Goal: Task Accomplishment & Management: Manage account settings

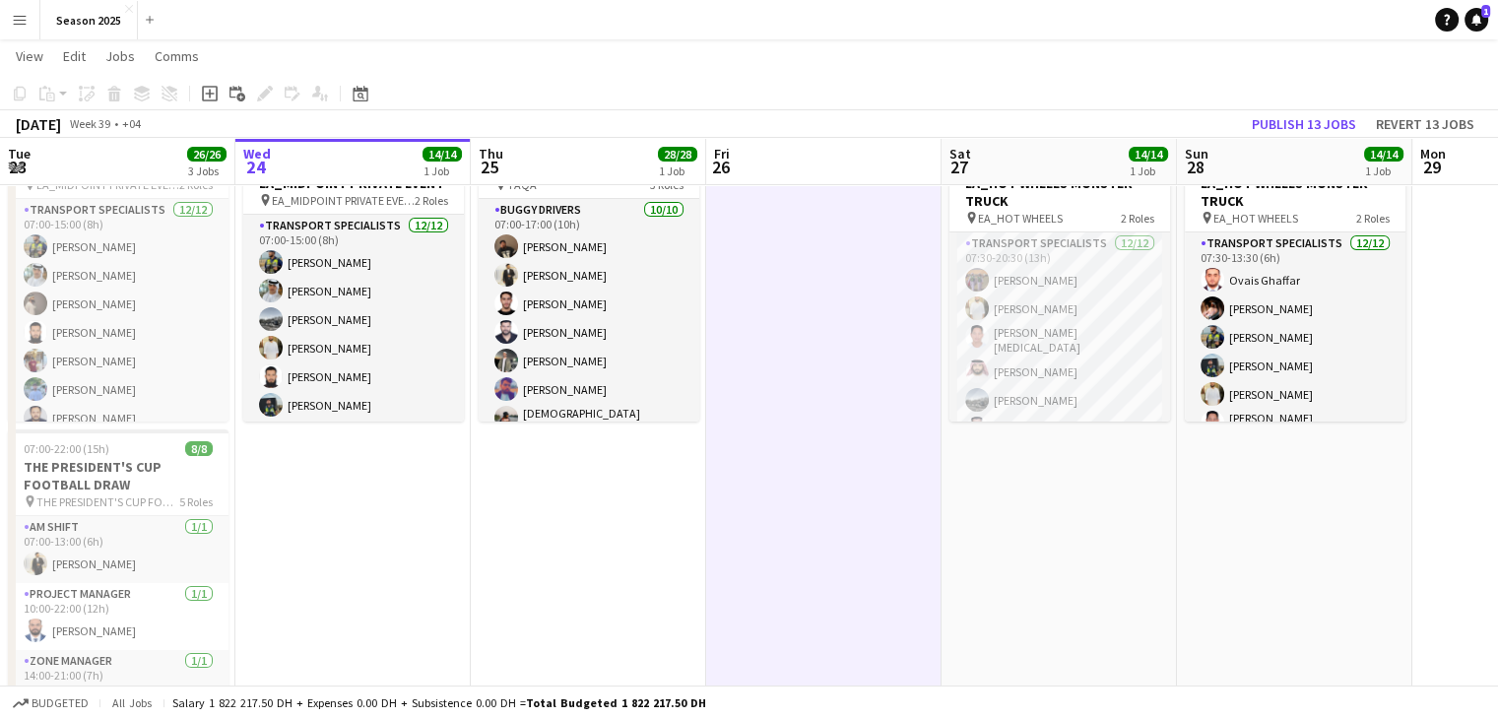
scroll to position [0, 632]
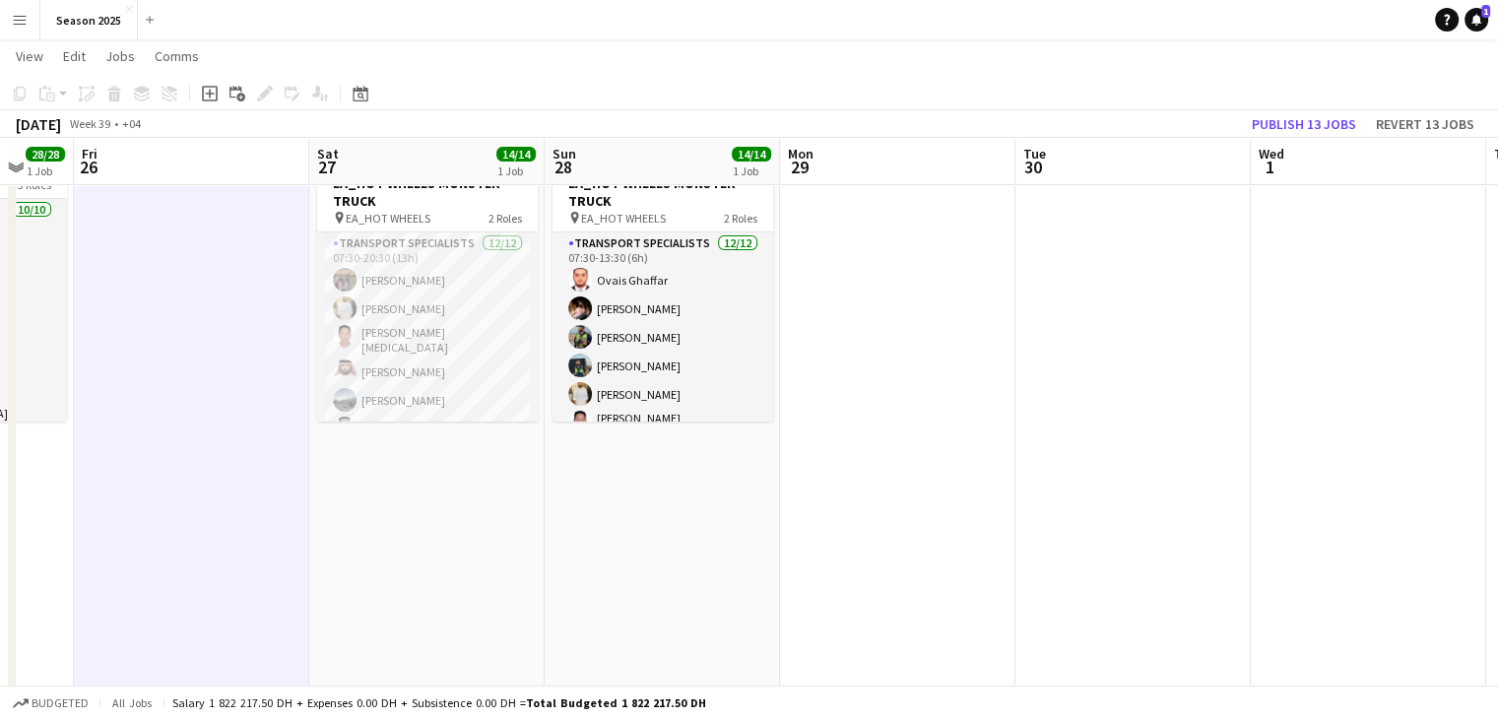
click at [33, 20] on button "Menu" at bounding box center [19, 19] width 39 height 39
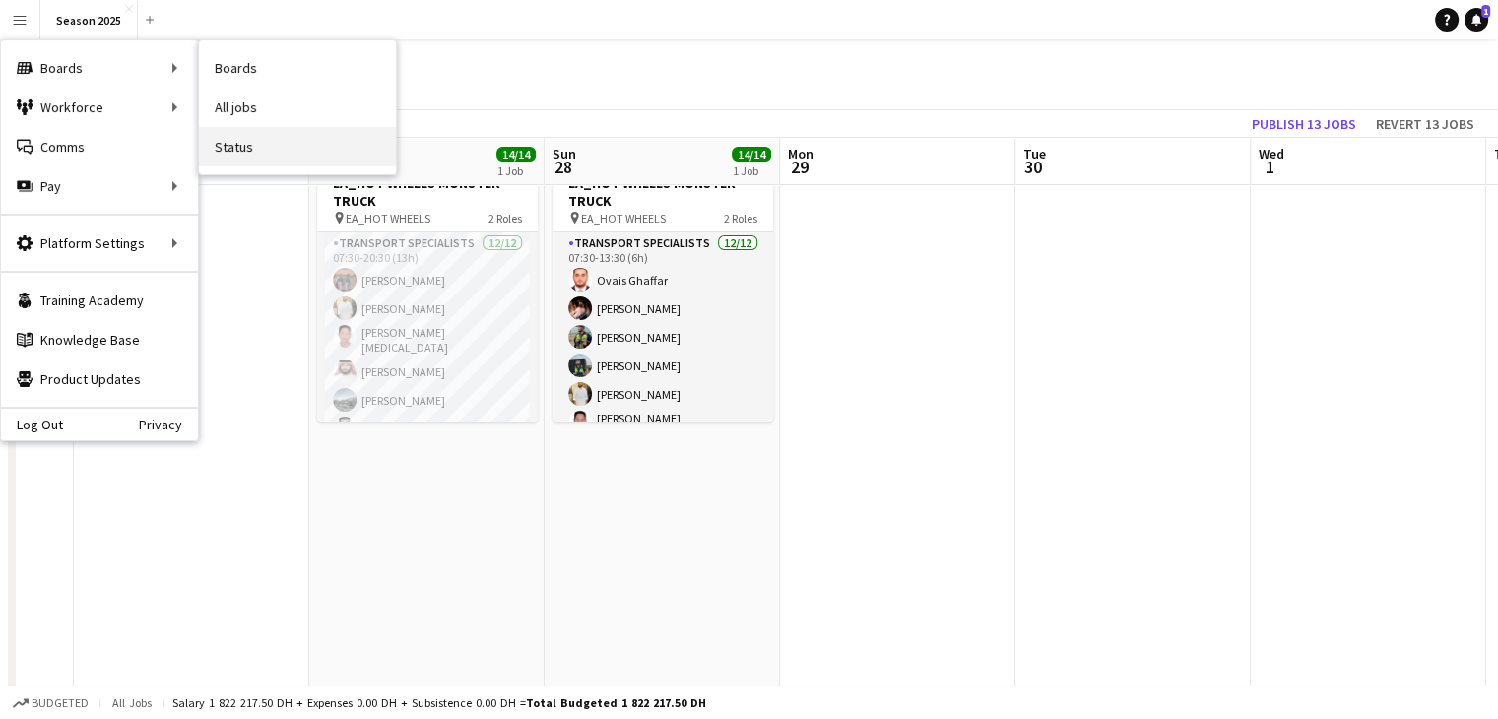
click at [243, 147] on link "Status" at bounding box center [297, 146] width 197 height 39
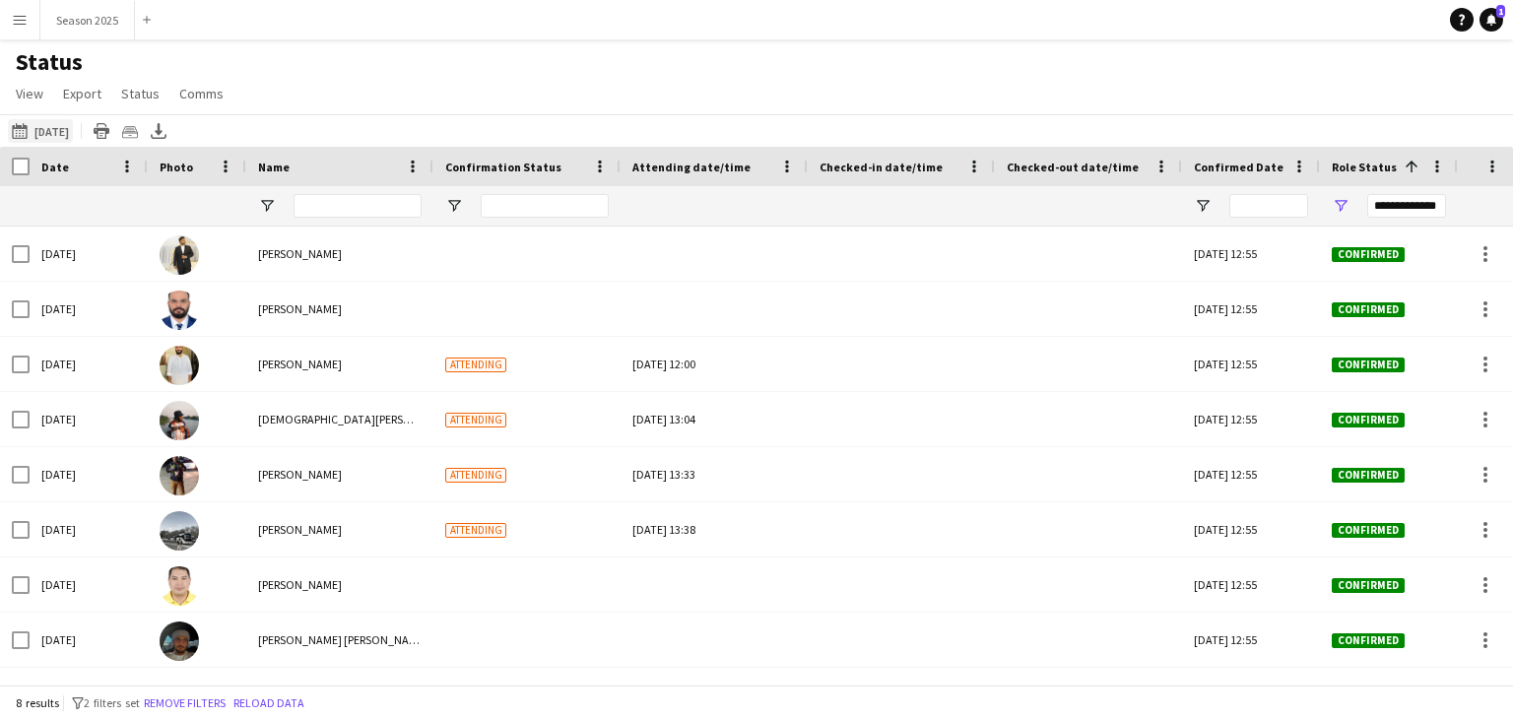
click at [73, 133] on button "[DATE] to [DATE] [DATE]" at bounding box center [40, 131] width 65 height 24
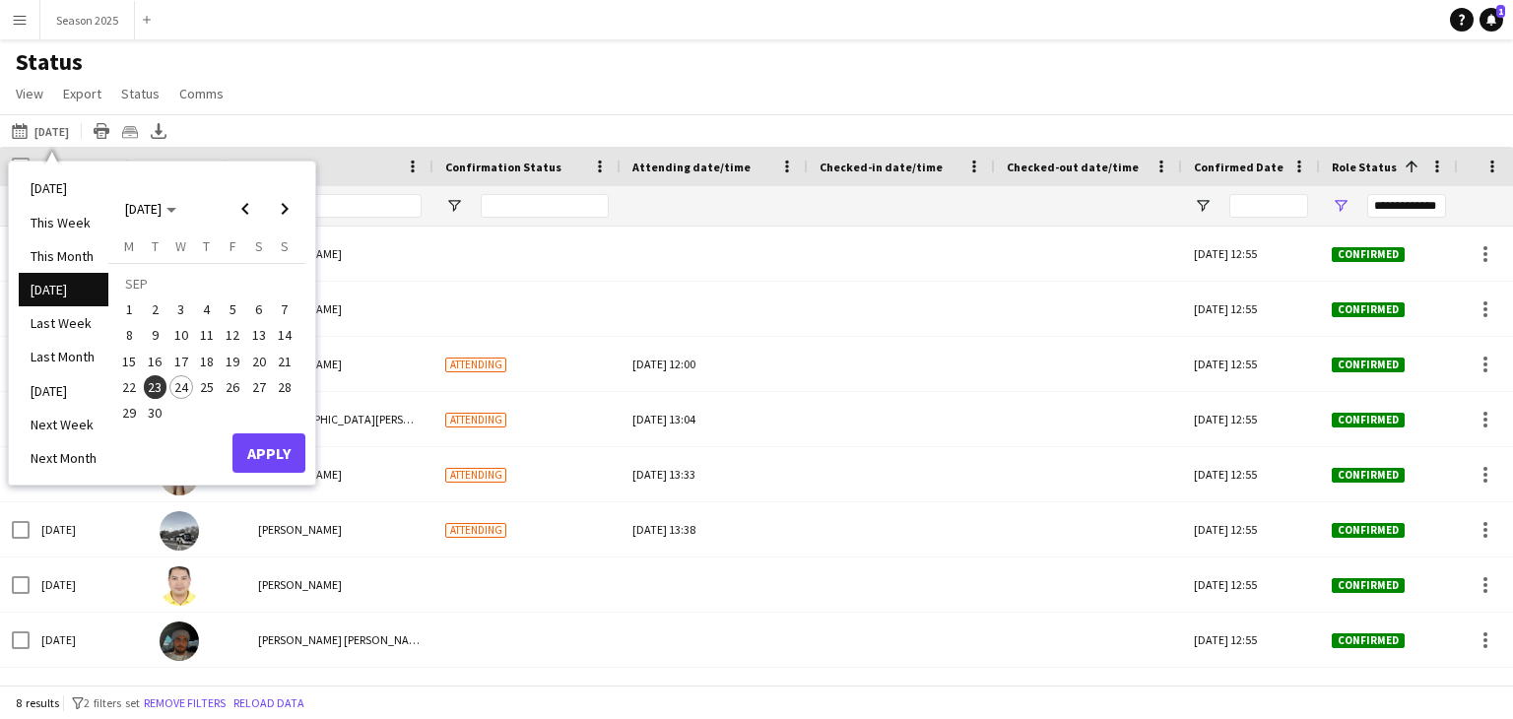
drag, startPoint x: 200, startPoint y: 384, endPoint x: 205, endPoint y: 397, distance: 13.7
click at [198, 386] on span "25" at bounding box center [207, 387] width 24 height 24
click at [262, 440] on button "Apply" at bounding box center [268, 452] width 73 height 39
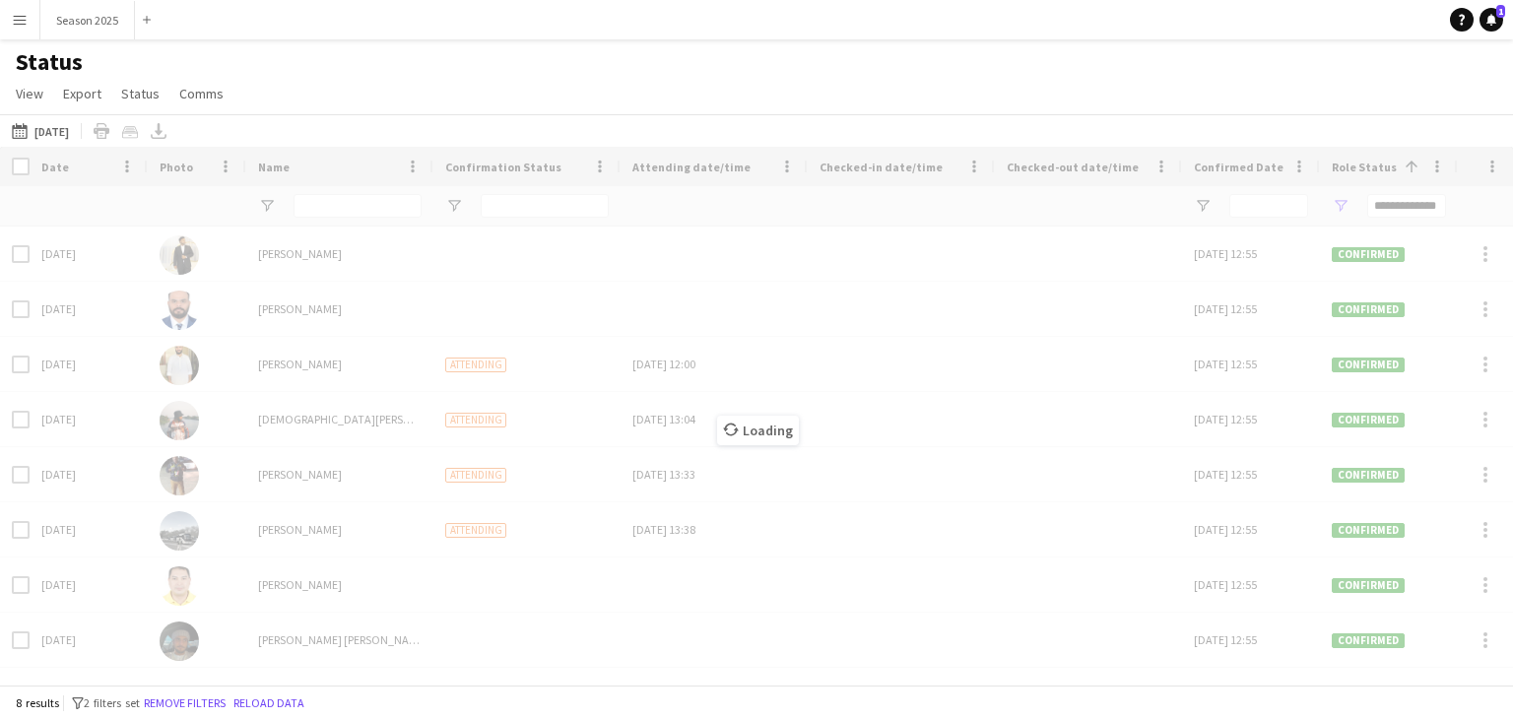
type input "***"
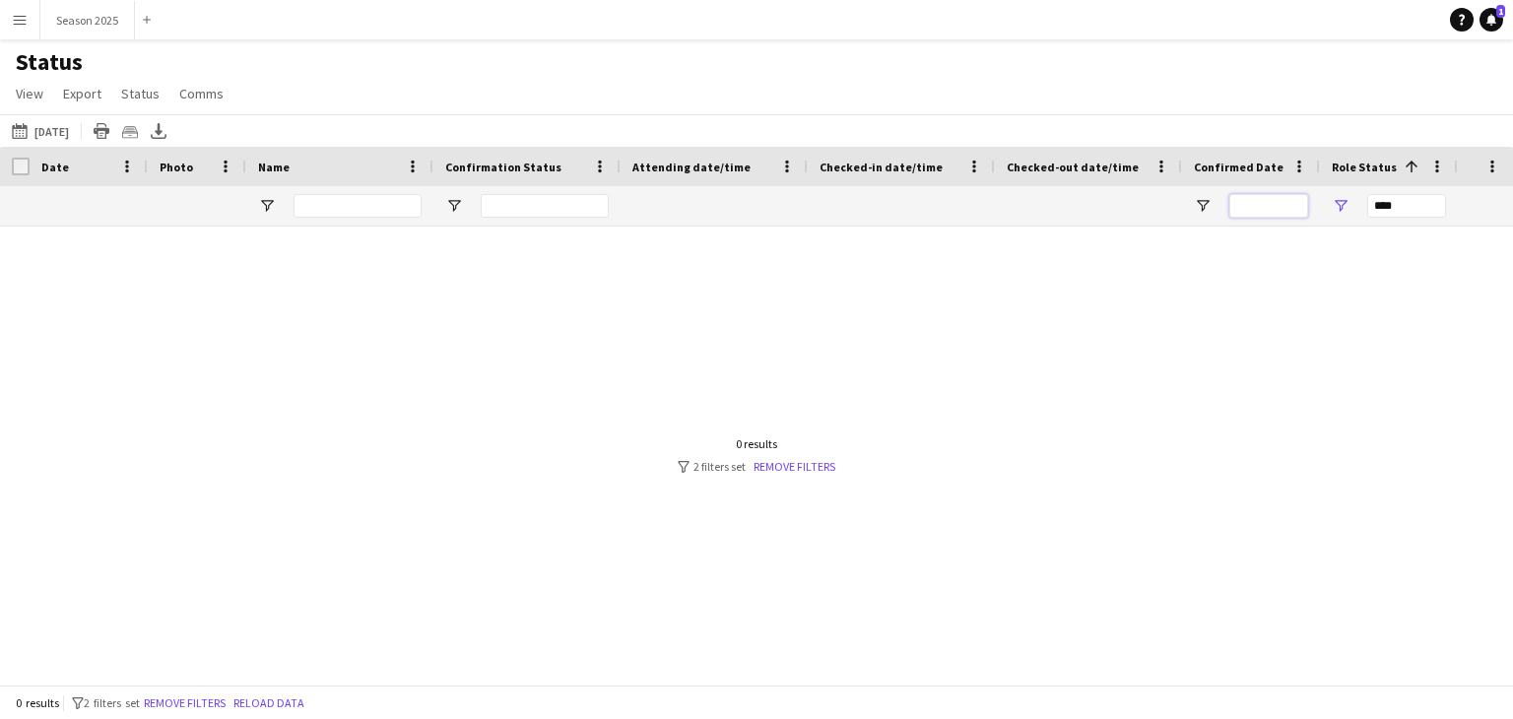
click at [1284, 201] on input "Confirmed Date Filter Input" at bounding box center [1268, 206] width 79 height 24
click at [1240, 193] on div at bounding box center [1268, 205] width 79 height 39
click at [1201, 201] on span "Open Filter Menu" at bounding box center [1203, 206] width 18 height 18
click at [1392, 209] on div "***" at bounding box center [1406, 206] width 79 height 24
click at [1347, 329] on div "(Select All)" at bounding box center [1419, 326] width 185 height 24
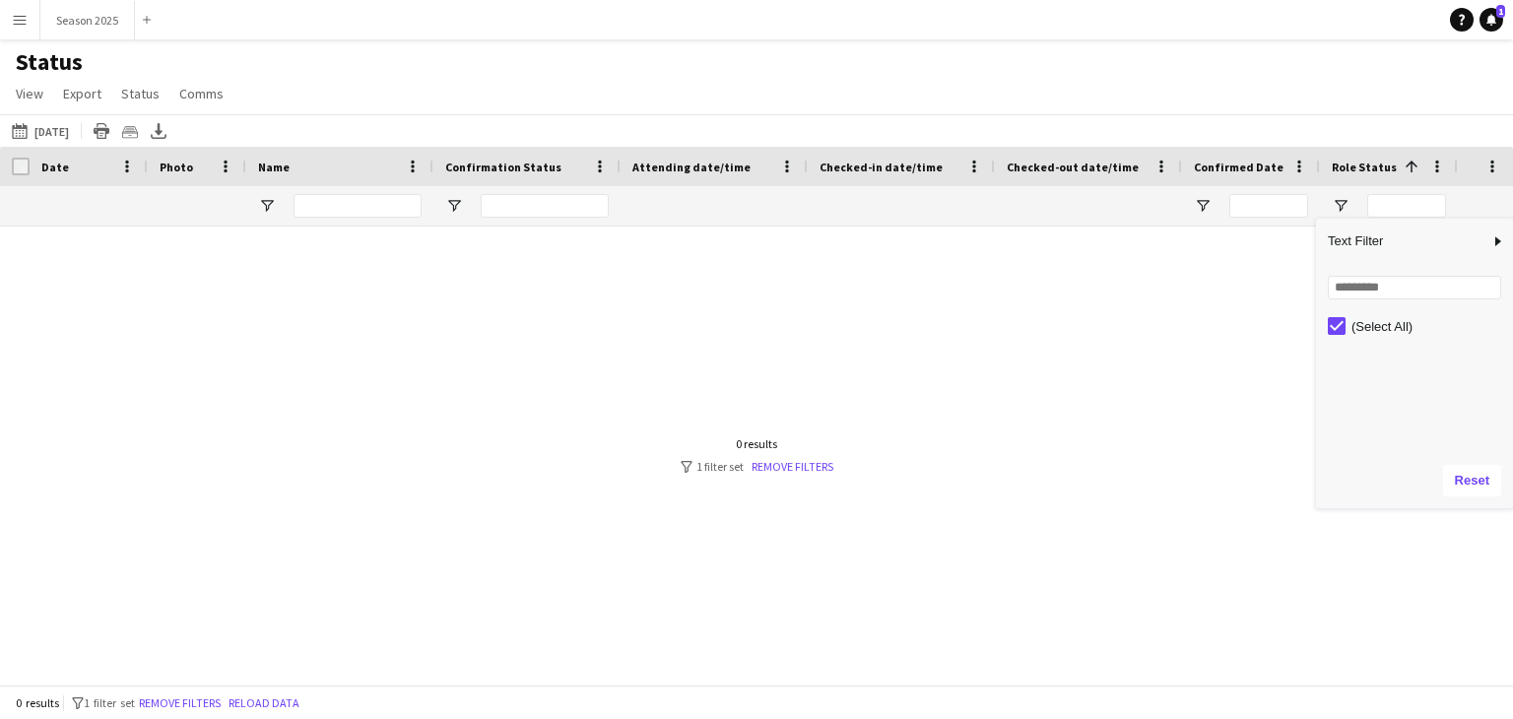
click at [1251, 120] on div "[DATE] to [DATE] [DATE] [DATE] This Week This Month [DATE] Last Week Last Month…" at bounding box center [756, 130] width 1513 height 32
drag, startPoint x: 1272, startPoint y: 346, endPoint x: 1182, endPoint y: 345, distance: 90.6
click at [1189, 343] on div at bounding box center [727, 447] width 1454 height 443
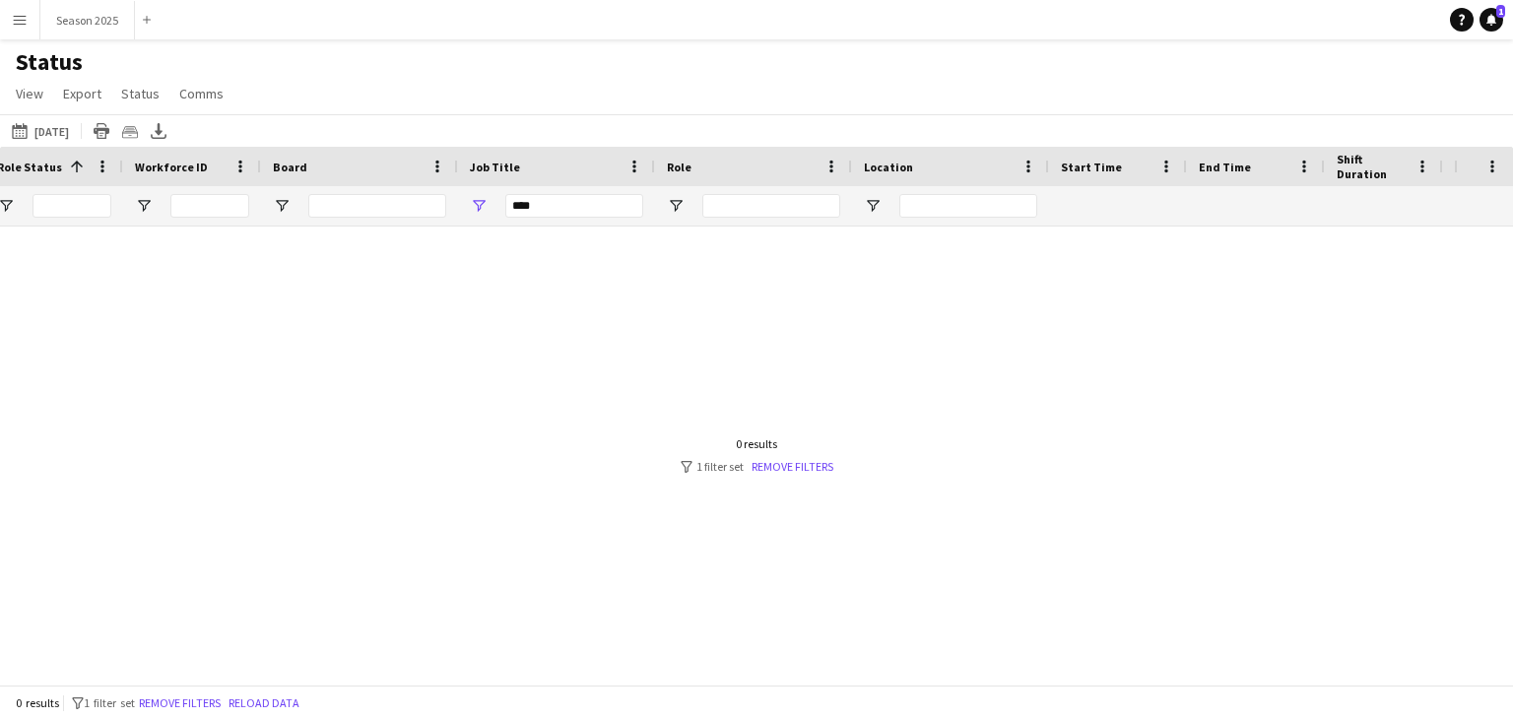
scroll to position [0, 1745]
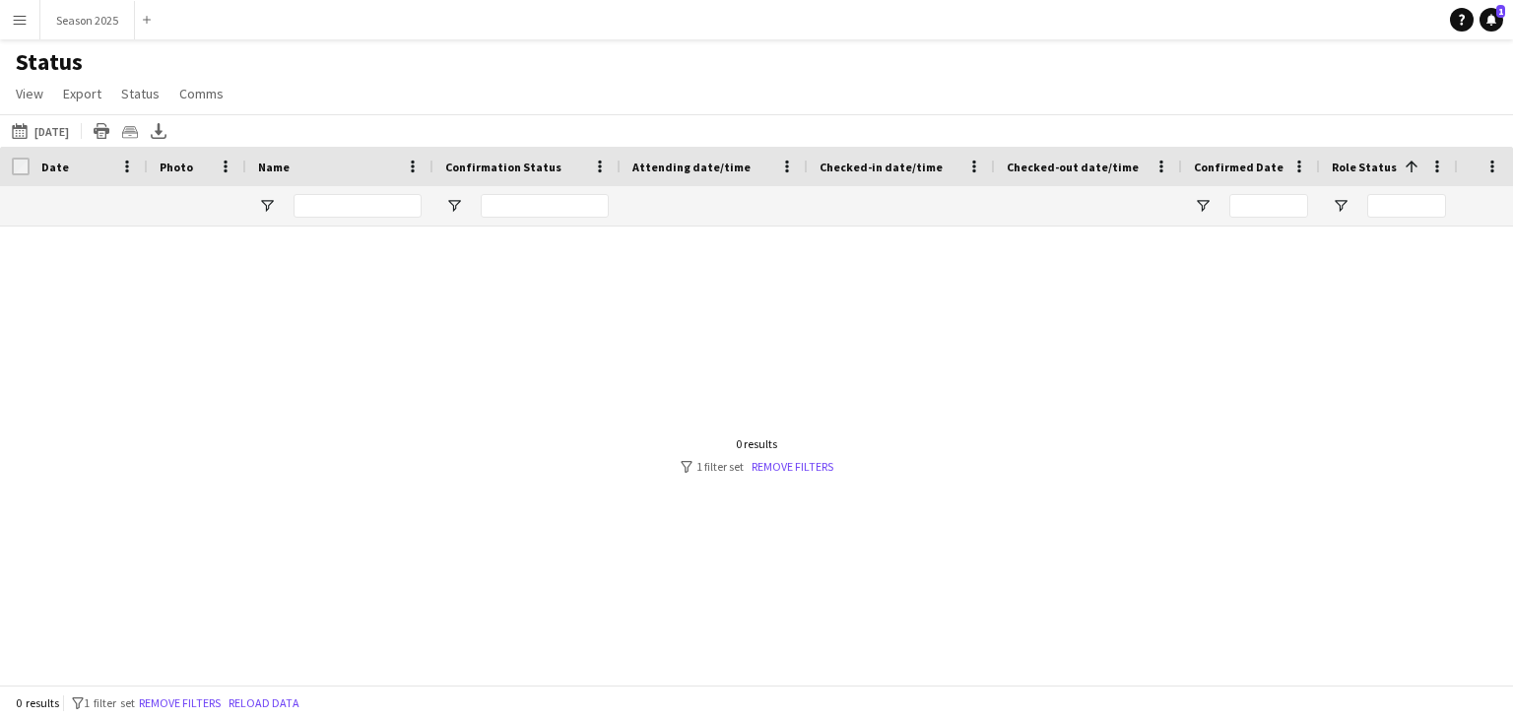
click at [5, 131] on div "[DATE] to [DATE] [DATE] [DATE] This Week This Month [DATE] Last Week Last Month…" at bounding box center [756, 130] width 1513 height 32
click at [38, 138] on button "[DATE] to [DATE] [DATE]" at bounding box center [40, 131] width 65 height 24
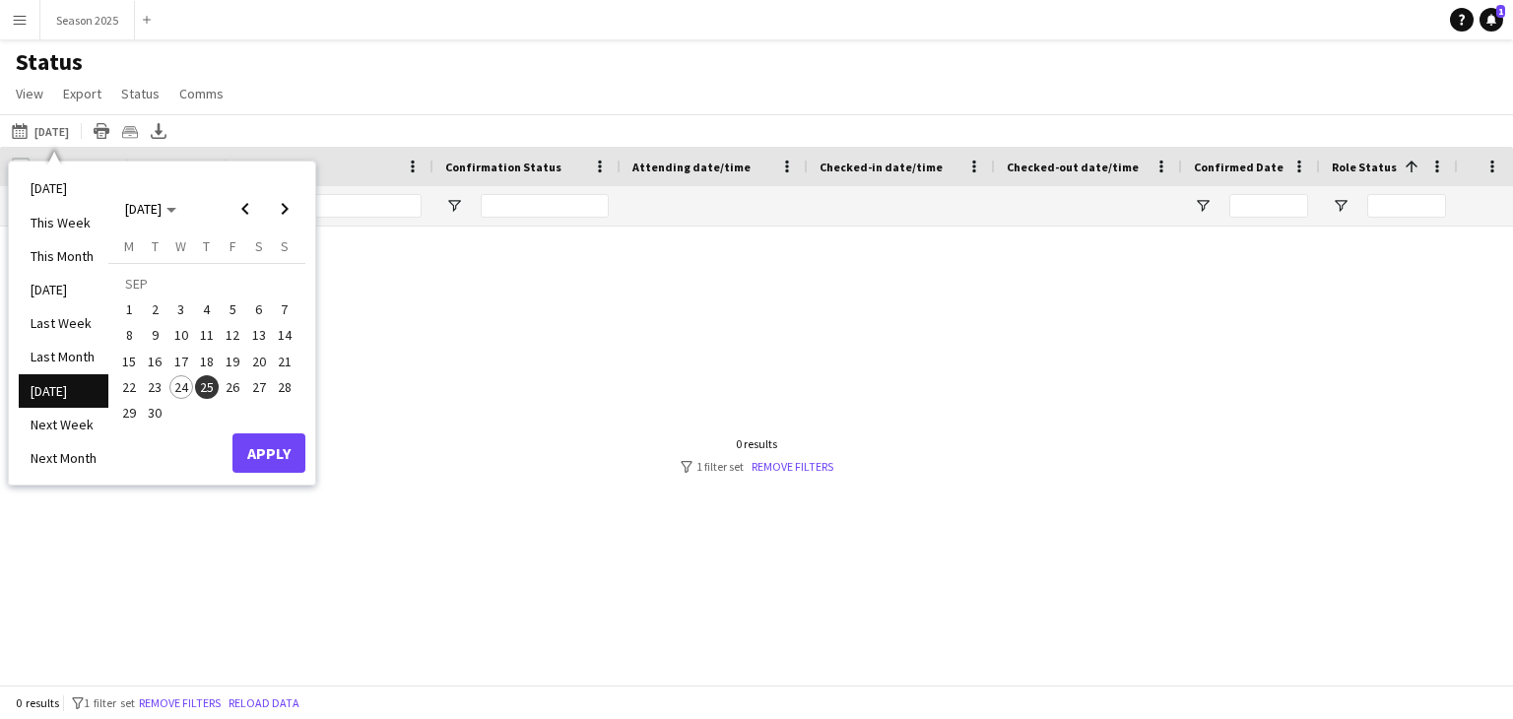
click at [205, 387] on span "25" at bounding box center [207, 387] width 24 height 24
click at [245, 446] on button "Apply" at bounding box center [268, 452] width 73 height 39
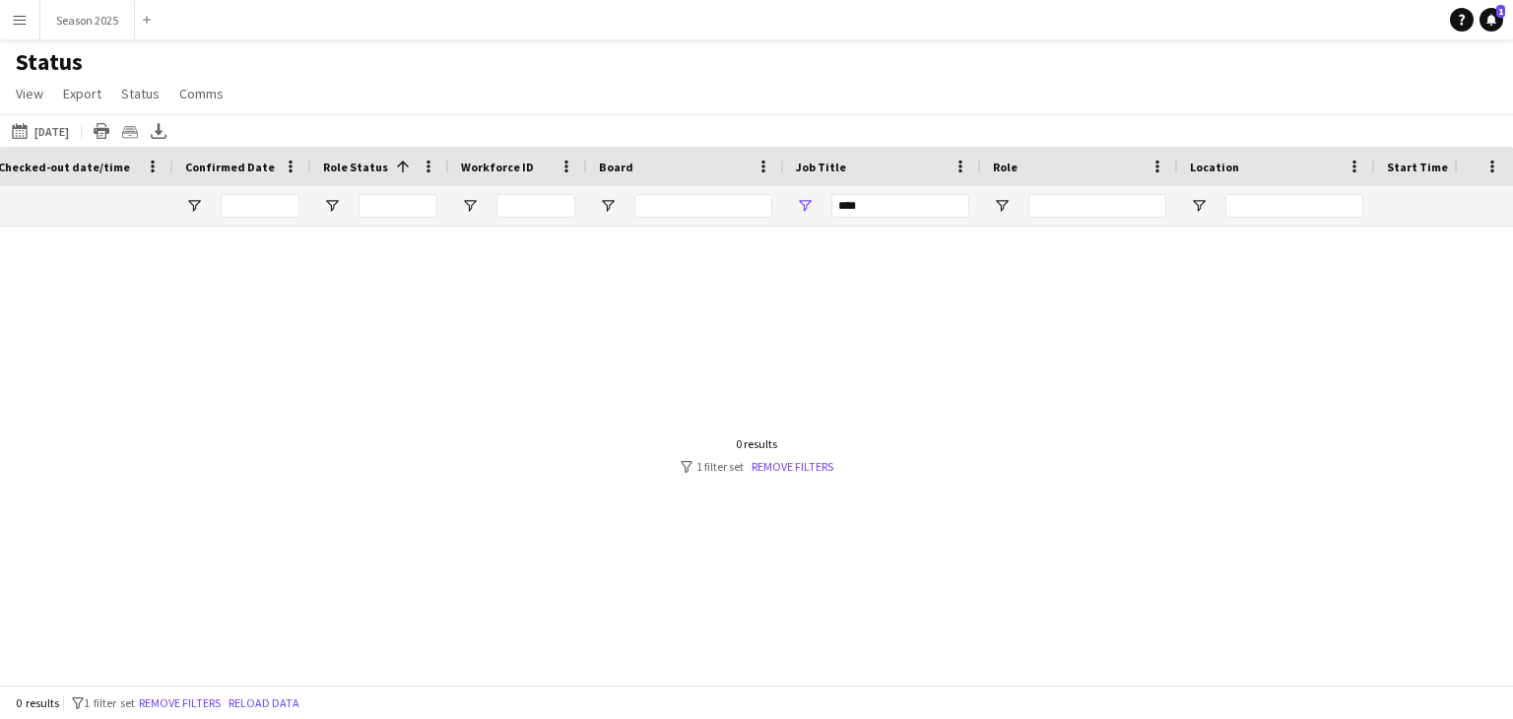
click at [793, 474] on div at bounding box center [727, 447] width 1454 height 443
click at [793, 471] on link "Remove filters" at bounding box center [792, 466] width 82 height 15
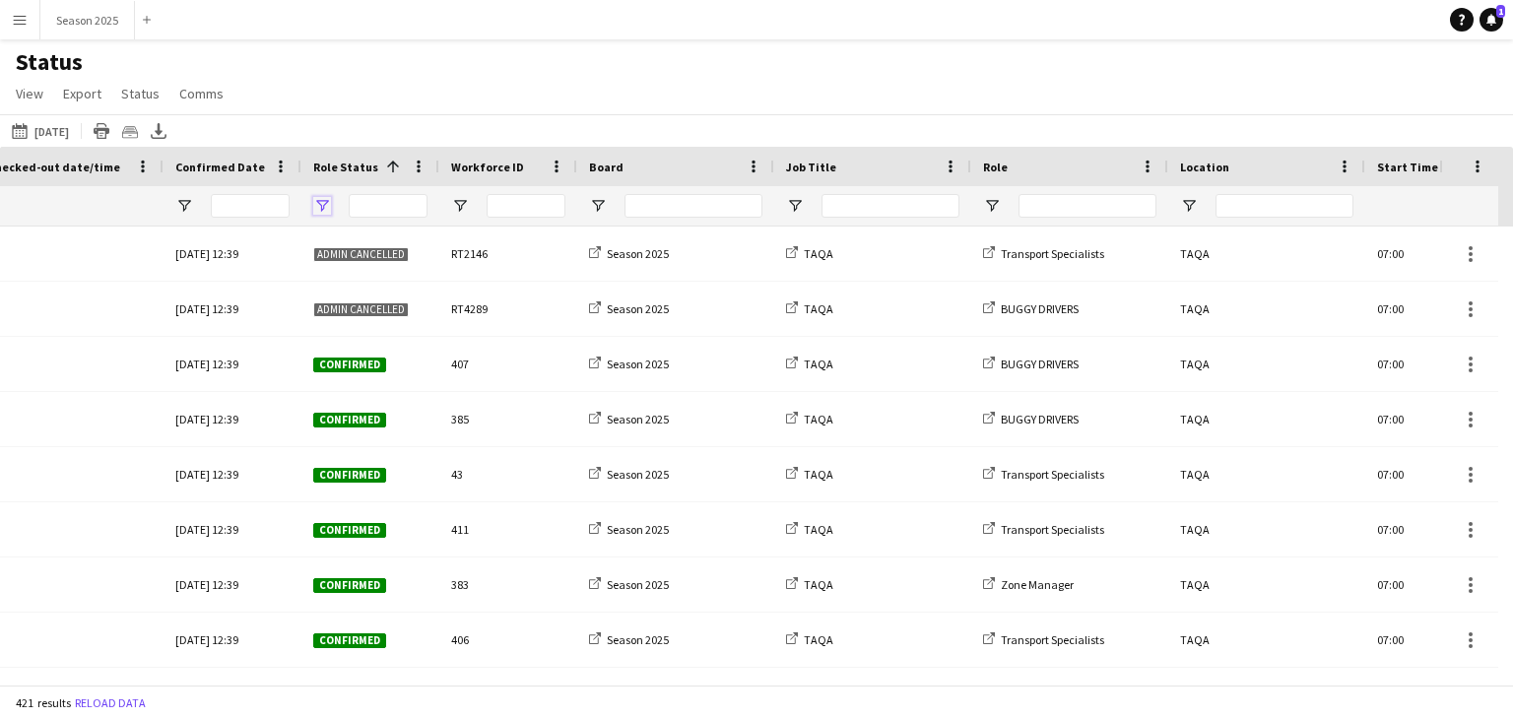
click at [323, 211] on span "Open Filter Menu" at bounding box center [322, 206] width 18 height 18
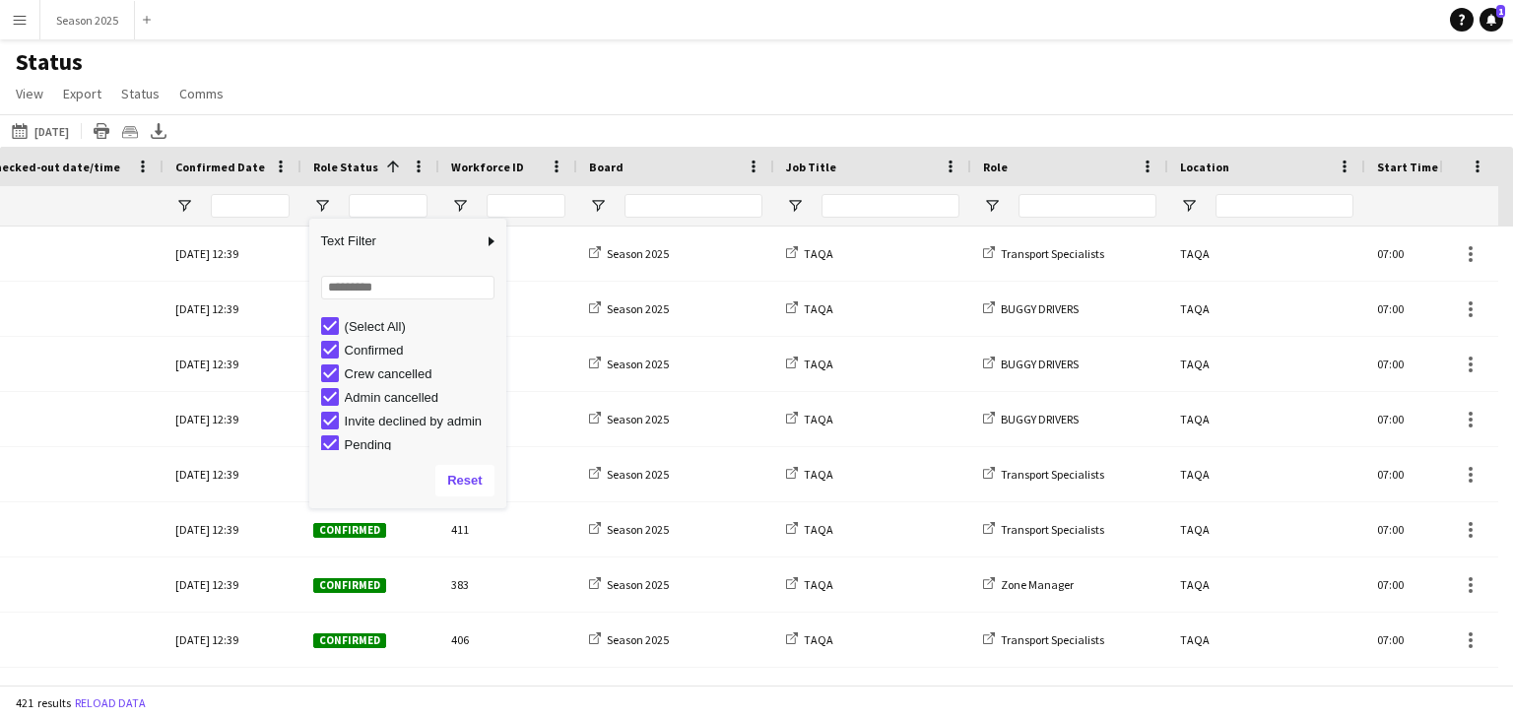
click at [356, 352] on div "Confirmed" at bounding box center [423, 350] width 156 height 15
type input "**********"
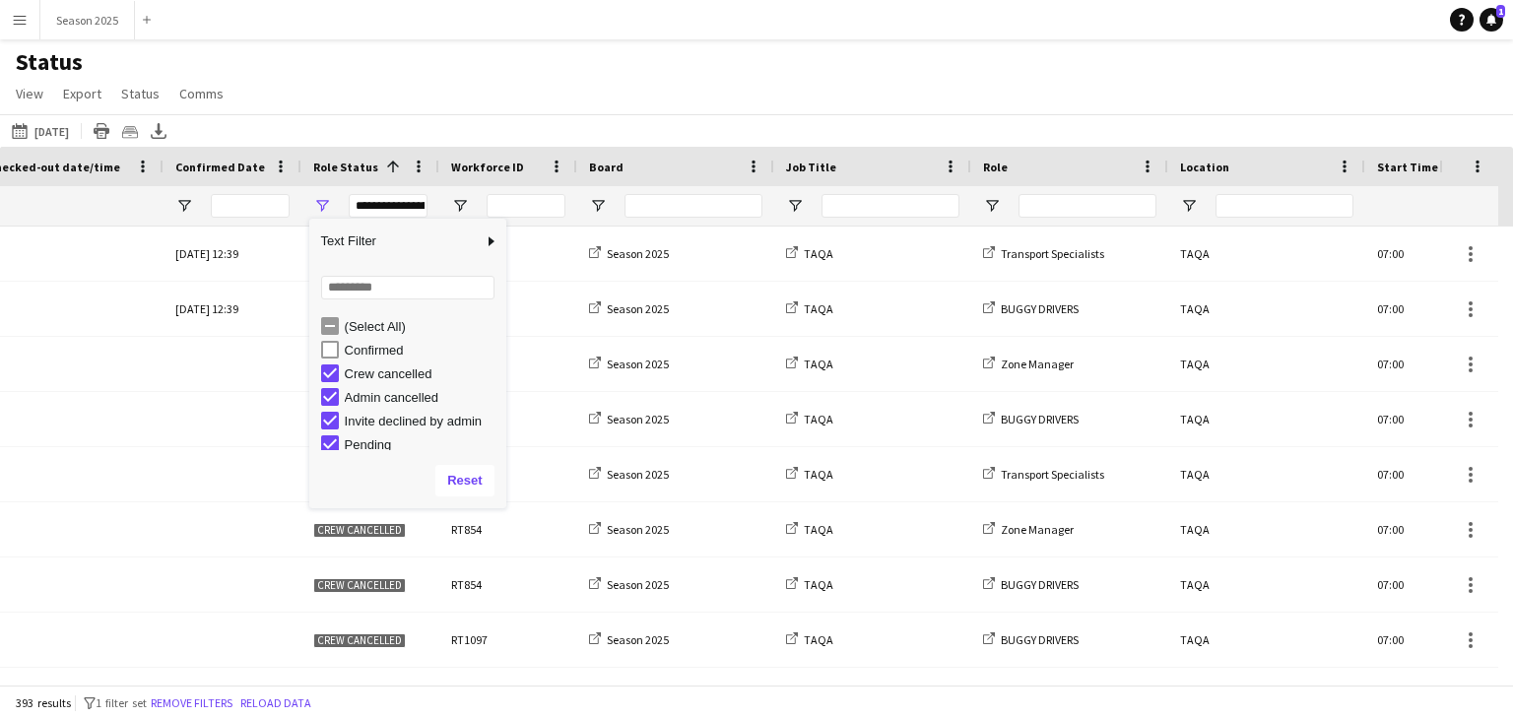
click at [355, 324] on div "(Select All)" at bounding box center [423, 326] width 156 height 15
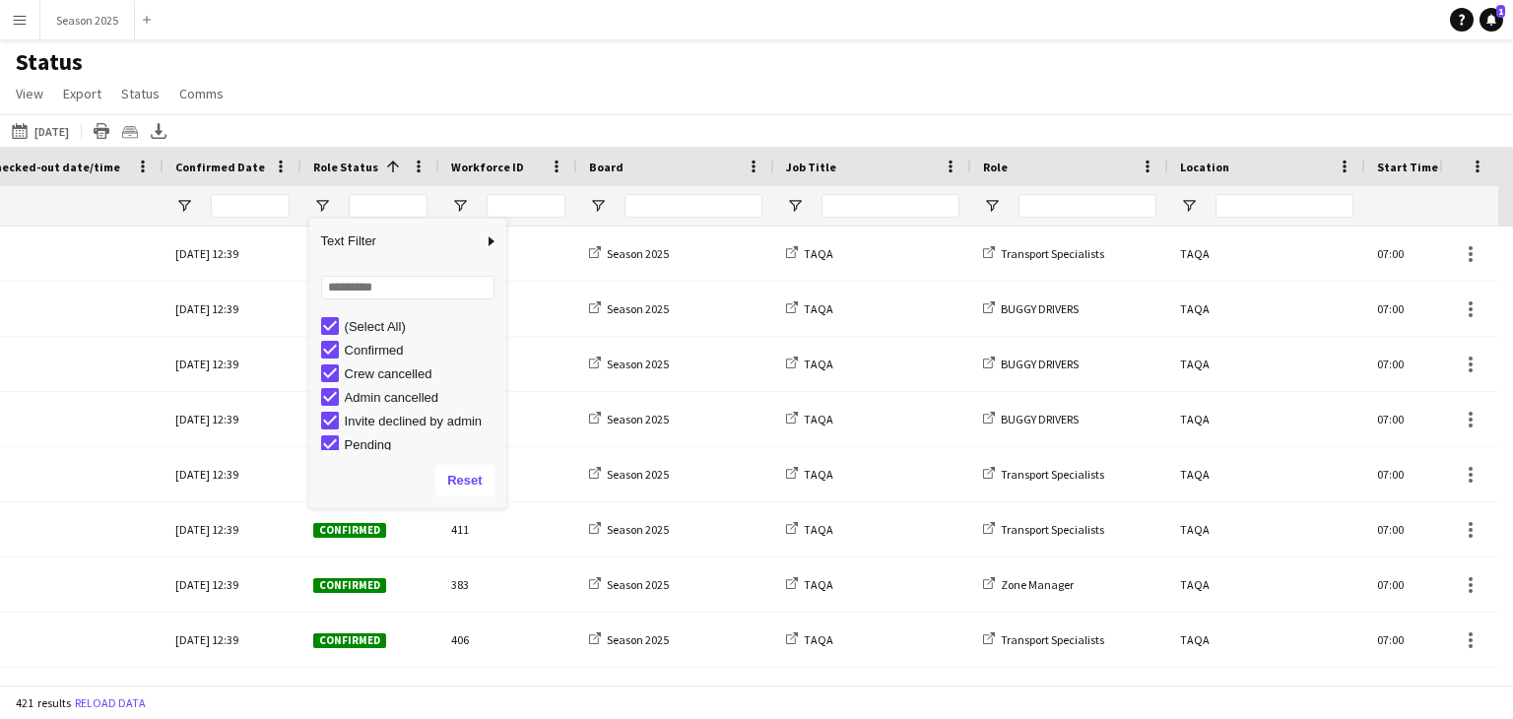
click at [355, 349] on div "Confirmed" at bounding box center [423, 350] width 156 height 15
type input "**********"
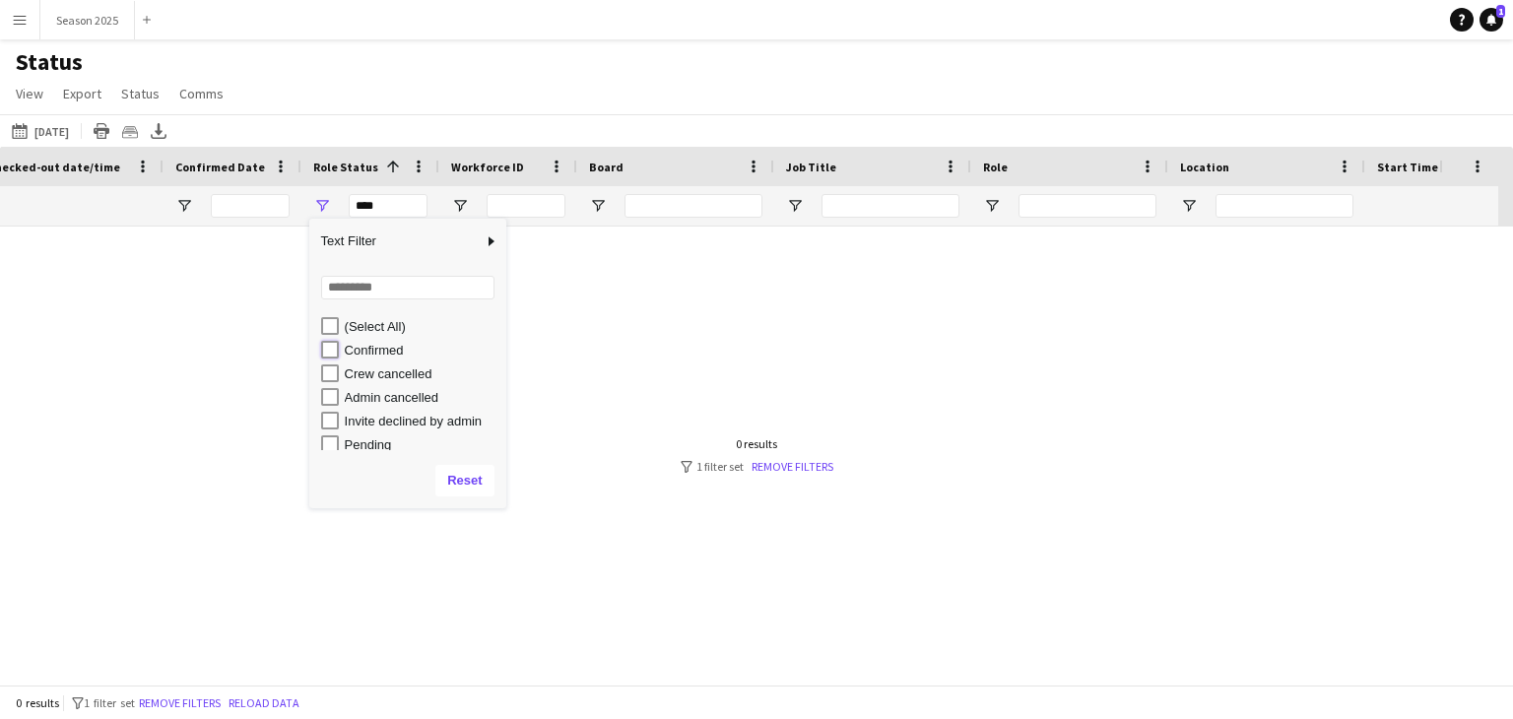
type input "**********"
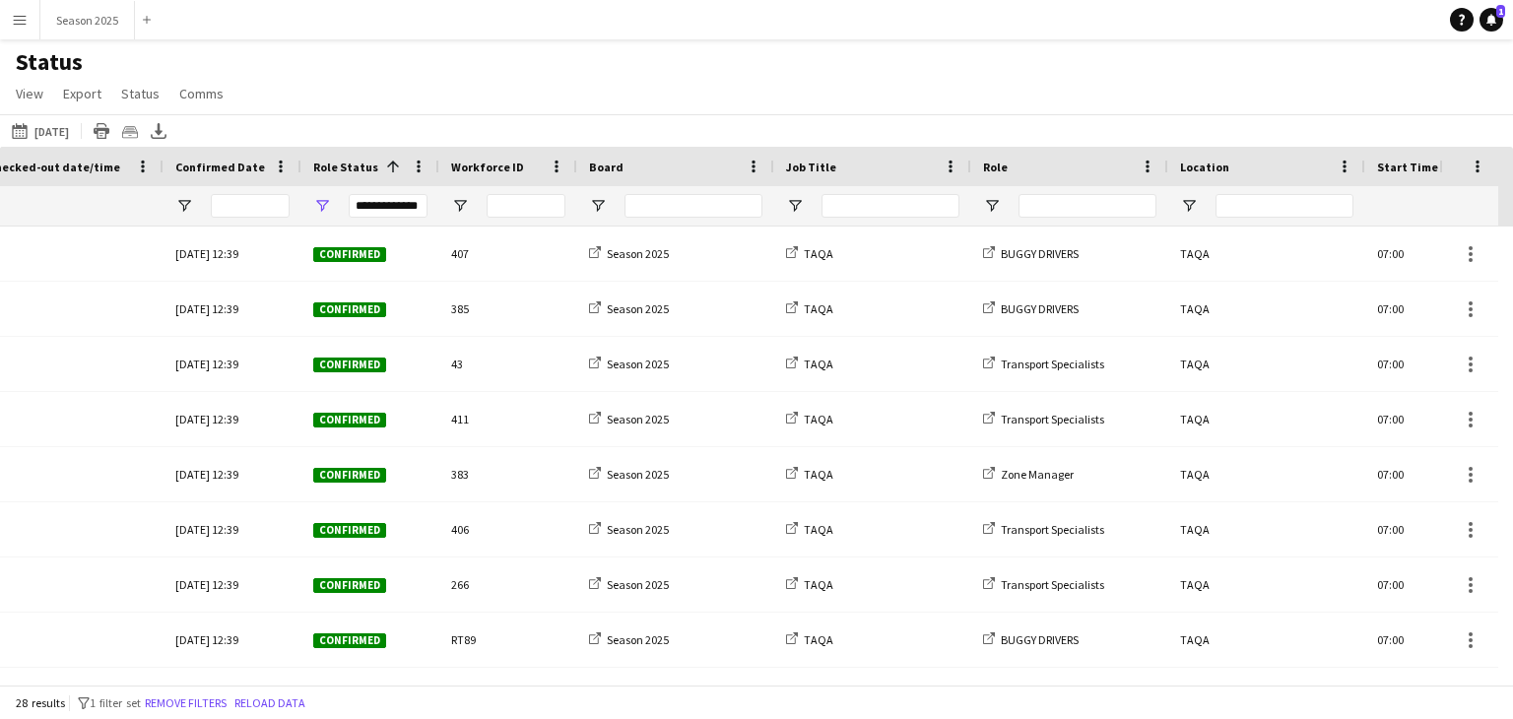
click at [548, 87] on div "Status View Views Default view New view Update view Delete view Edit name Custo…" at bounding box center [756, 80] width 1513 height 67
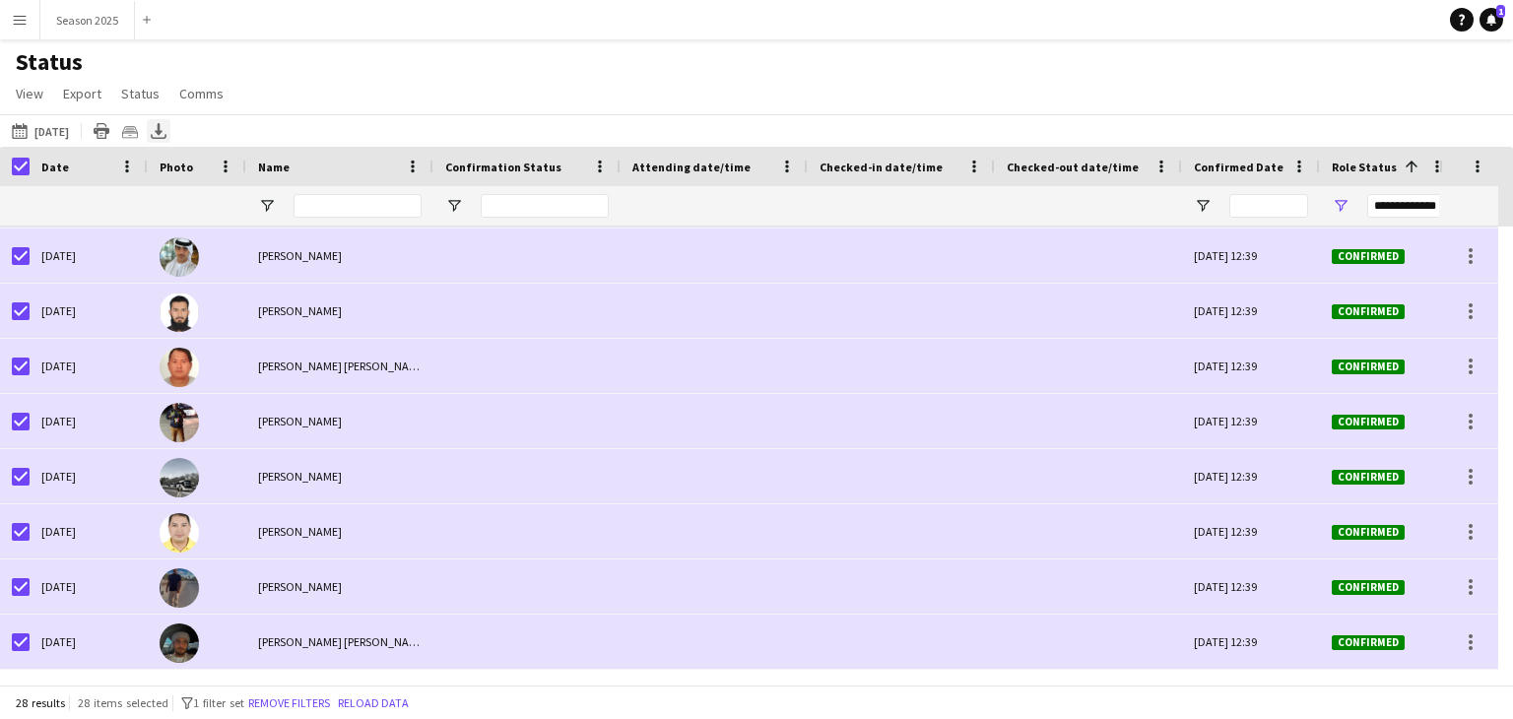
click at [166, 135] on icon "Export XLSX" at bounding box center [159, 131] width 16 height 16
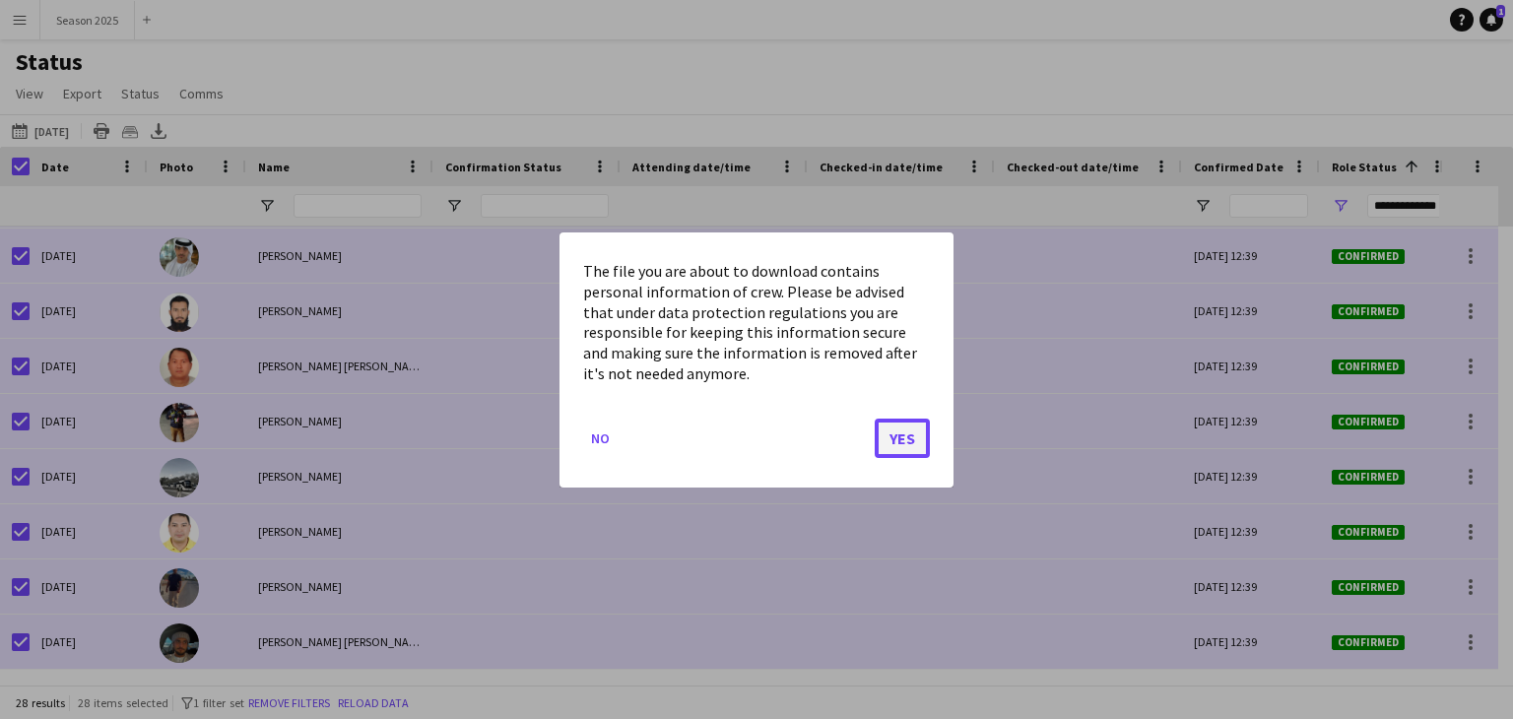
click at [884, 434] on button "Yes" at bounding box center [901, 437] width 55 height 39
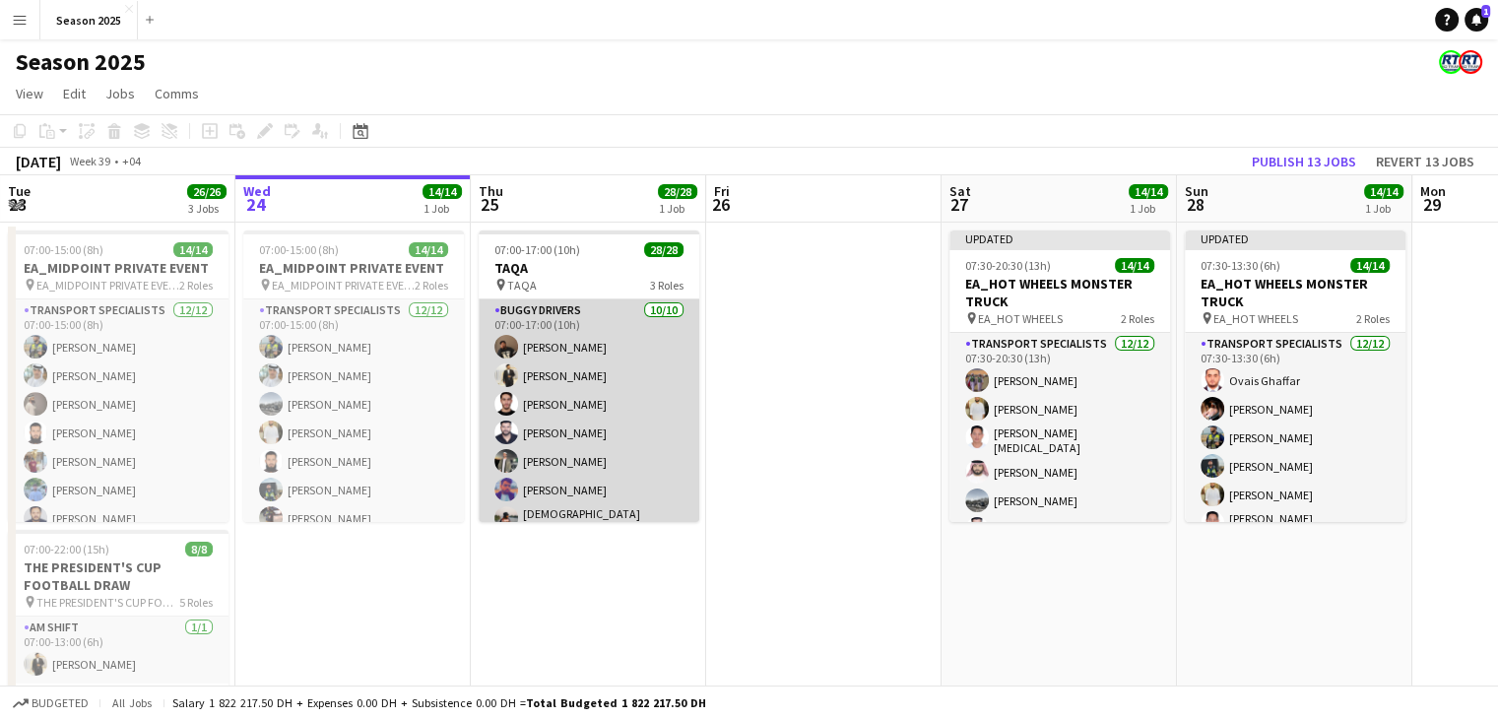
click at [619, 446] on app-card-role "BUGGY DRIVERS 10/10 07:00-17:00 (10h) Farhad Alam Fahad Aziz muhammad shahzad W…" at bounding box center [589, 464] width 221 height 330
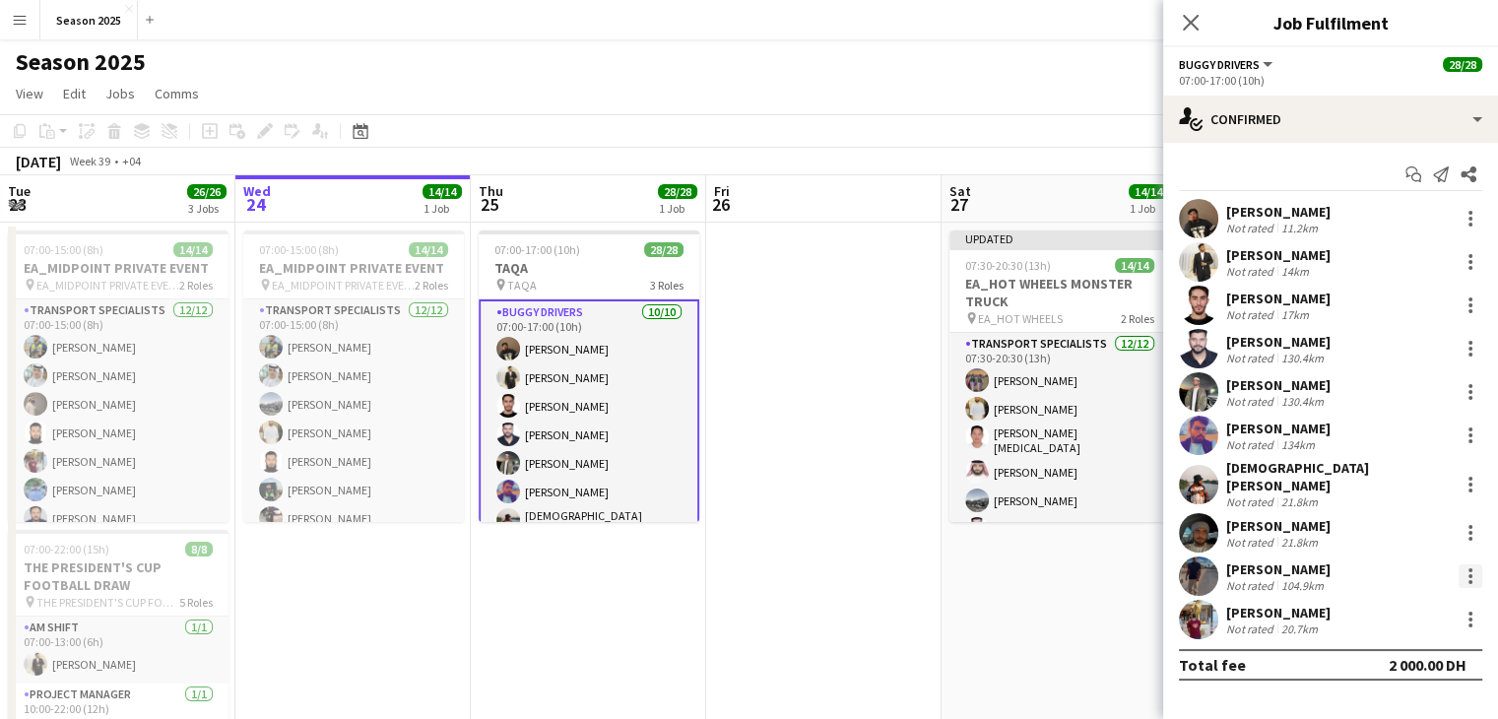
click at [1469, 574] on div at bounding box center [1470, 576] width 4 height 4
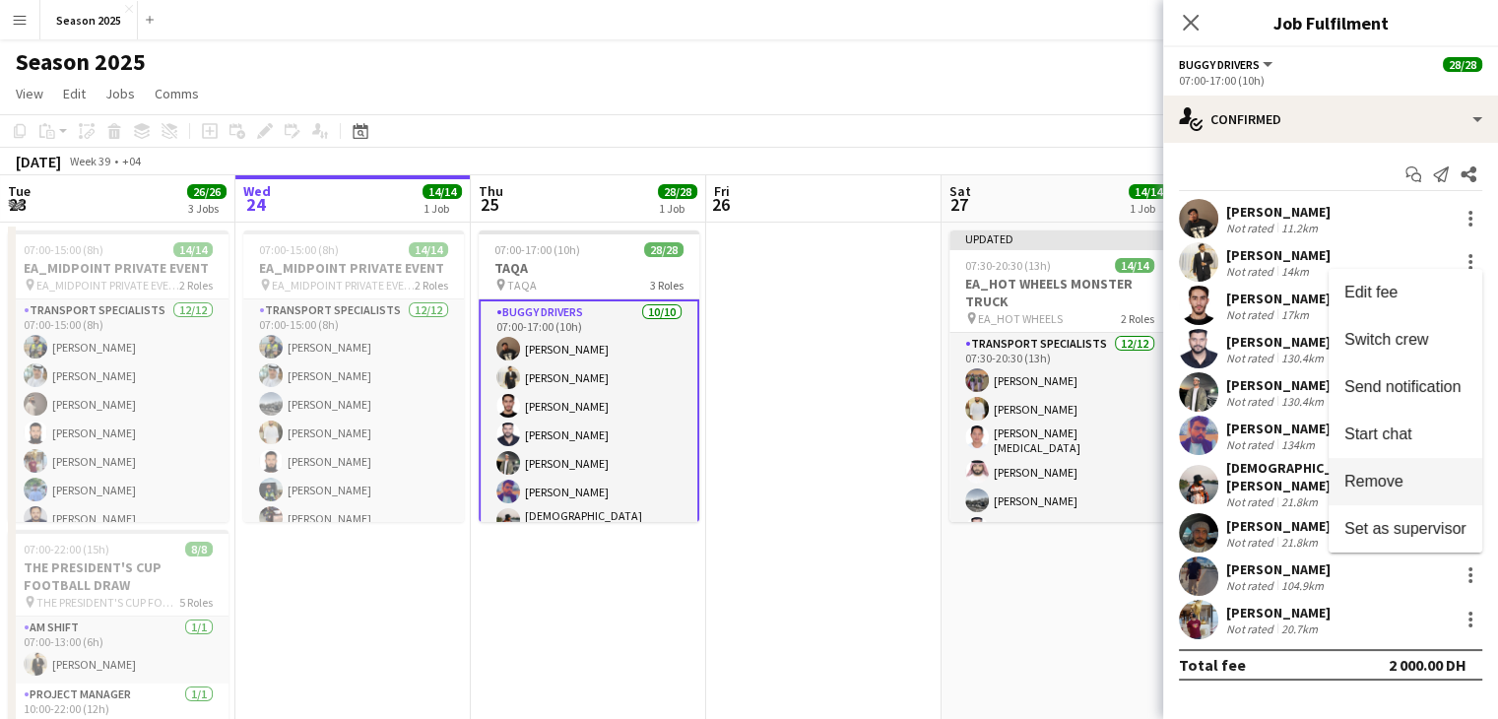
click at [1406, 481] on span "Remove" at bounding box center [1405, 482] width 122 height 18
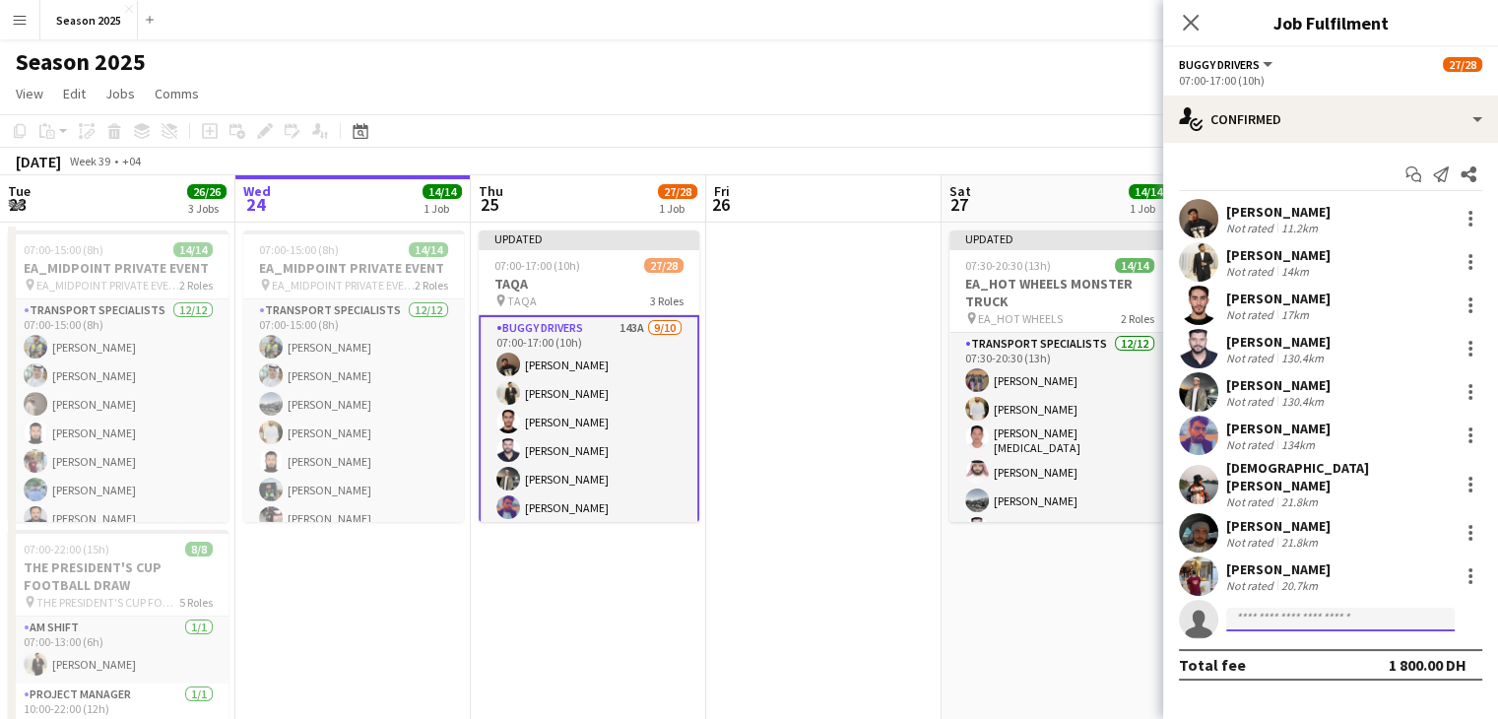
drag, startPoint x: 1284, startPoint y: 613, endPoint x: 1296, endPoint y: 514, distance: 99.2
click at [1284, 608] on input at bounding box center [1340, 620] width 228 height 24
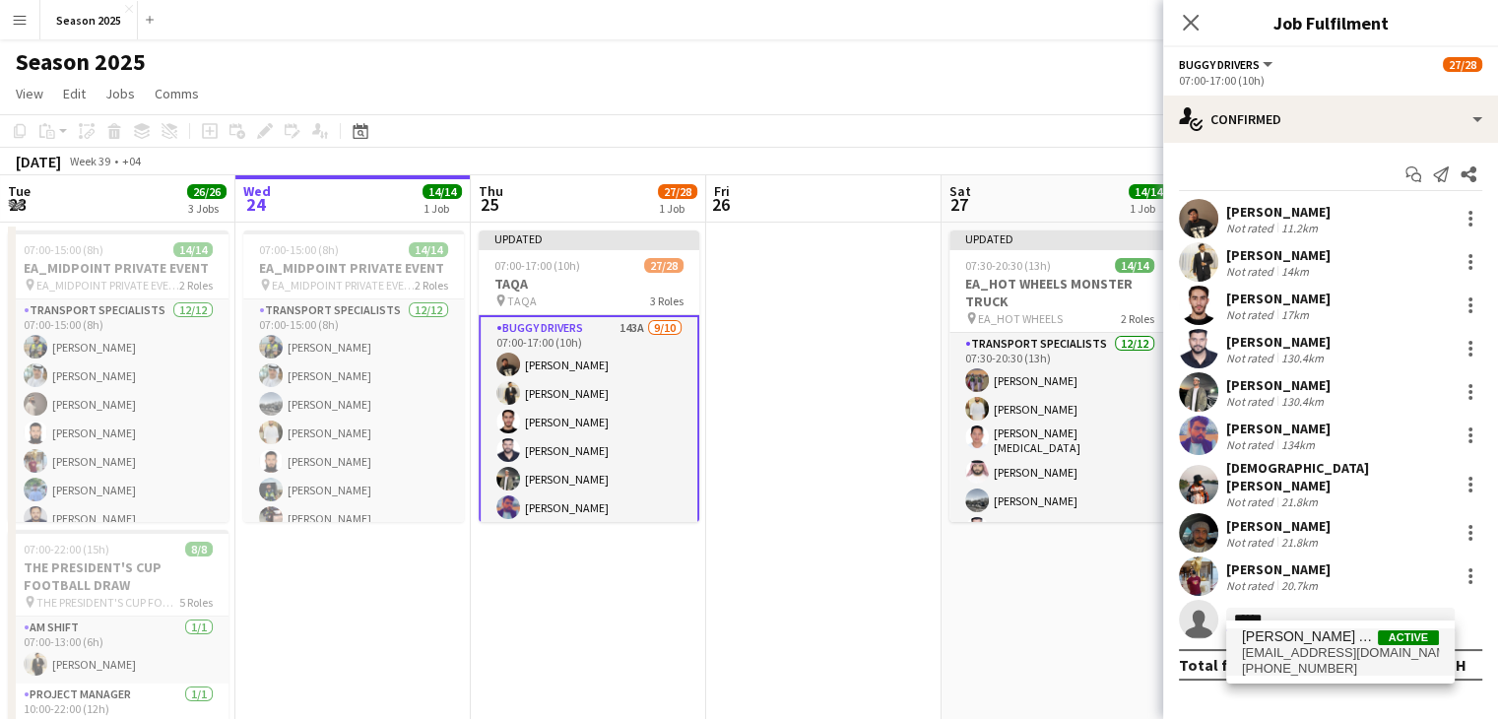
type input "******"
click at [1312, 655] on span "jabbaralbaloushi@gmail.com" at bounding box center [1340, 653] width 197 height 16
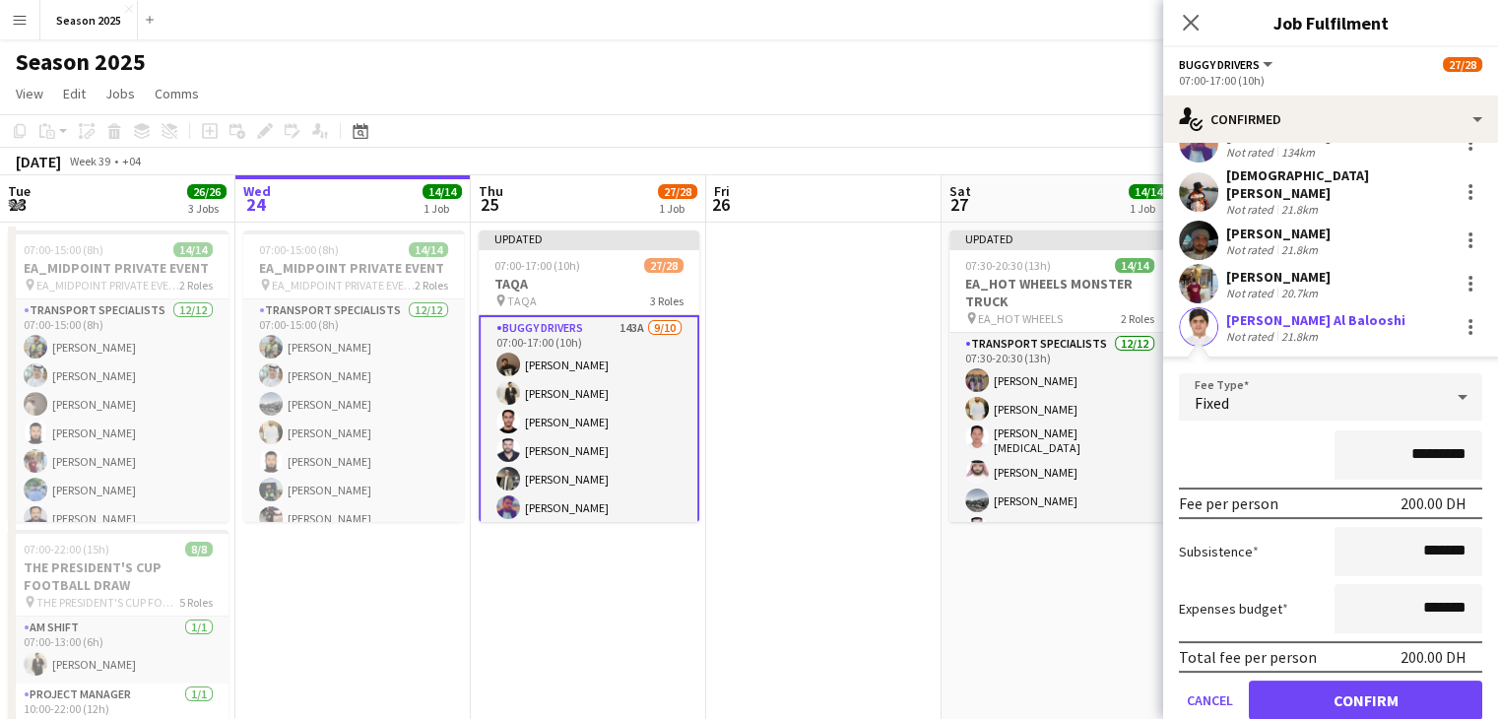
scroll to position [355, 0]
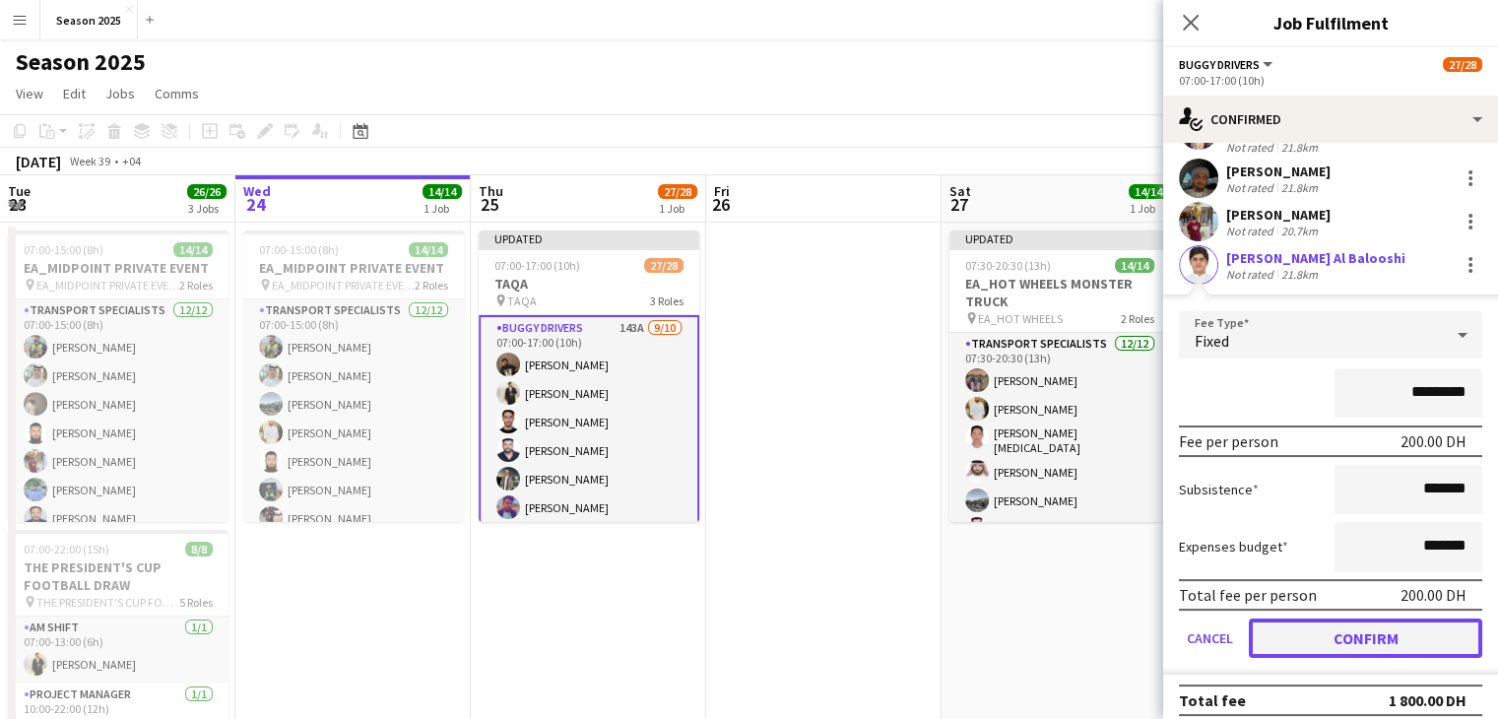
click at [1343, 618] on button "Confirm" at bounding box center [1365, 637] width 233 height 39
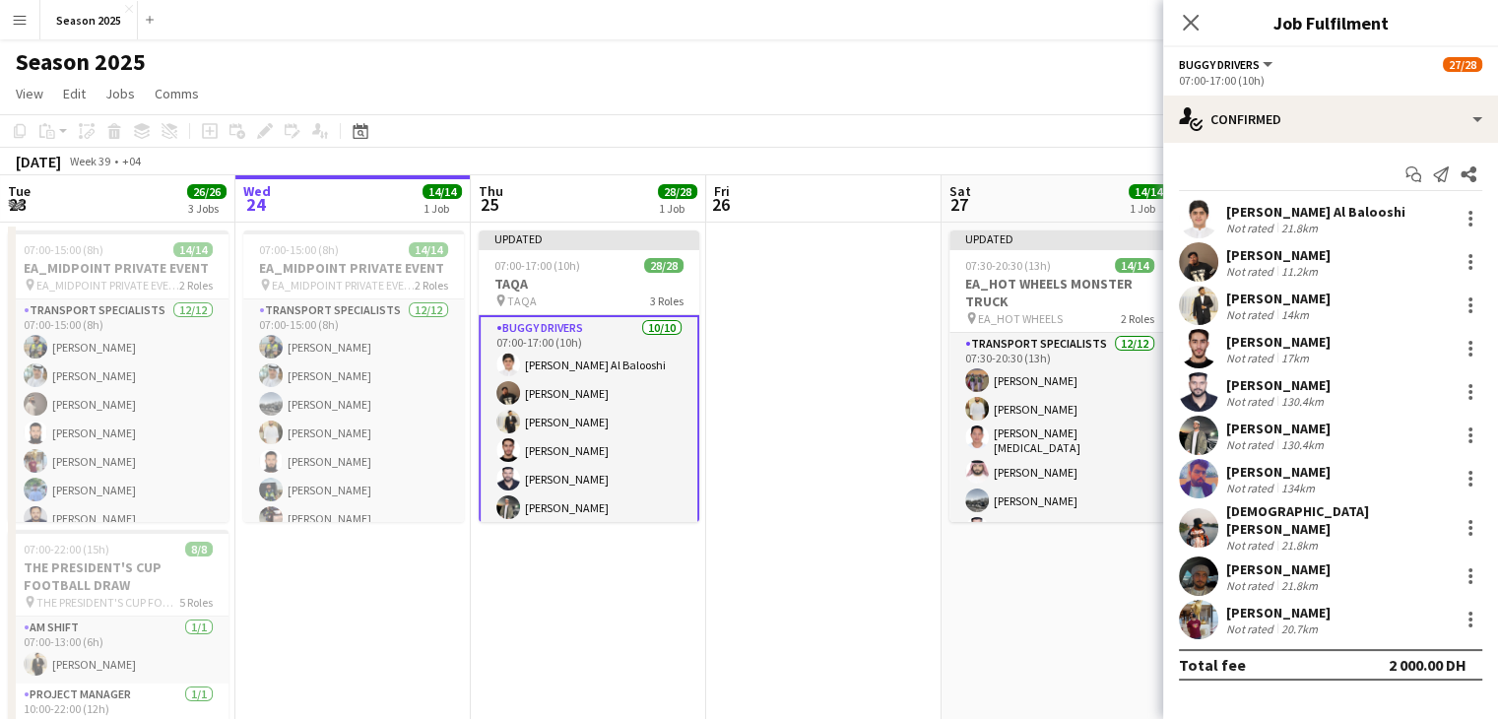
scroll to position [0, 0]
click at [1185, 19] on icon "Close pop-in" at bounding box center [1190, 22] width 19 height 19
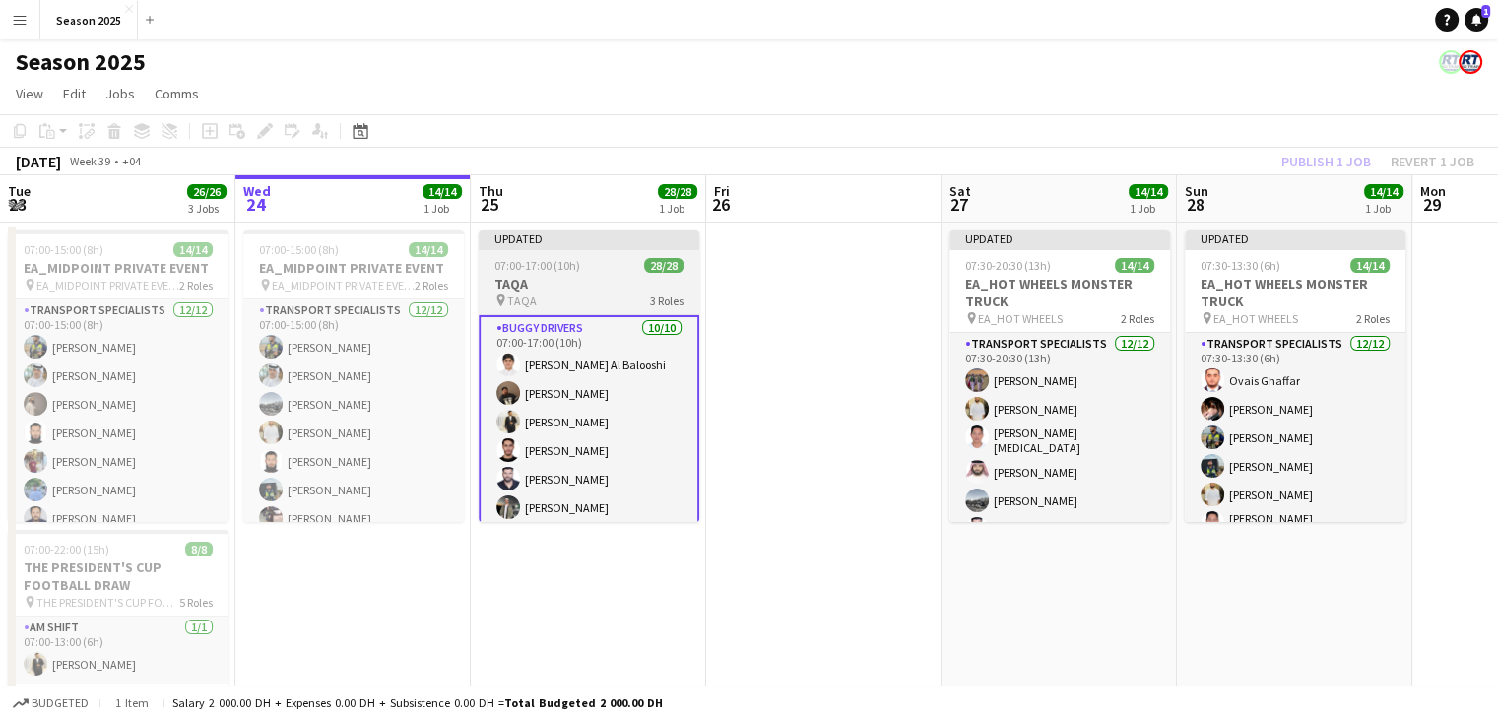
click at [622, 281] on h3 "TAQA" at bounding box center [589, 284] width 221 height 18
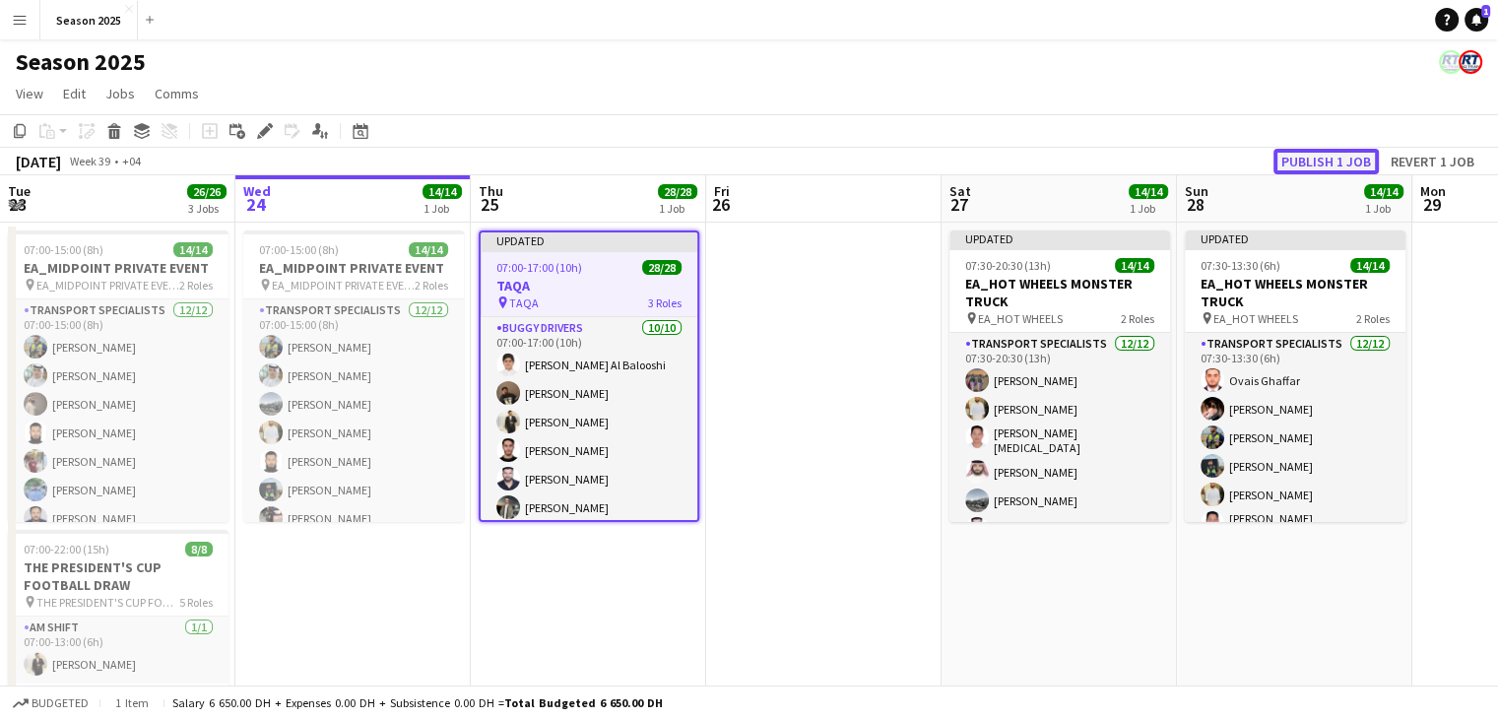
click at [1298, 161] on button "Publish 1 job" at bounding box center [1325, 162] width 105 height 26
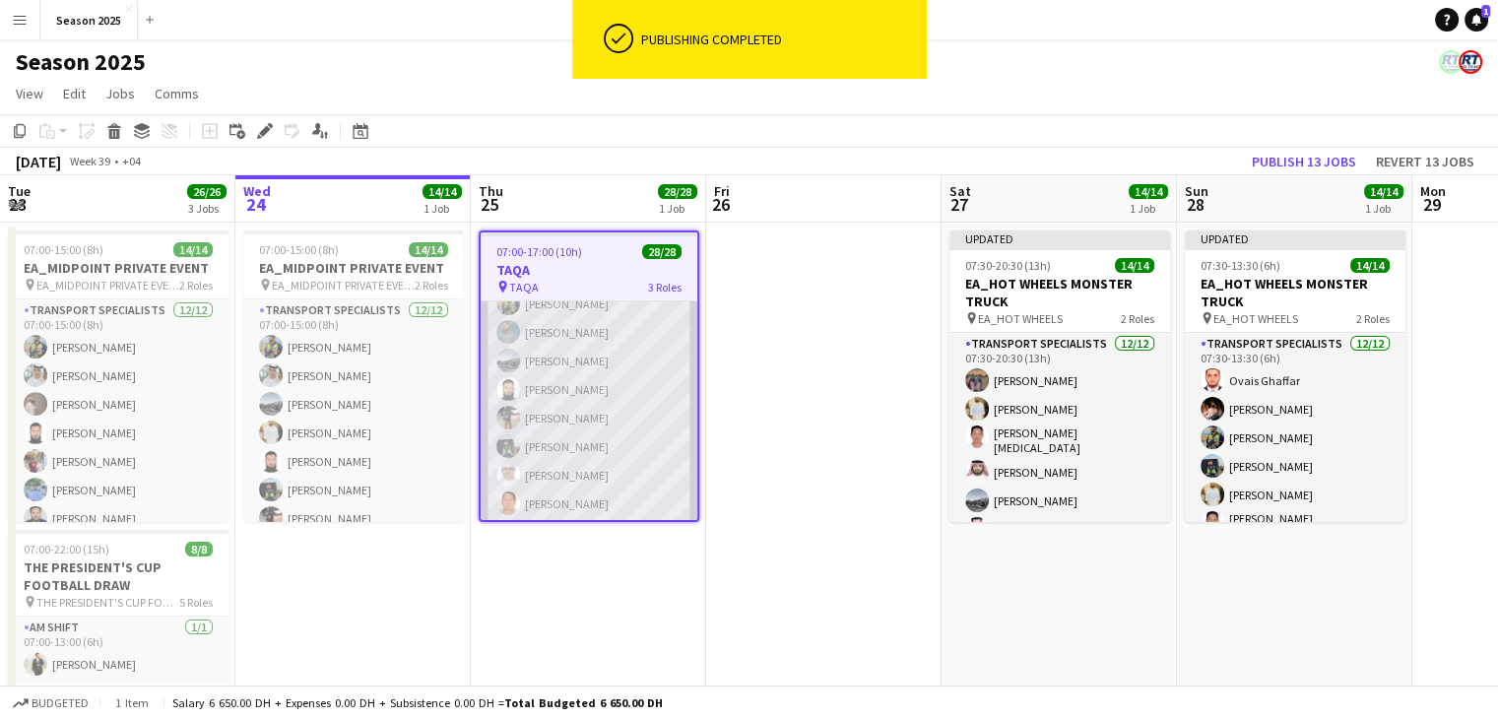
scroll to position [394, 0]
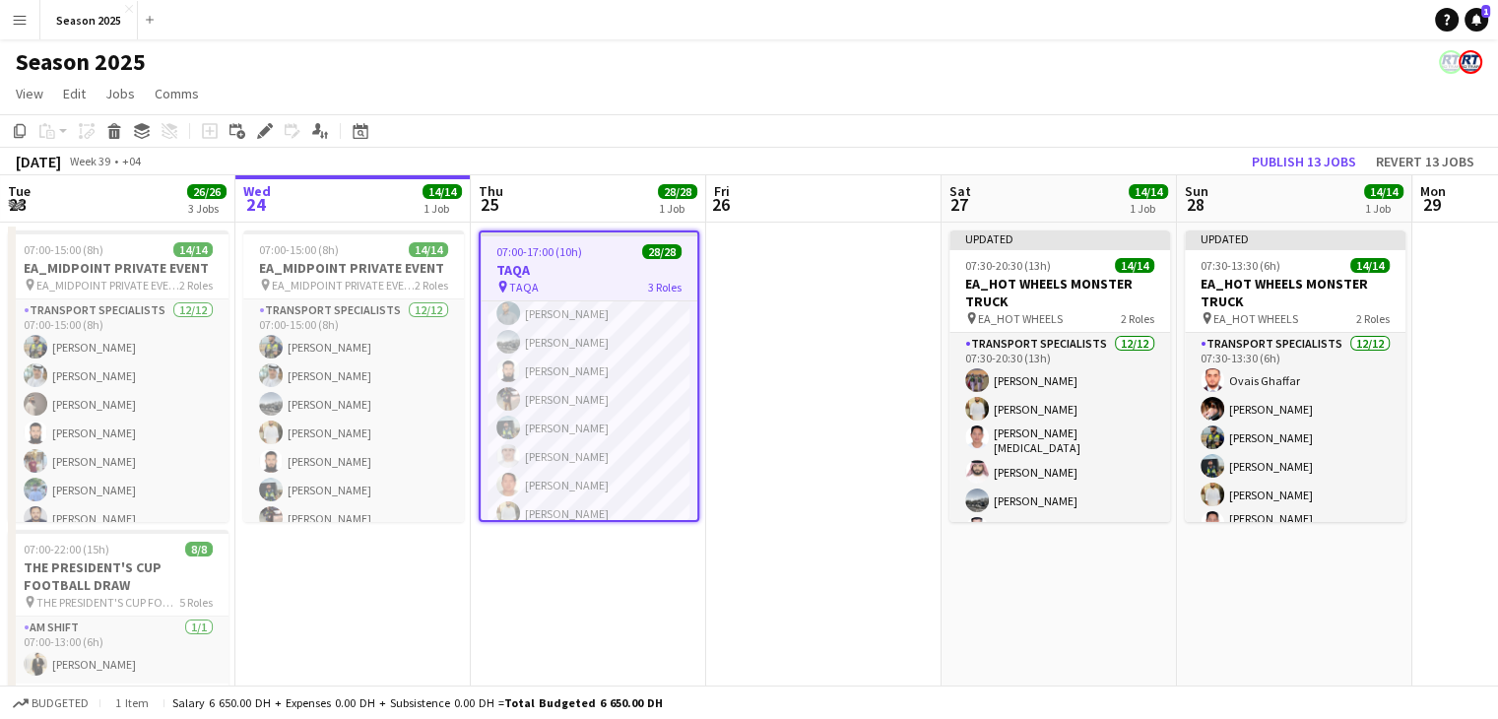
click at [768, 383] on app-date-cell at bounding box center [823, 666] width 235 height 887
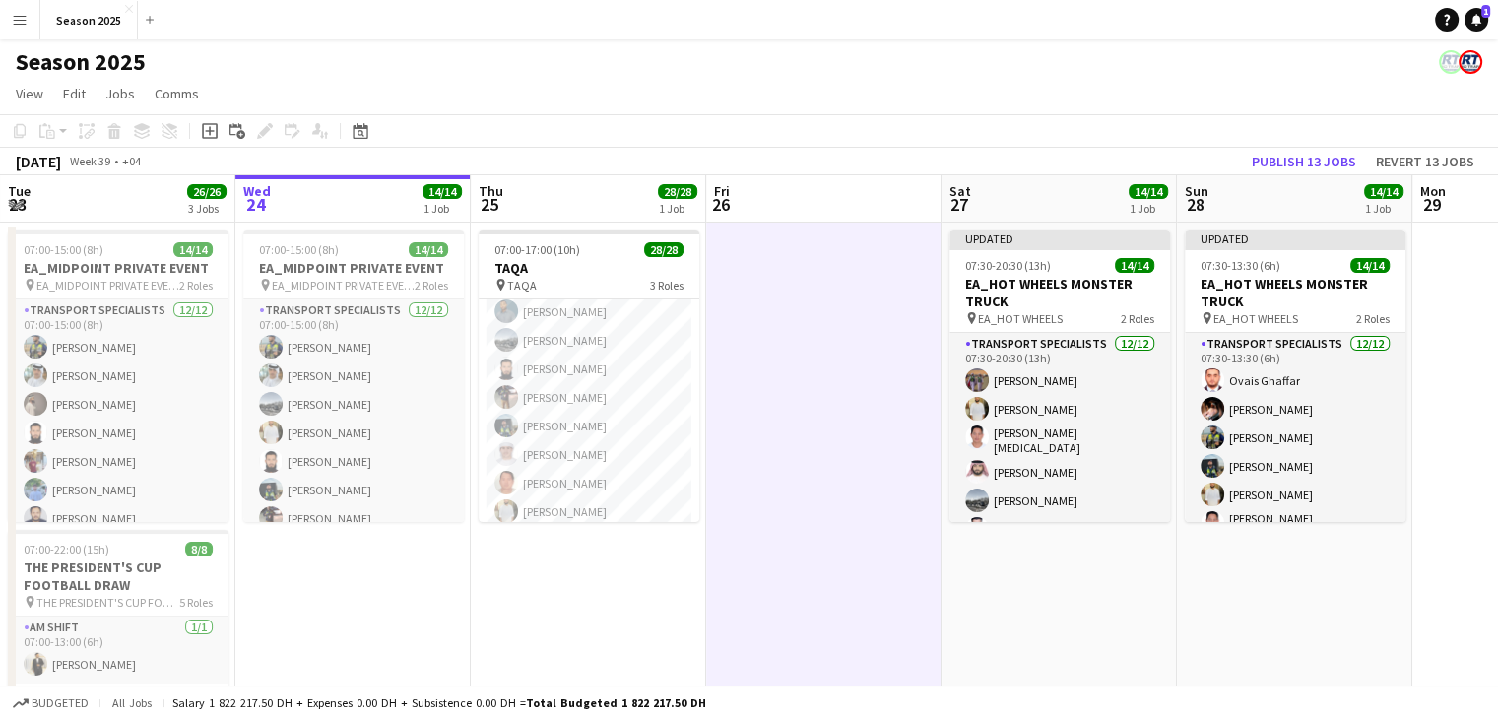
scroll to position [387, 0]
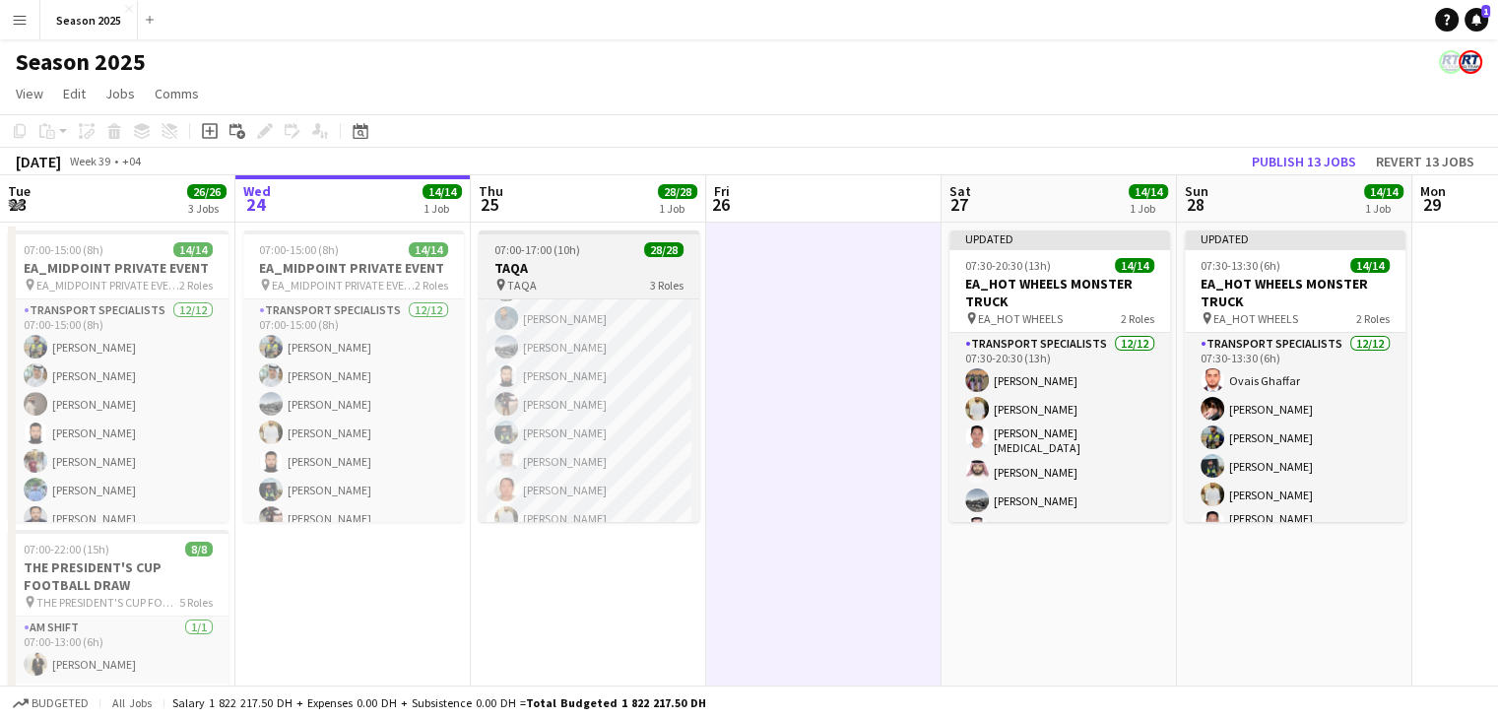
click at [591, 265] on h3 "TAQA" at bounding box center [589, 268] width 221 height 18
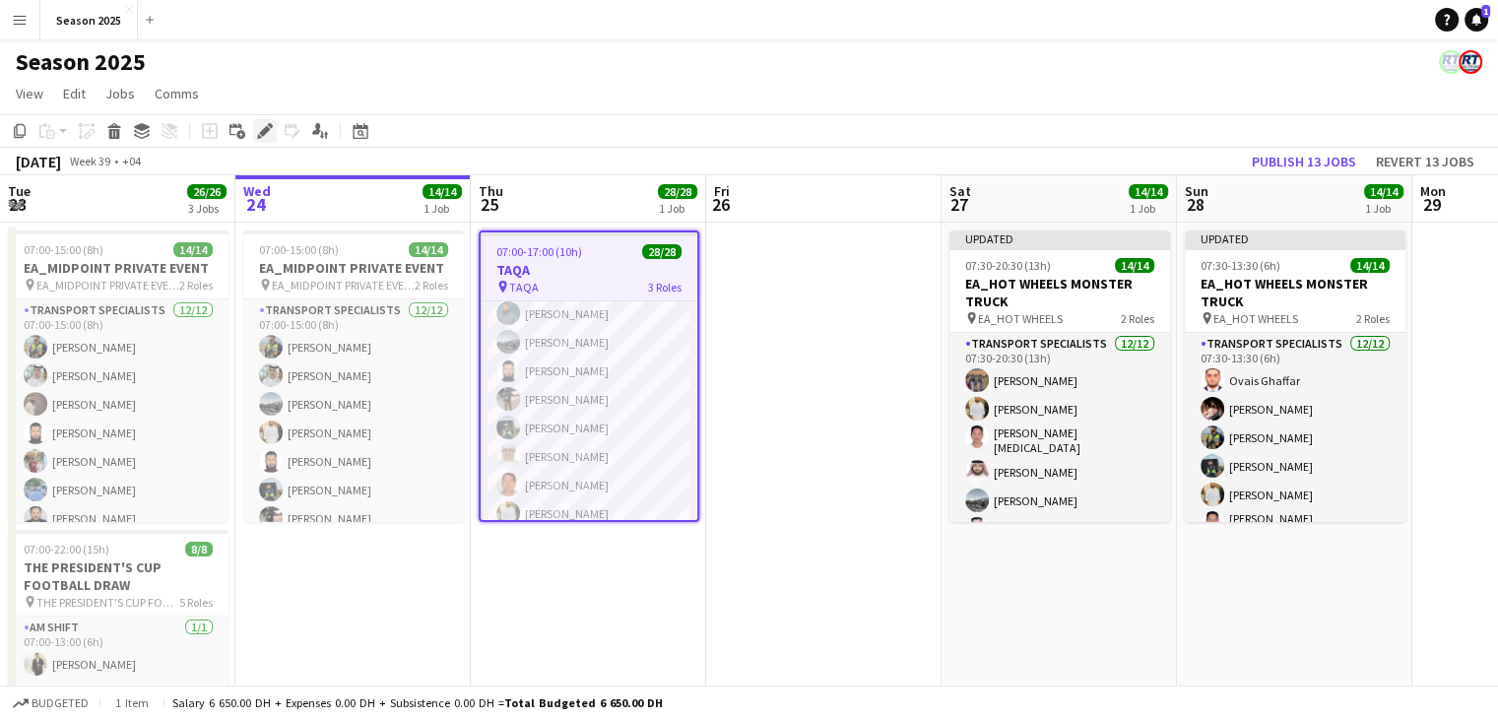
click at [264, 134] on icon at bounding box center [264, 131] width 11 height 11
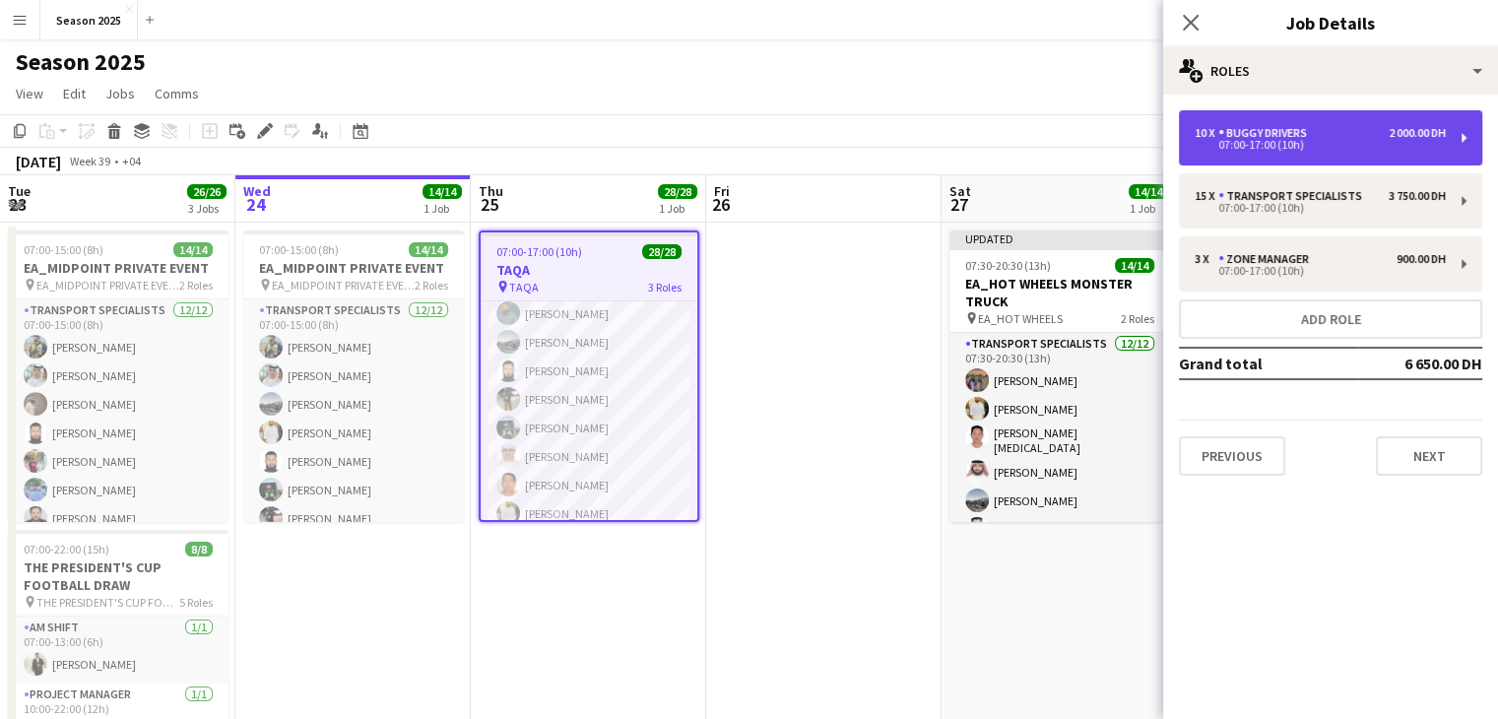
click at [1284, 143] on div "07:00-17:00 (10h)" at bounding box center [1320, 145] width 251 height 10
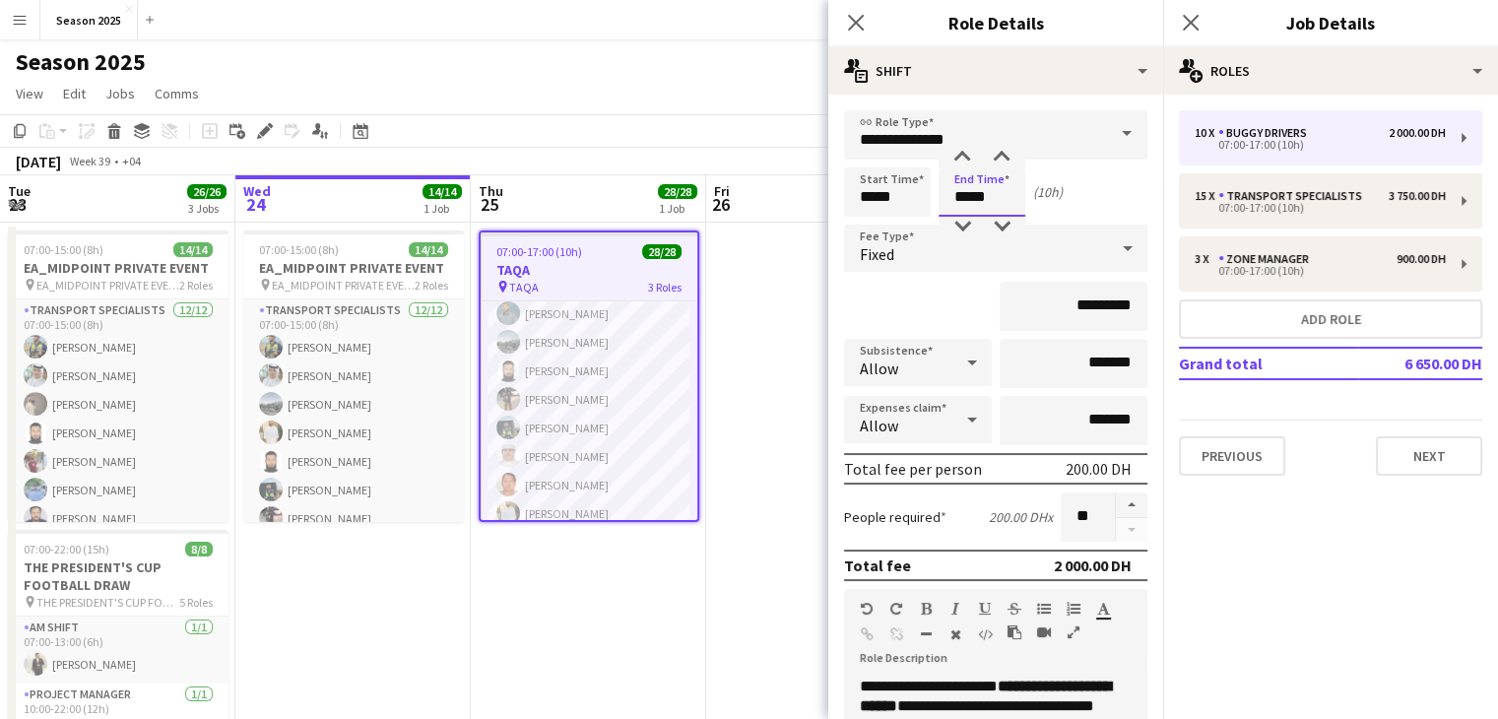
drag, startPoint x: 967, startPoint y: 191, endPoint x: 953, endPoint y: 196, distance: 14.6
click at [953, 196] on input "*****" at bounding box center [981, 191] width 87 height 49
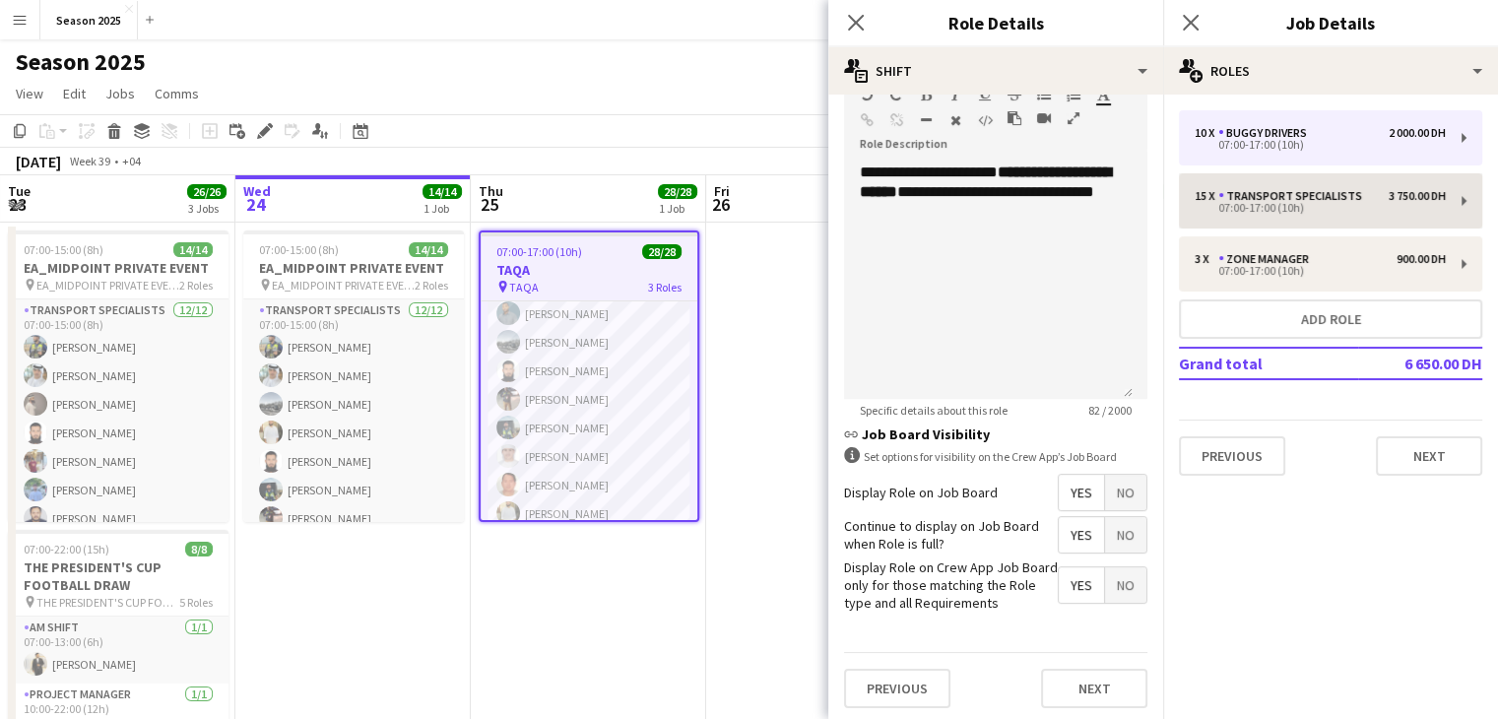
type input "*****"
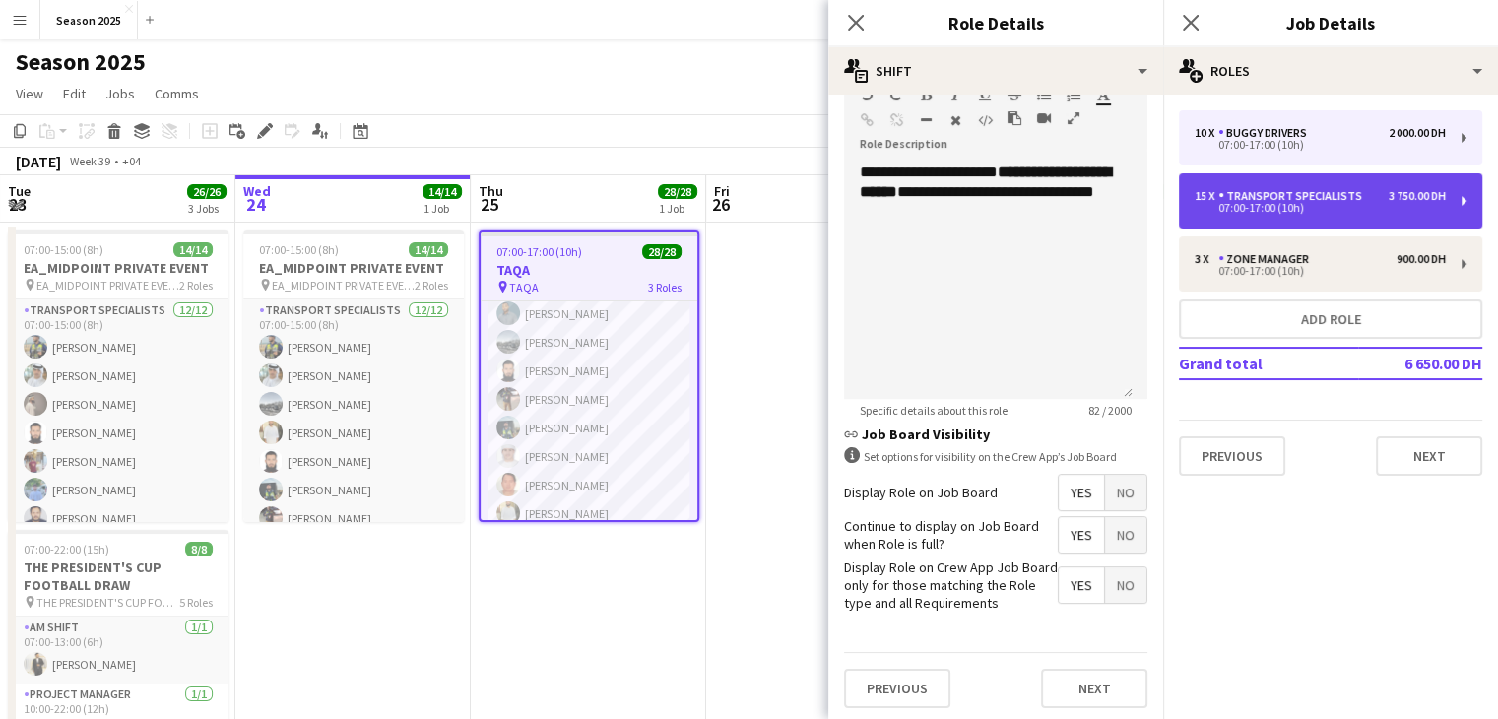
click at [1257, 209] on div "07:00-17:00 (10h)" at bounding box center [1320, 208] width 251 height 10
type input "**********"
type input "*****"
type input "********"
type input "**"
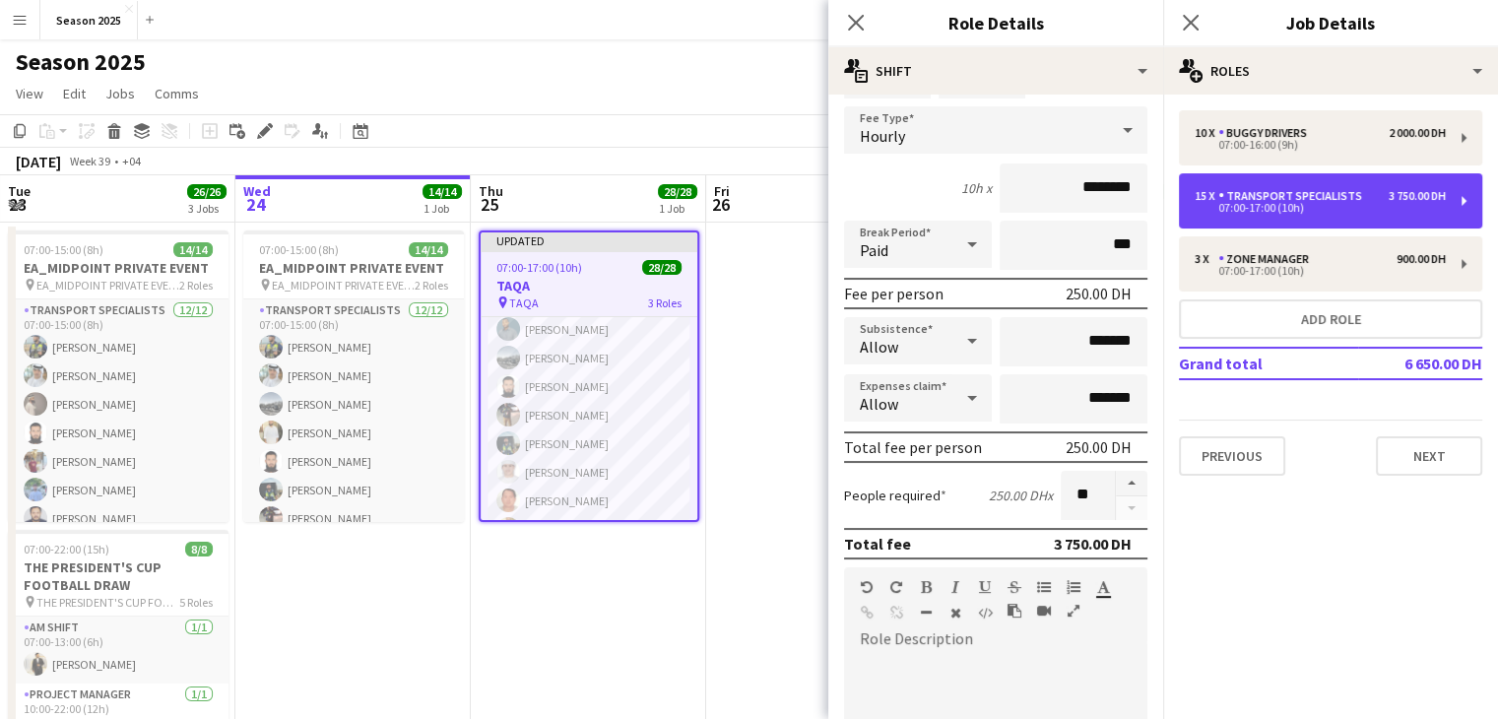
scroll to position [0, 0]
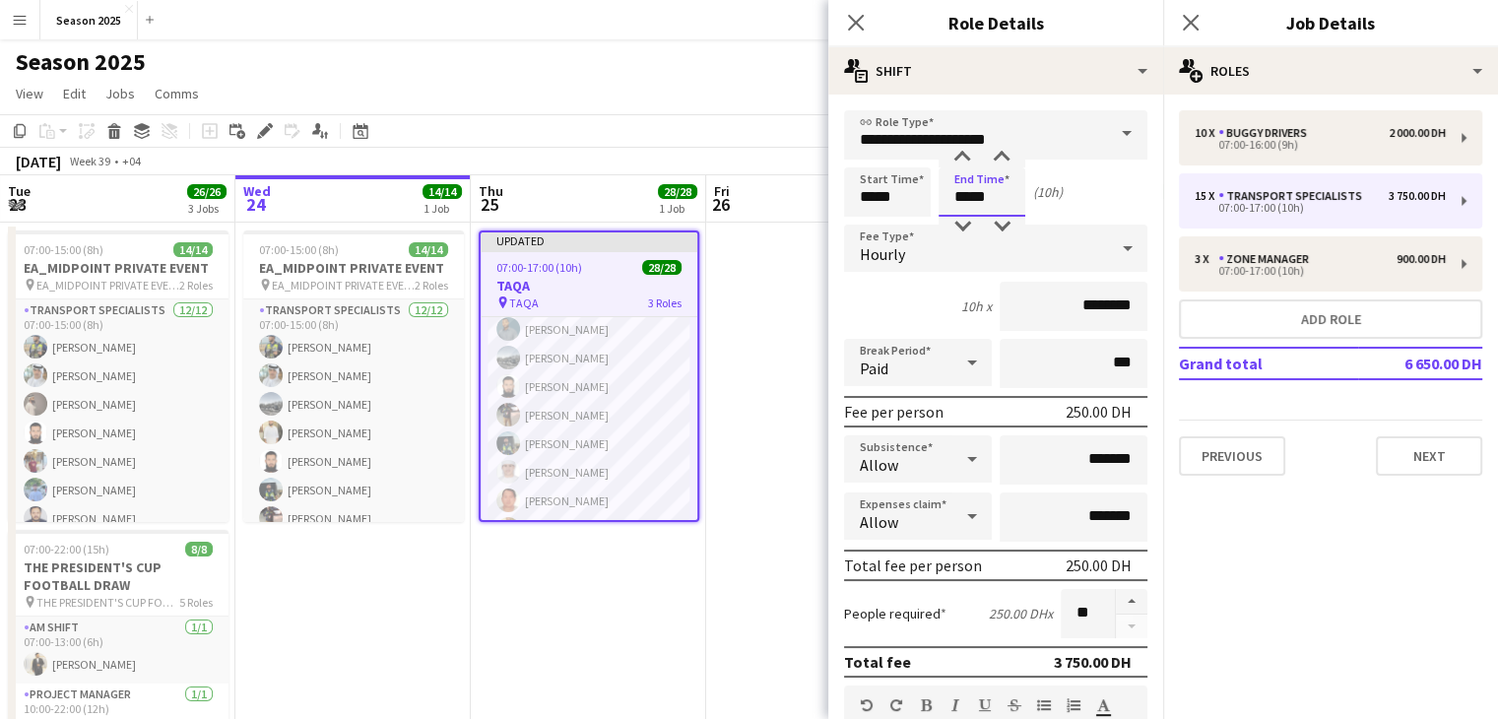
drag, startPoint x: 968, startPoint y: 199, endPoint x: 951, endPoint y: 198, distance: 16.8
click at [951, 198] on input "*****" at bounding box center [981, 191] width 87 height 49
type input "*****"
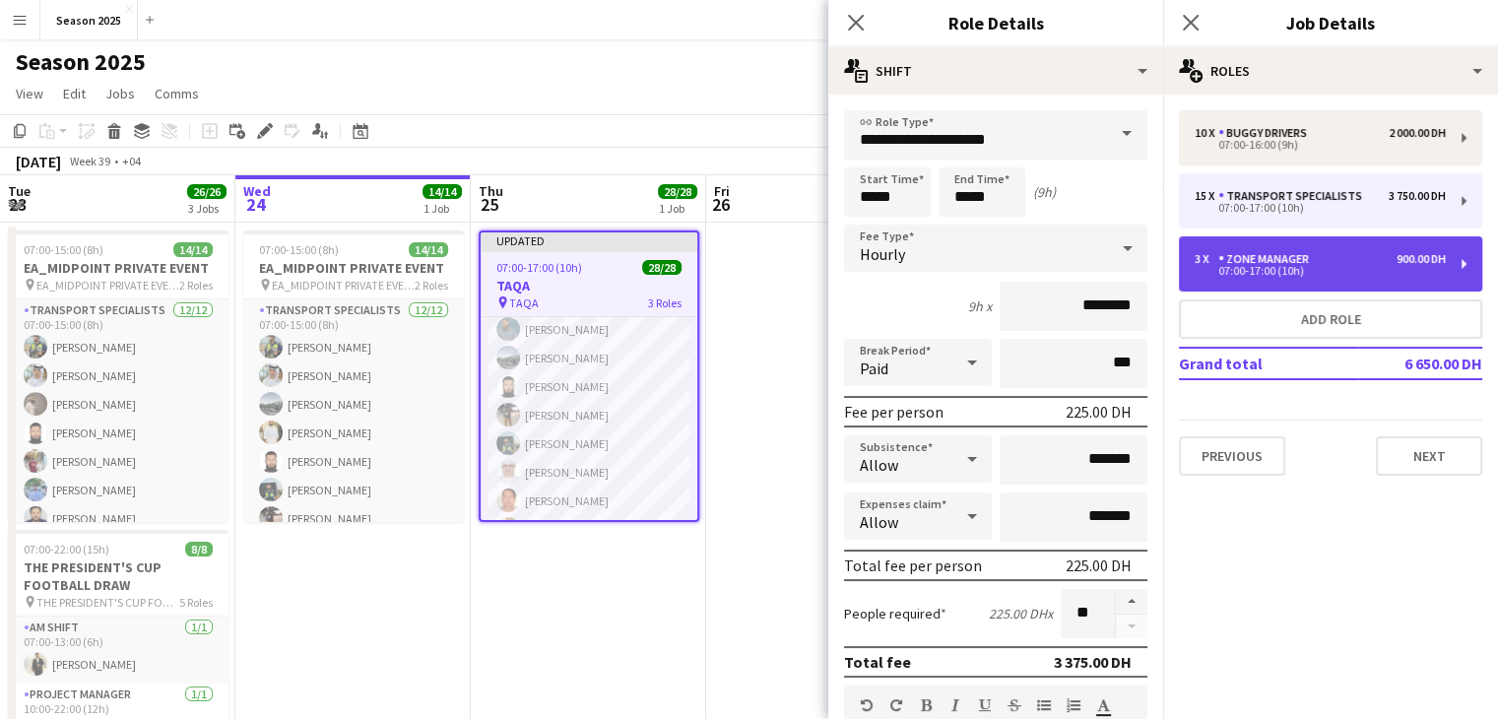
click at [1235, 253] on div "Zone Manager" at bounding box center [1267, 259] width 98 height 14
type input "**********"
type input "*****"
type input "********"
type input "*"
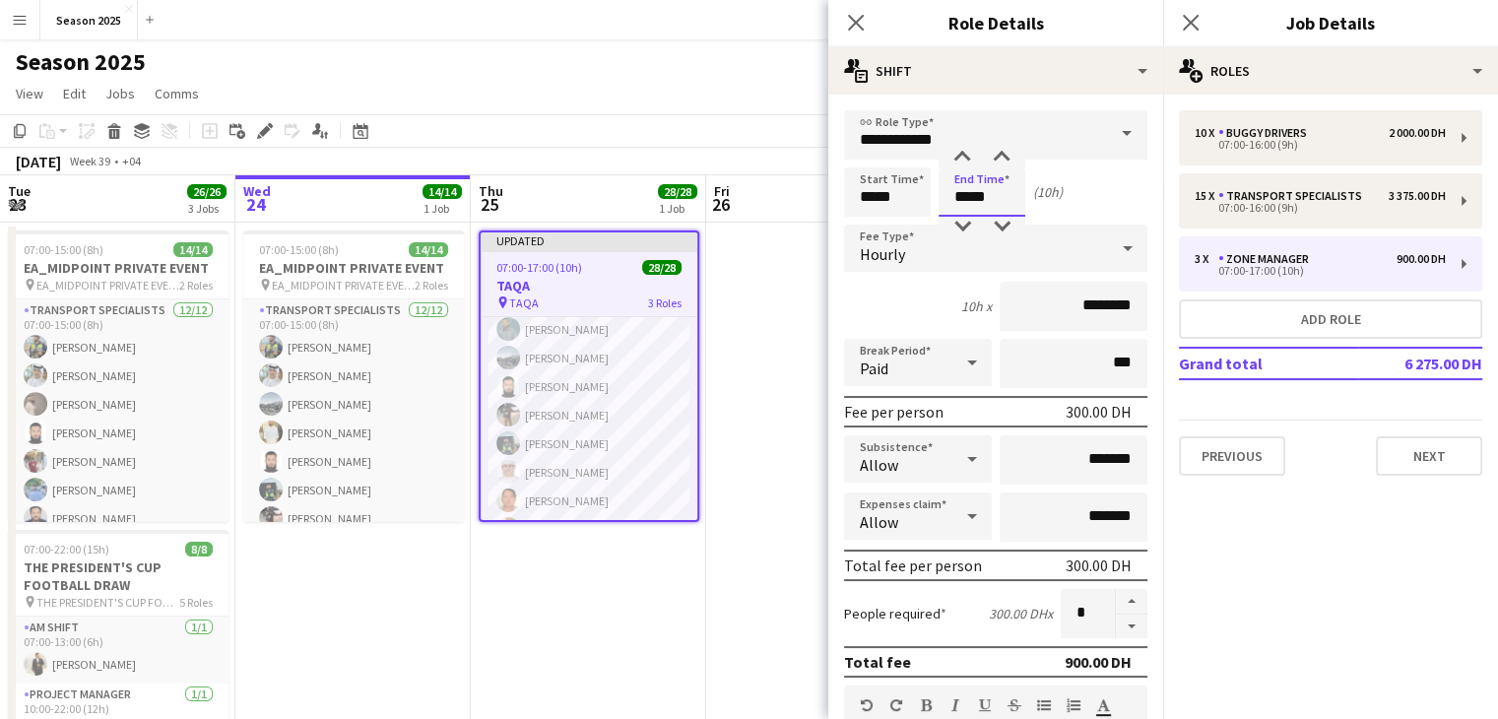
drag, startPoint x: 969, startPoint y: 196, endPoint x: 950, endPoint y: 192, distance: 19.1
click at [950, 192] on input "*****" at bounding box center [981, 191] width 87 height 49
type input "*****"
click at [856, 19] on icon "Close pop-in" at bounding box center [855, 22] width 19 height 19
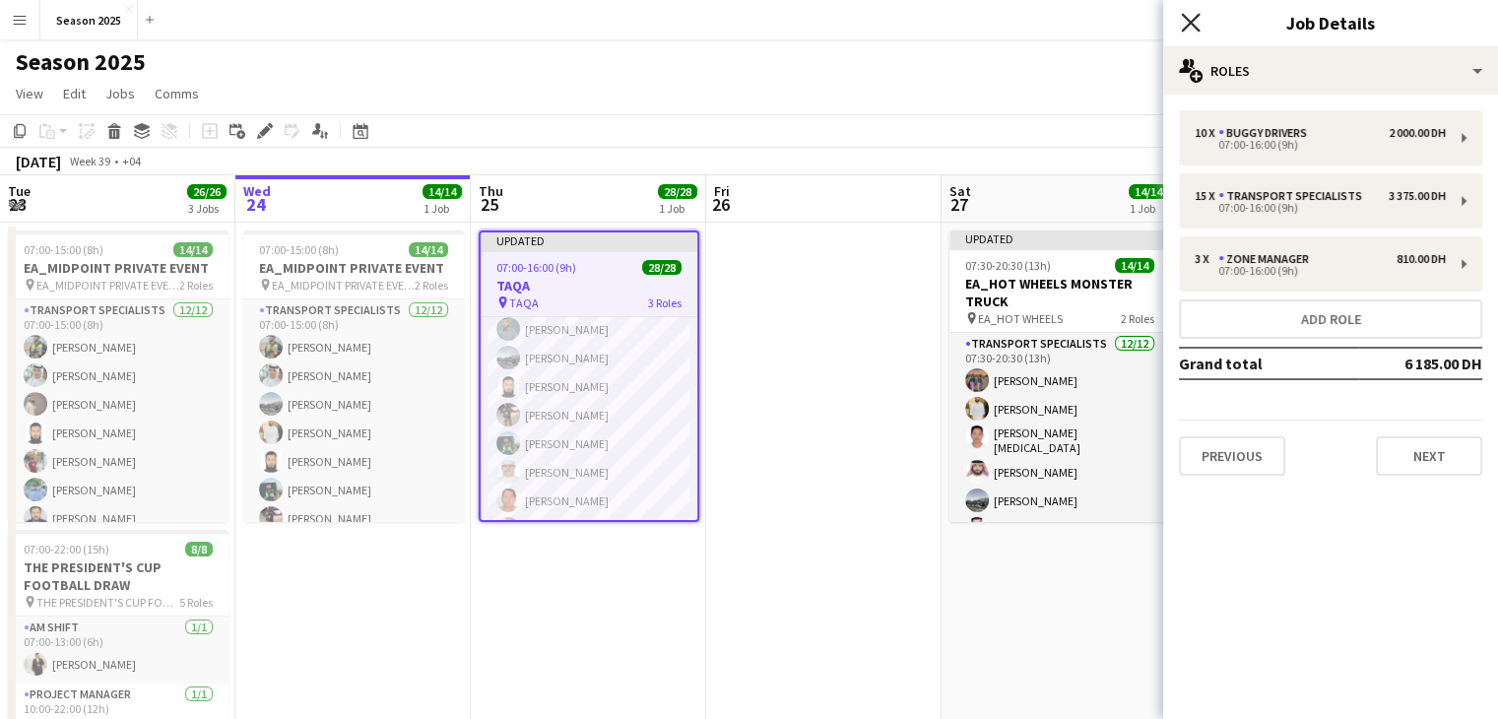
click at [1191, 16] on icon "Close pop-in" at bounding box center [1190, 22] width 19 height 19
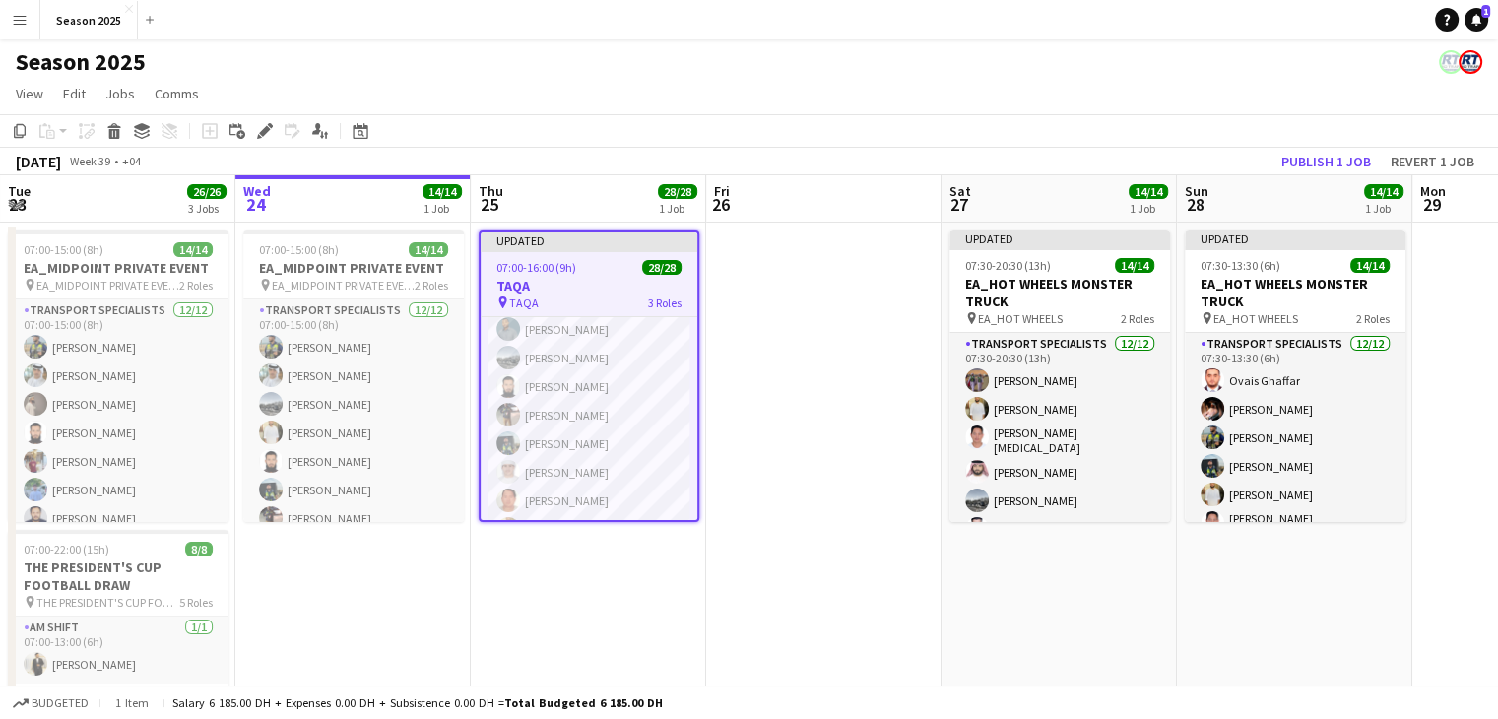
click at [827, 552] on app-date-cell at bounding box center [823, 666] width 235 height 887
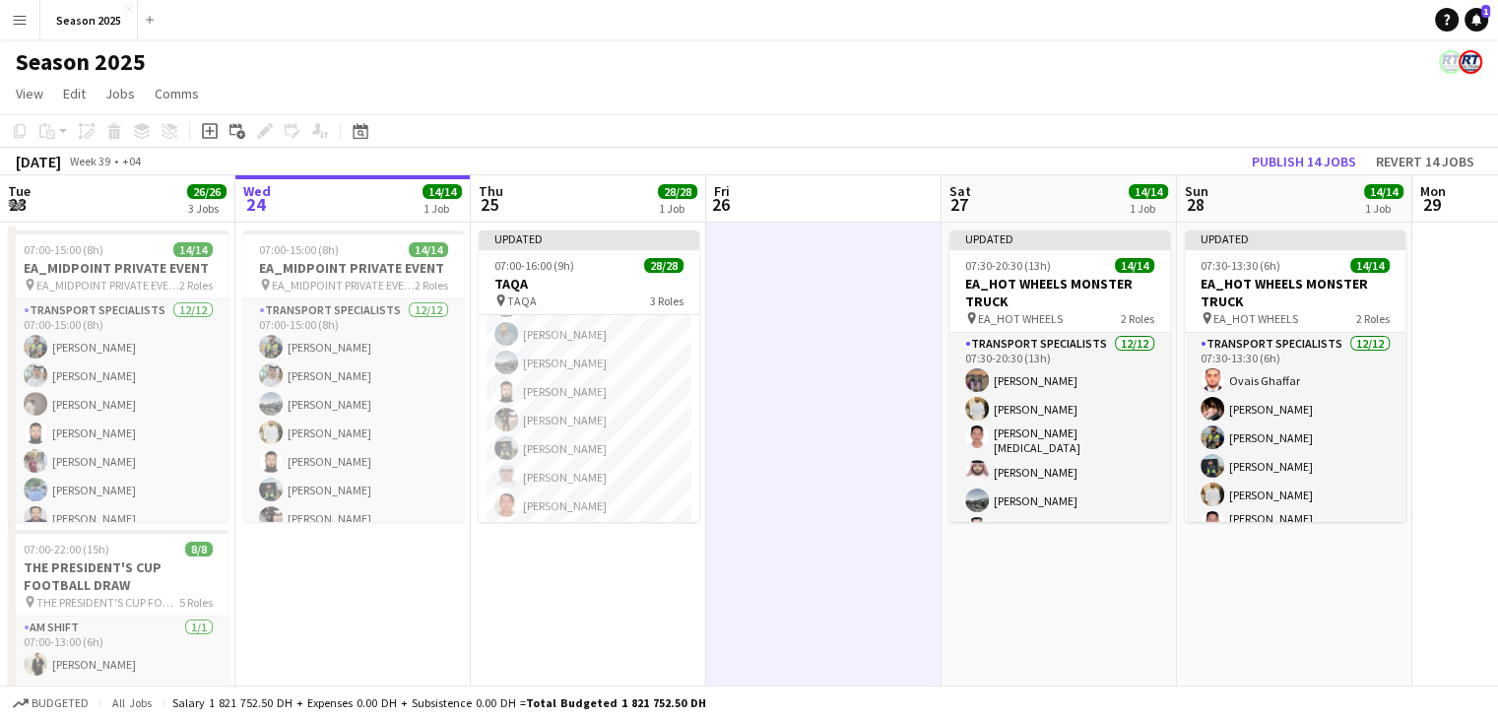
click at [796, 359] on app-date-cell at bounding box center [823, 666] width 235 height 887
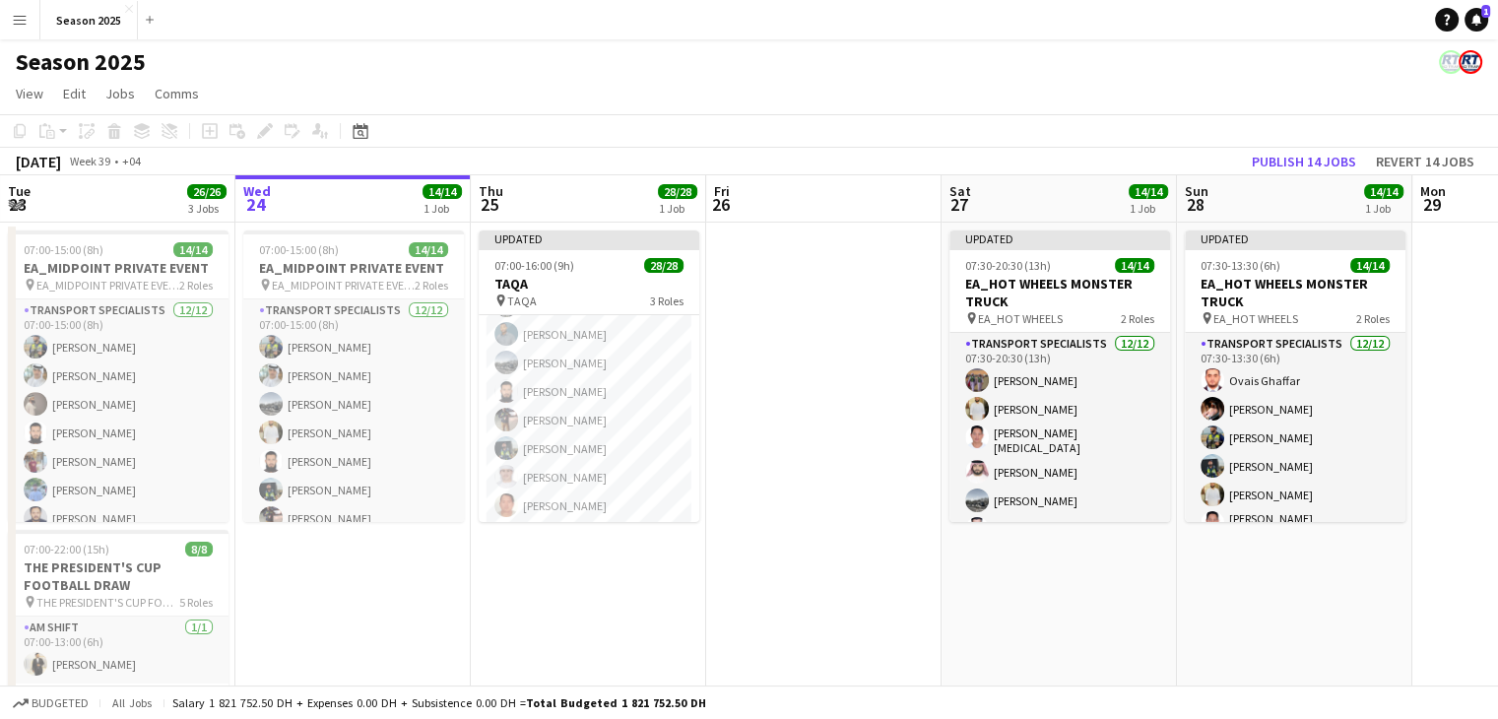
scroll to position [0, 0]
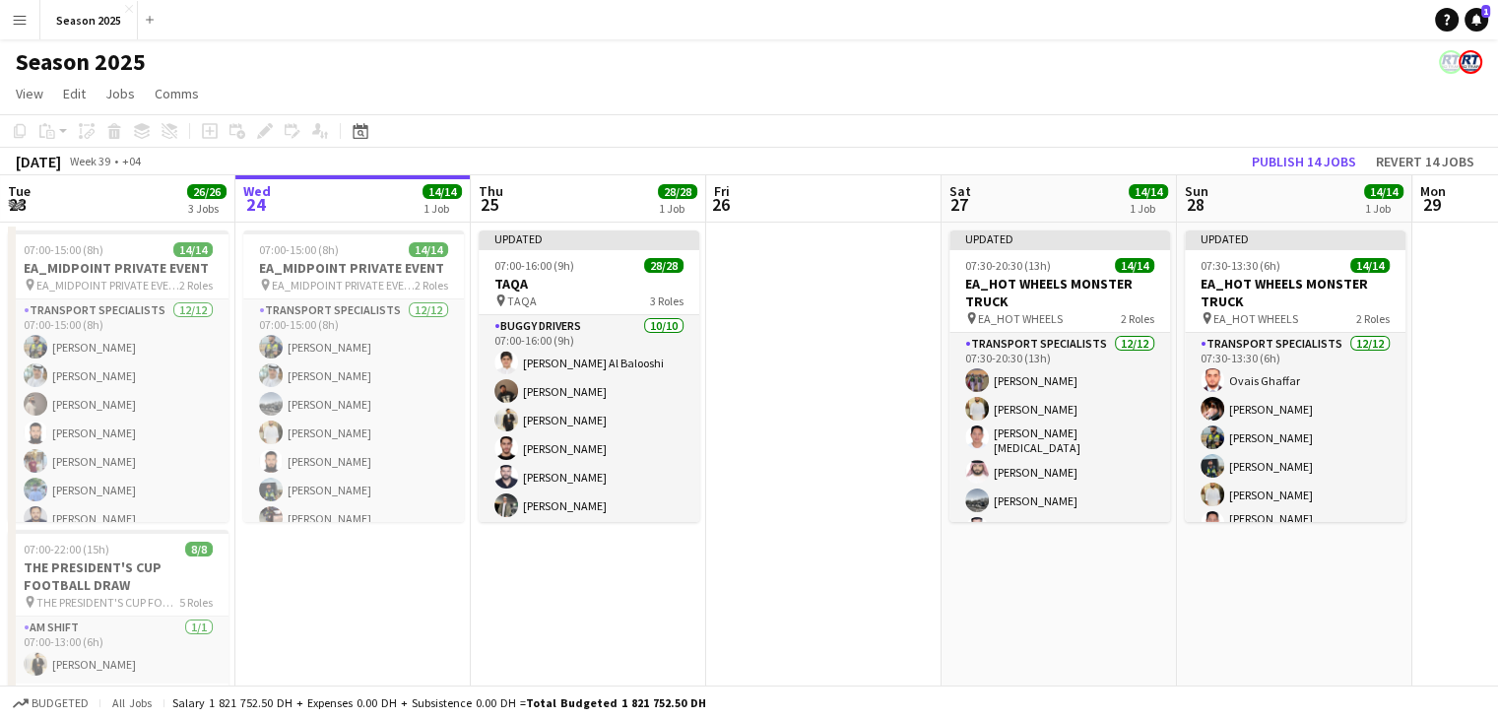
click at [794, 322] on app-date-cell at bounding box center [823, 666] width 235 height 887
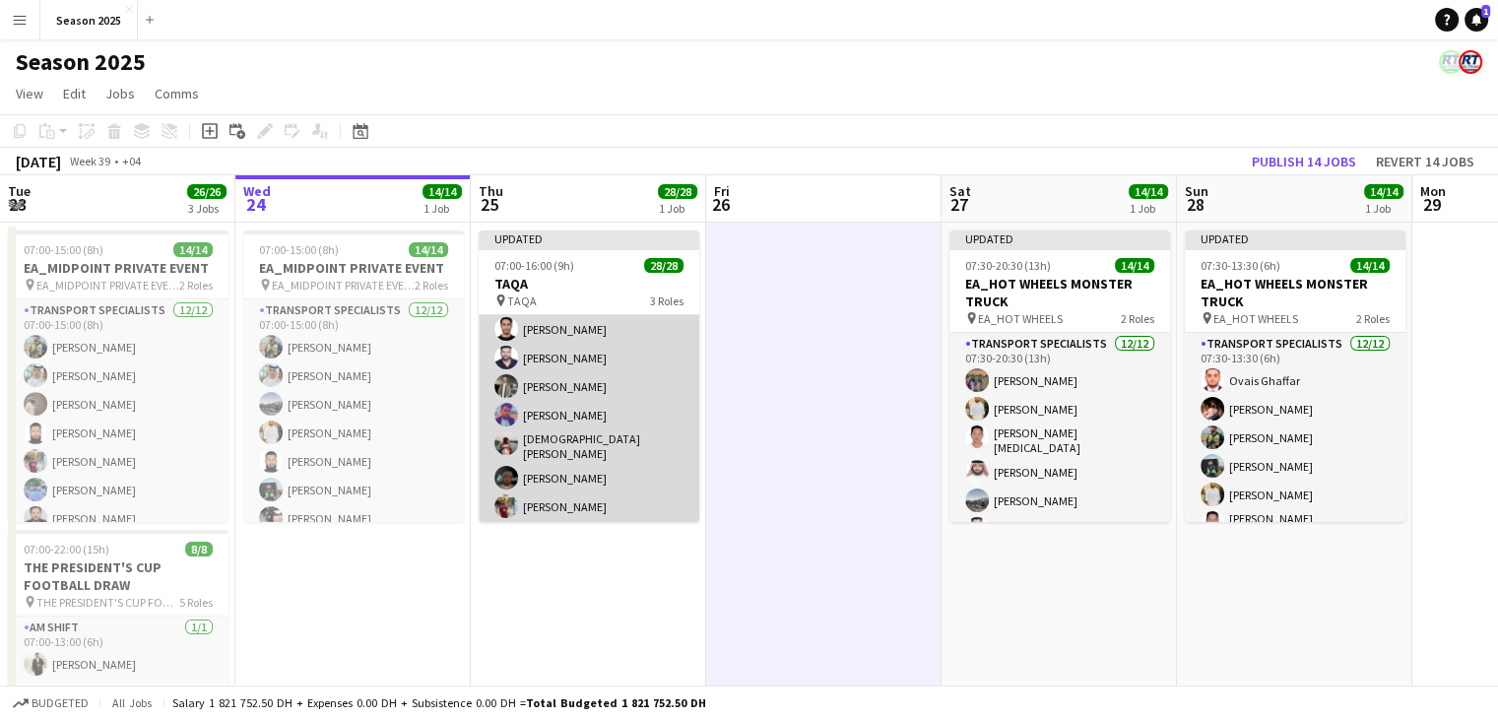
scroll to position [197, 0]
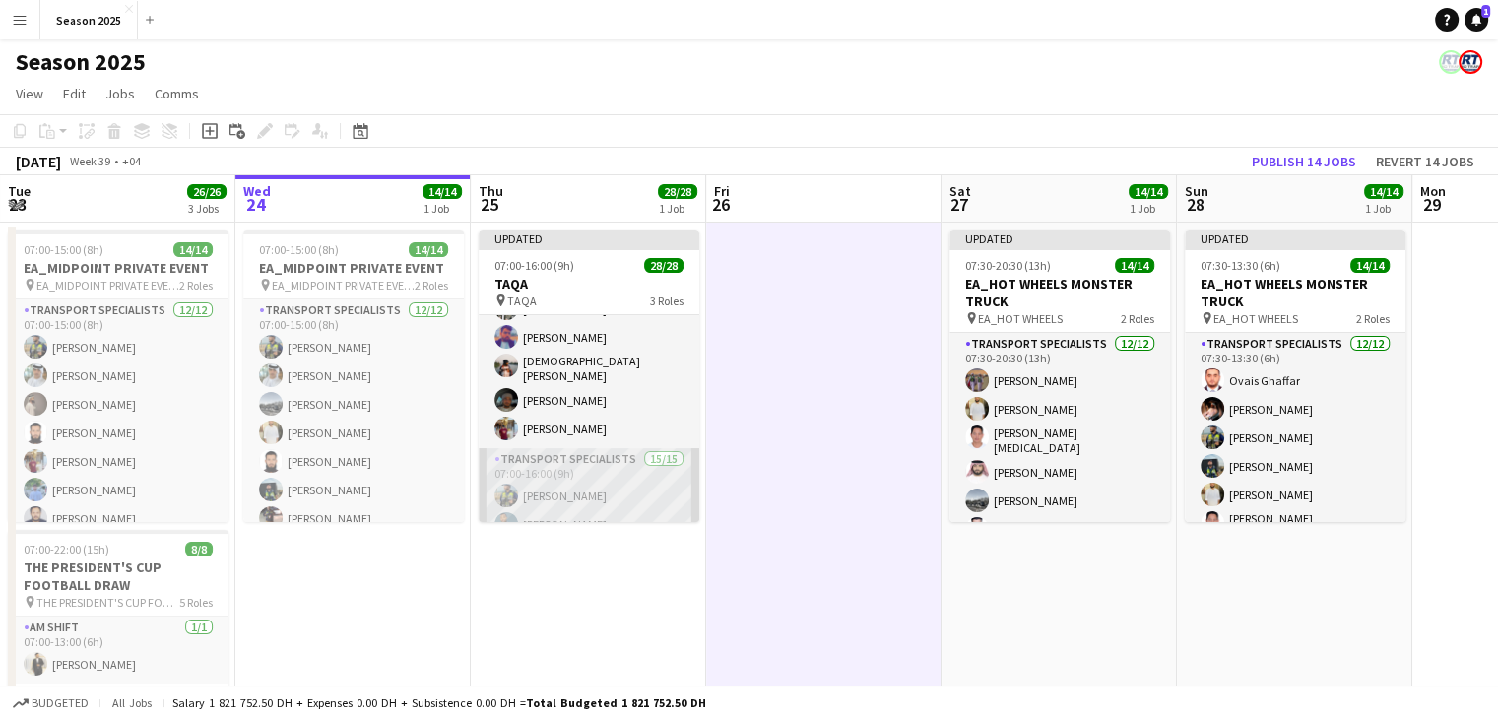
click at [614, 466] on app-card-role "Transport Specialists 15/15 07:00-16:00 (9h) Sarmad Nadeem Minhaz Aziz Daniyal …" at bounding box center [589, 681] width 221 height 467
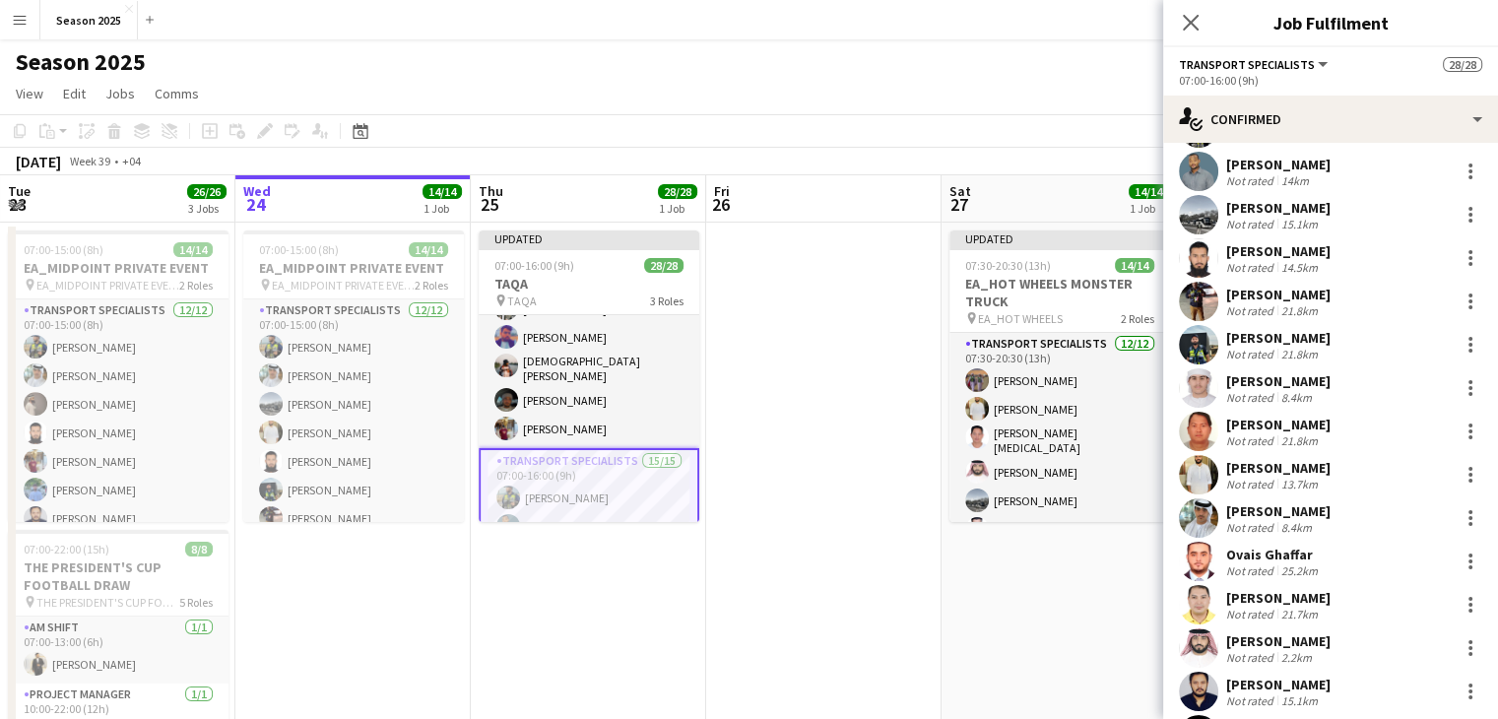
scroll to position [0, 0]
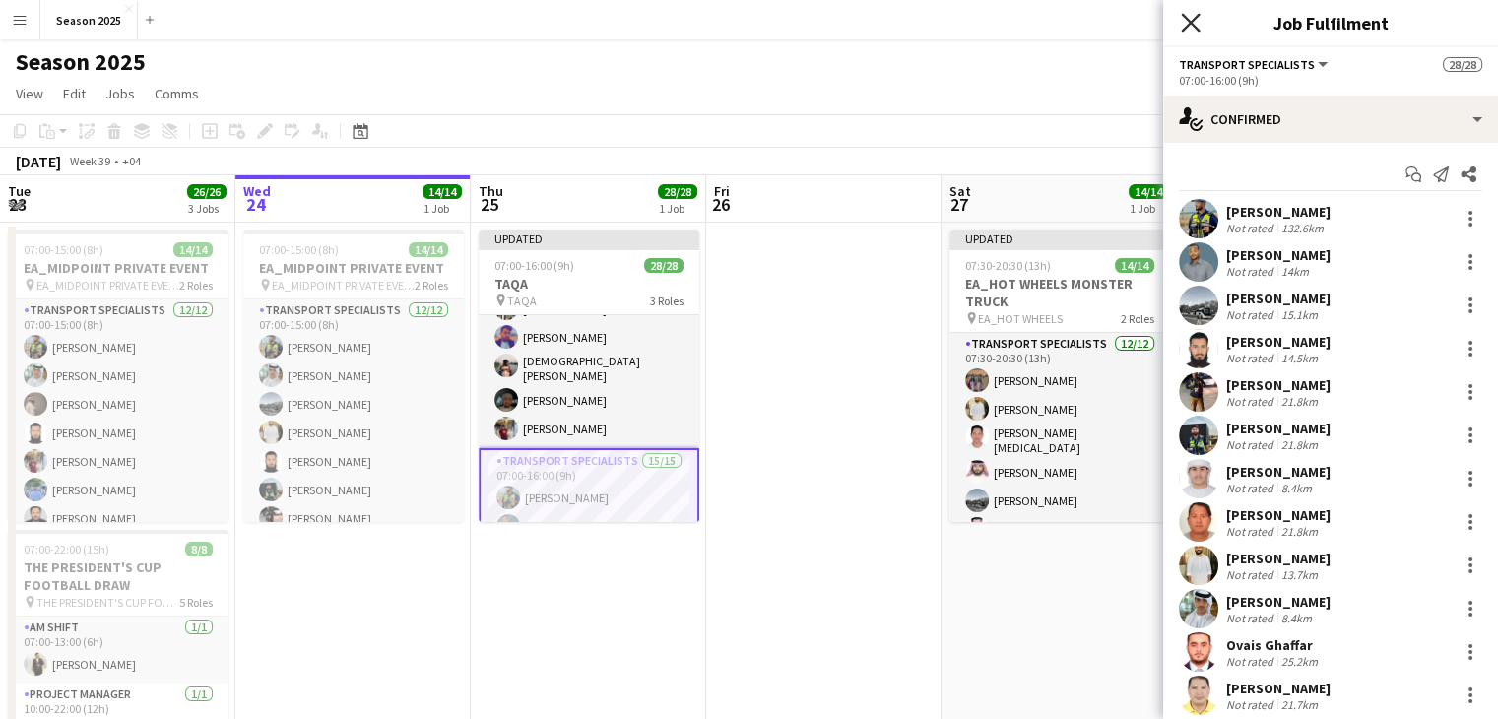
click at [1191, 30] on icon "Close pop-in" at bounding box center [1190, 22] width 19 height 19
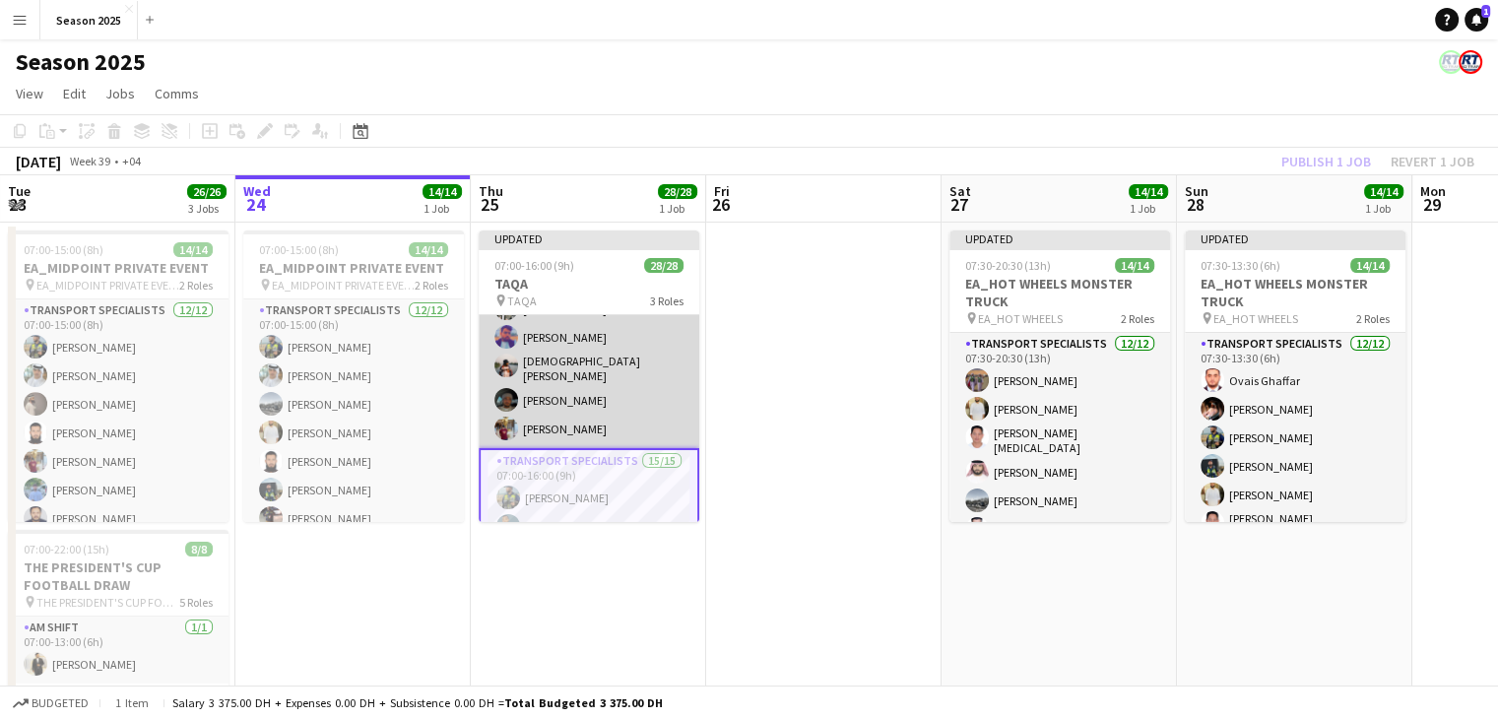
click at [608, 379] on app-card-role "BUGGY DRIVERS 10/10 07:00-16:00 (9h) Jabbar Ghaffar Al Balooshi Farhad Alam Fah…" at bounding box center [589, 283] width 221 height 330
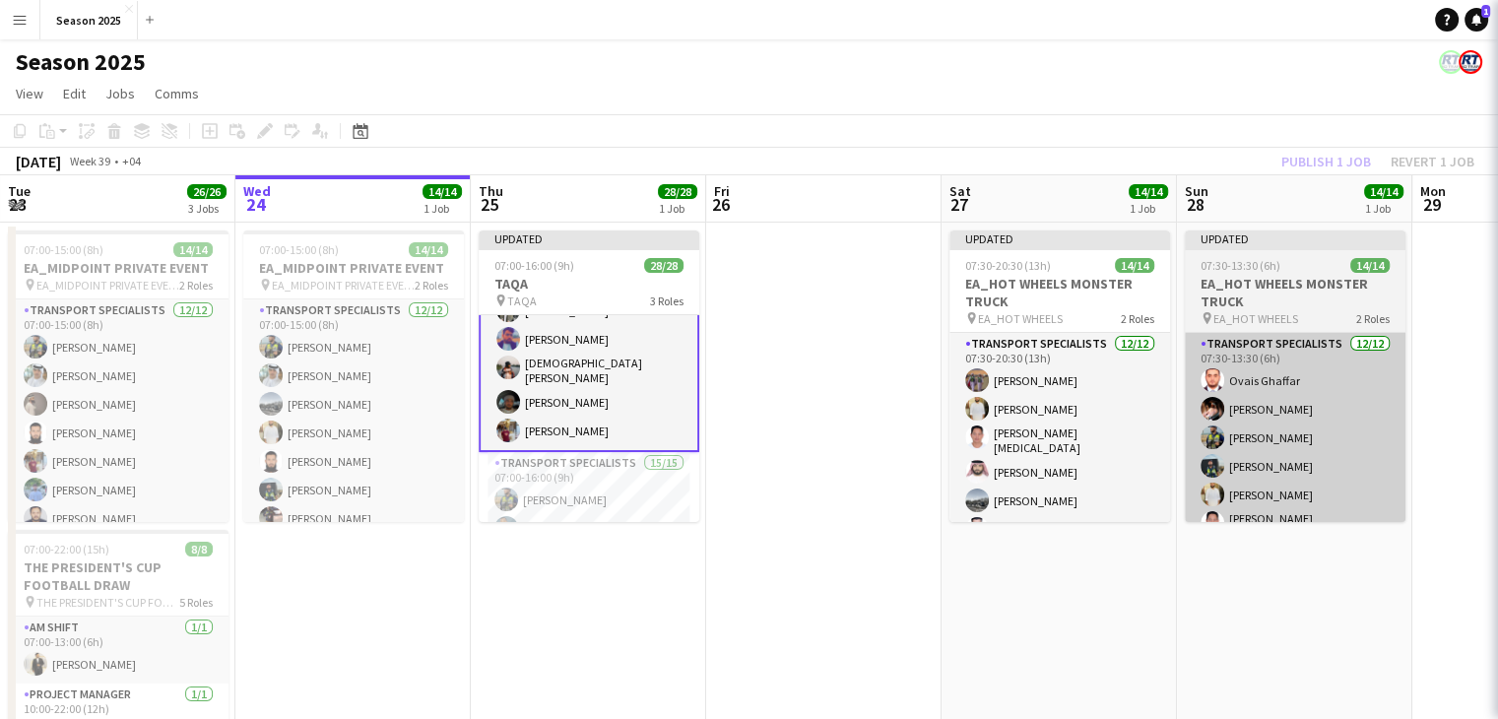
scroll to position [198, 0]
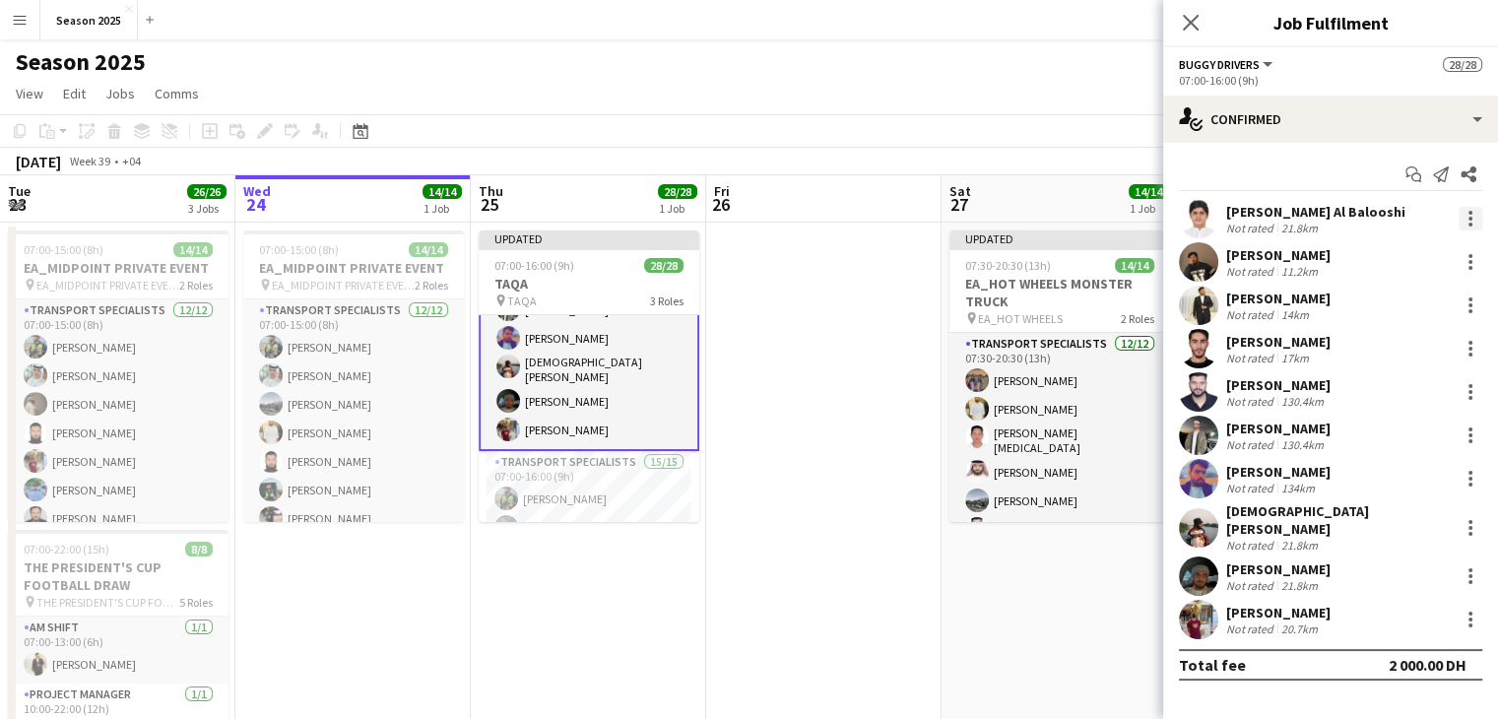
click at [1465, 216] on div at bounding box center [1470, 219] width 24 height 24
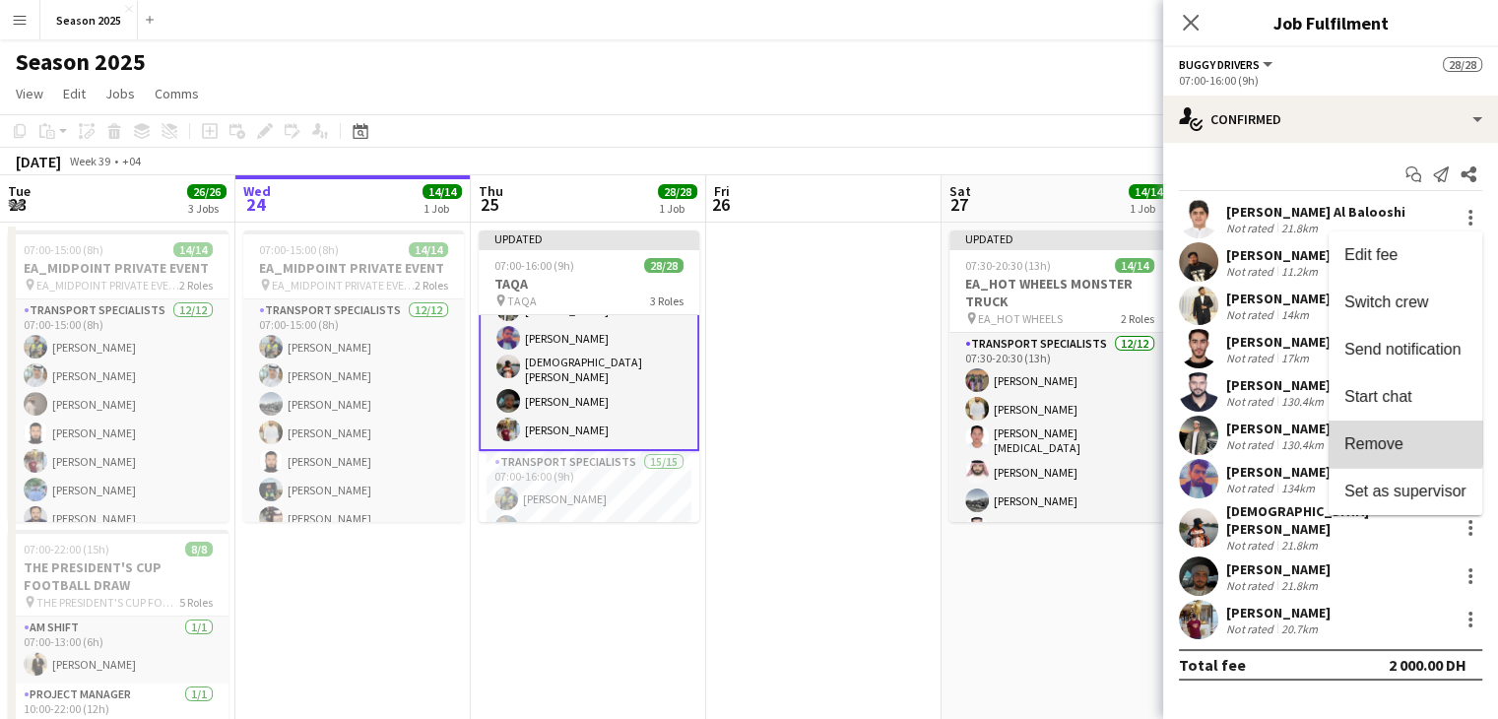
click at [1375, 434] on button "Remove" at bounding box center [1405, 443] width 154 height 47
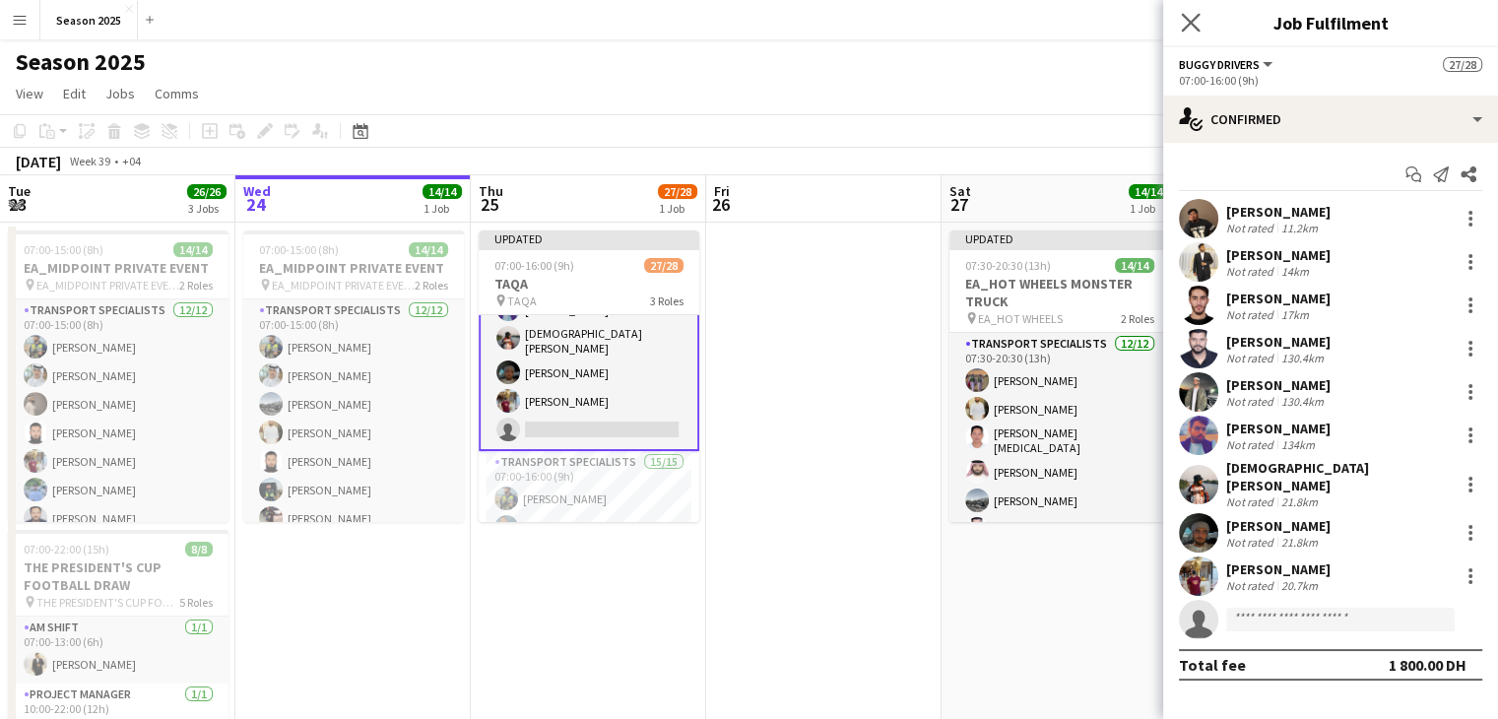
click at [1200, 23] on app-icon "Close pop-in" at bounding box center [1191, 23] width 29 height 29
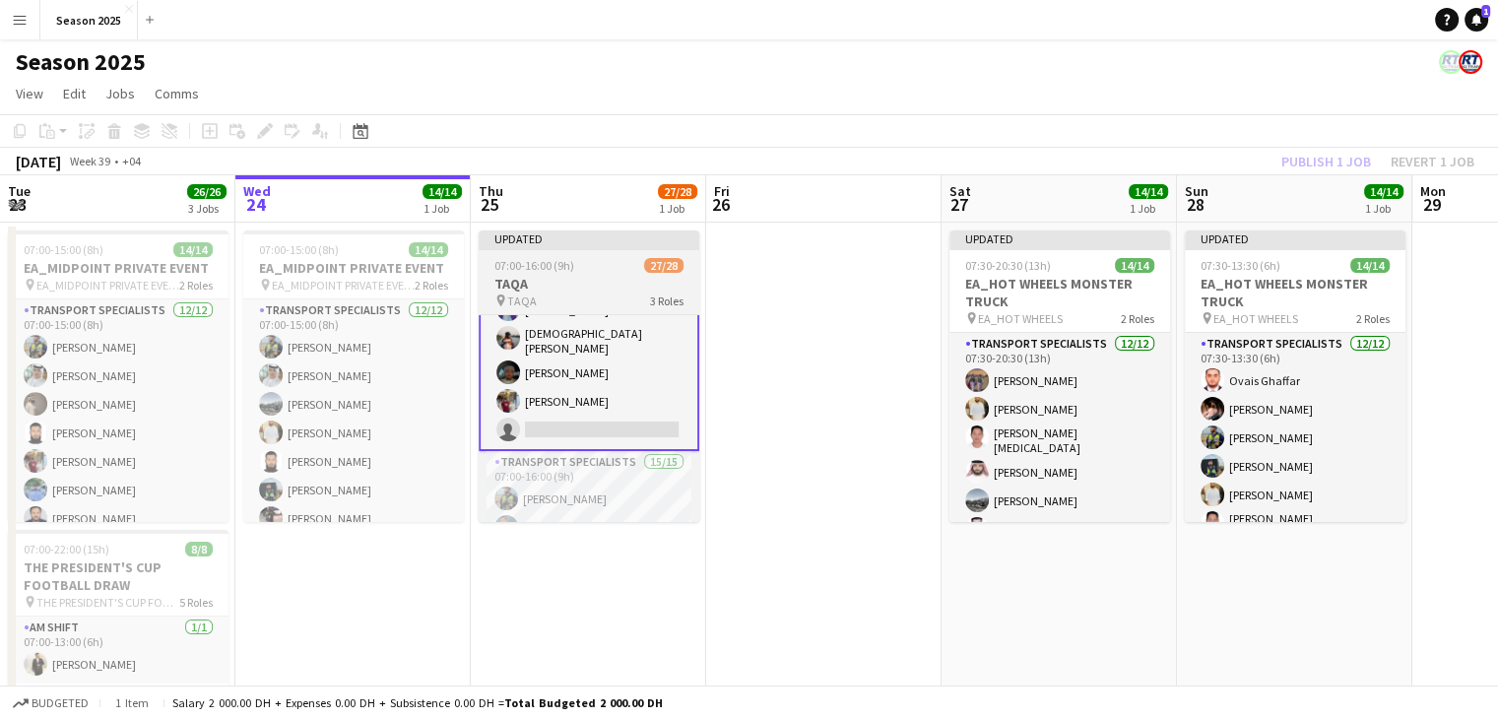
click at [575, 268] on div "07:00-16:00 (9h) 27/28" at bounding box center [589, 265] width 221 height 15
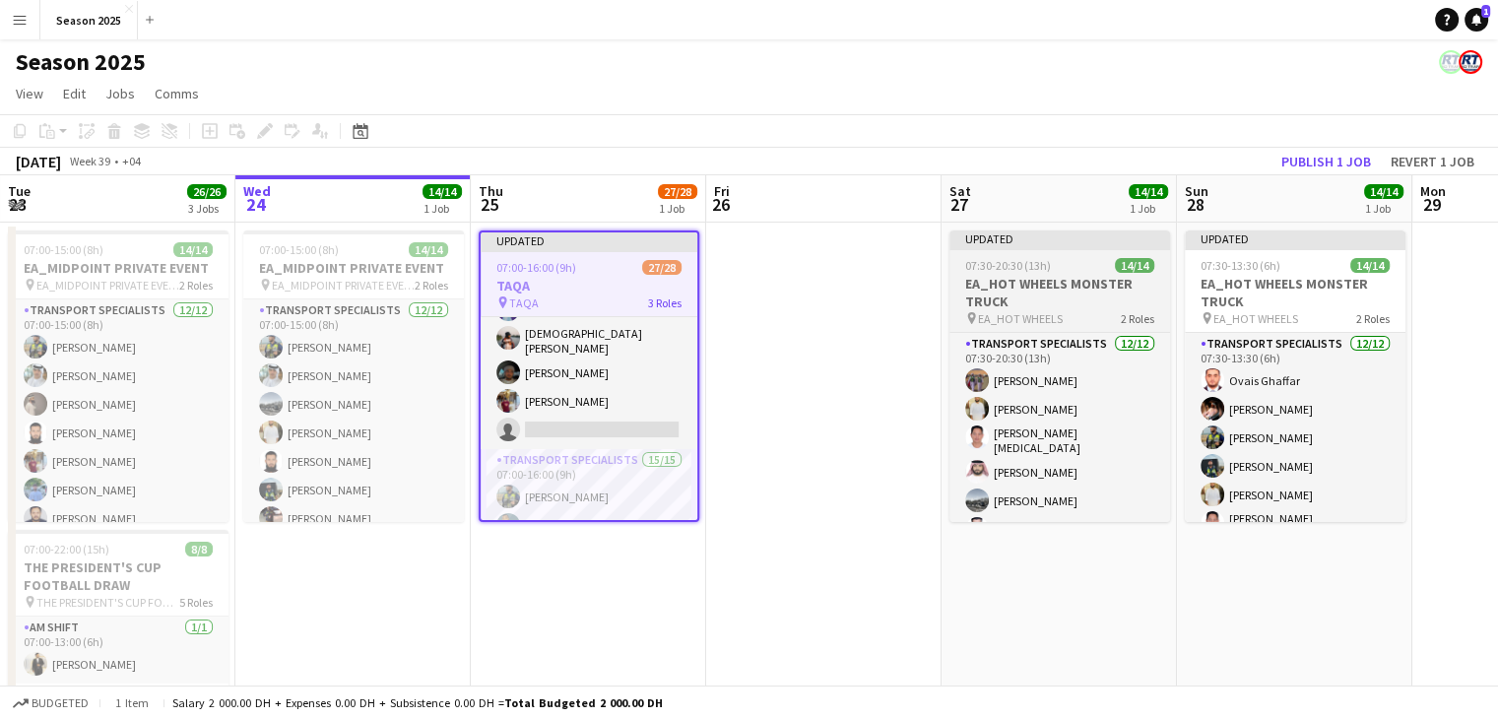
scroll to position [197, 0]
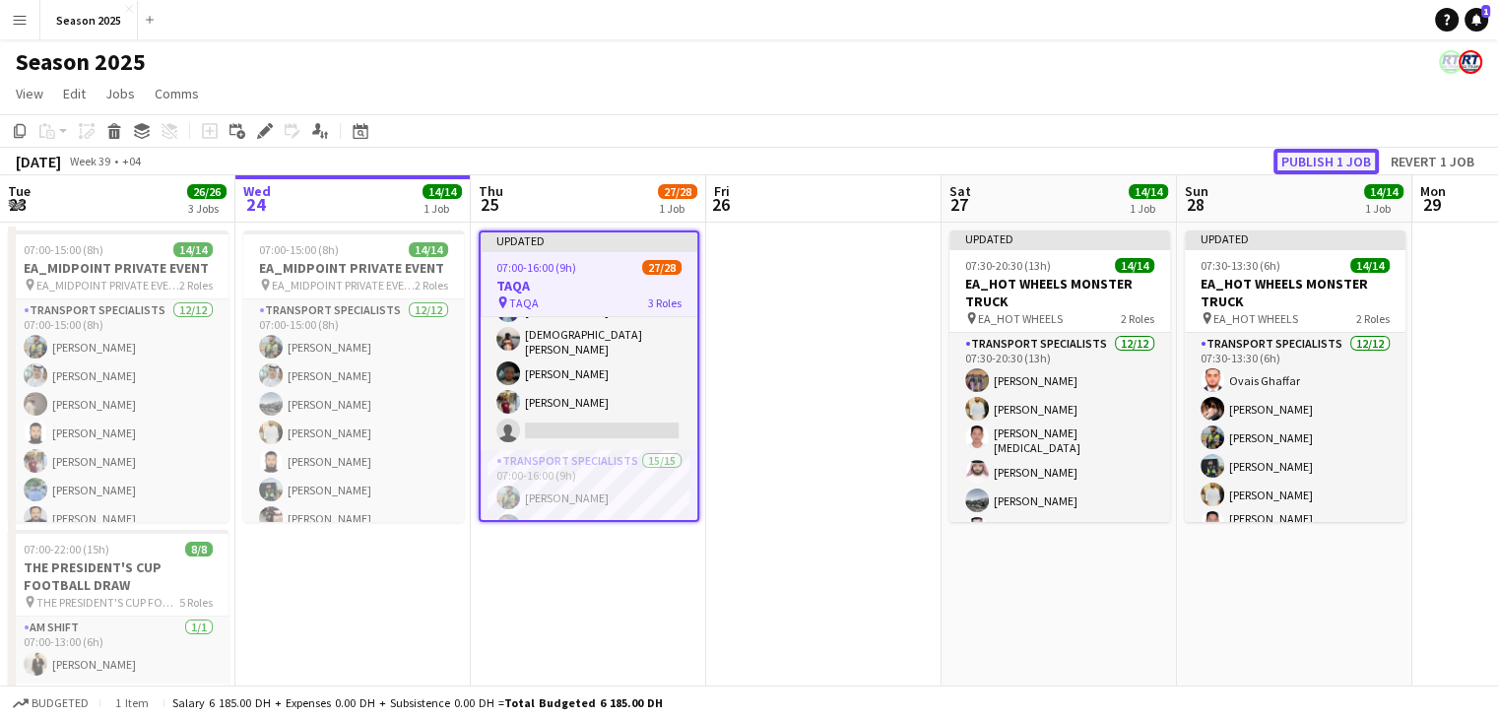
click at [1307, 164] on button "Publish 1 job" at bounding box center [1325, 162] width 105 height 26
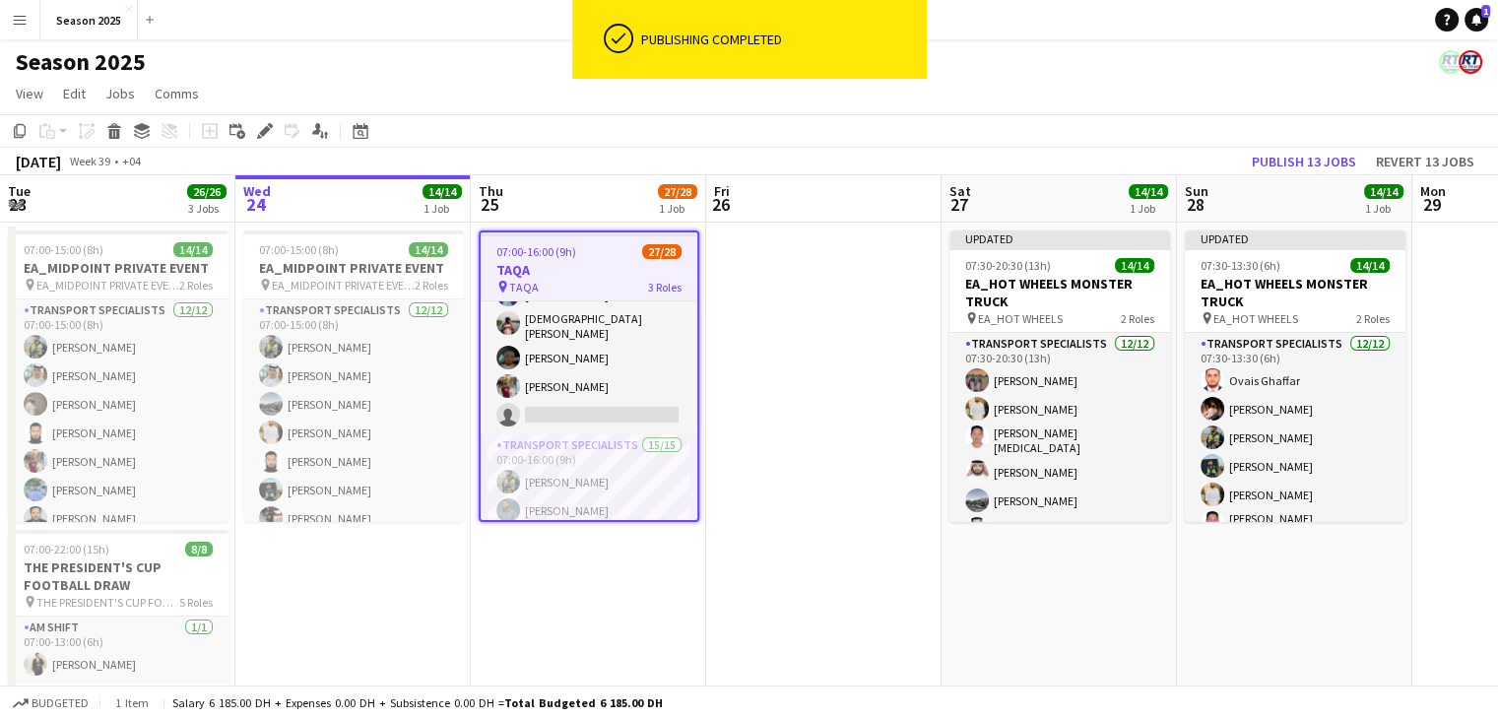
click at [859, 586] on app-date-cell at bounding box center [823, 666] width 235 height 887
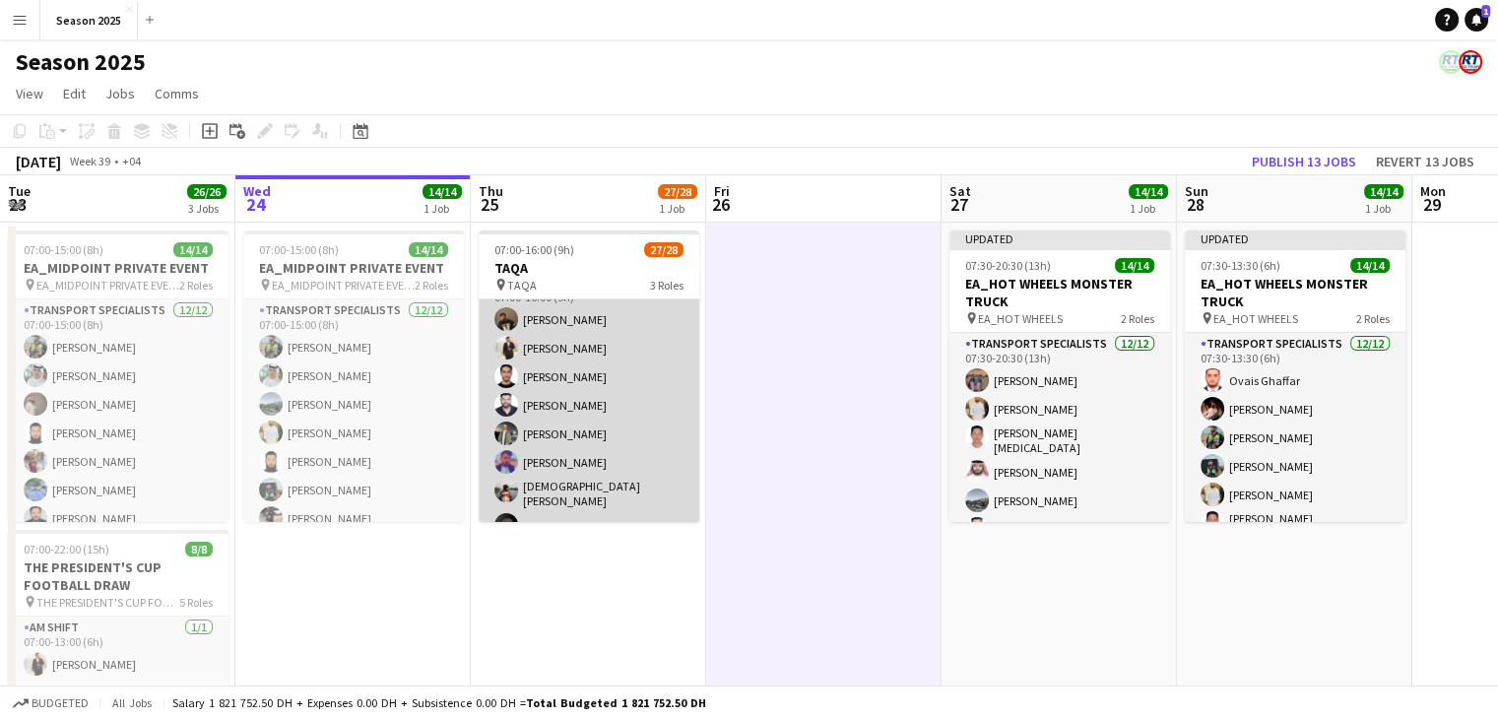
scroll to position [0, 0]
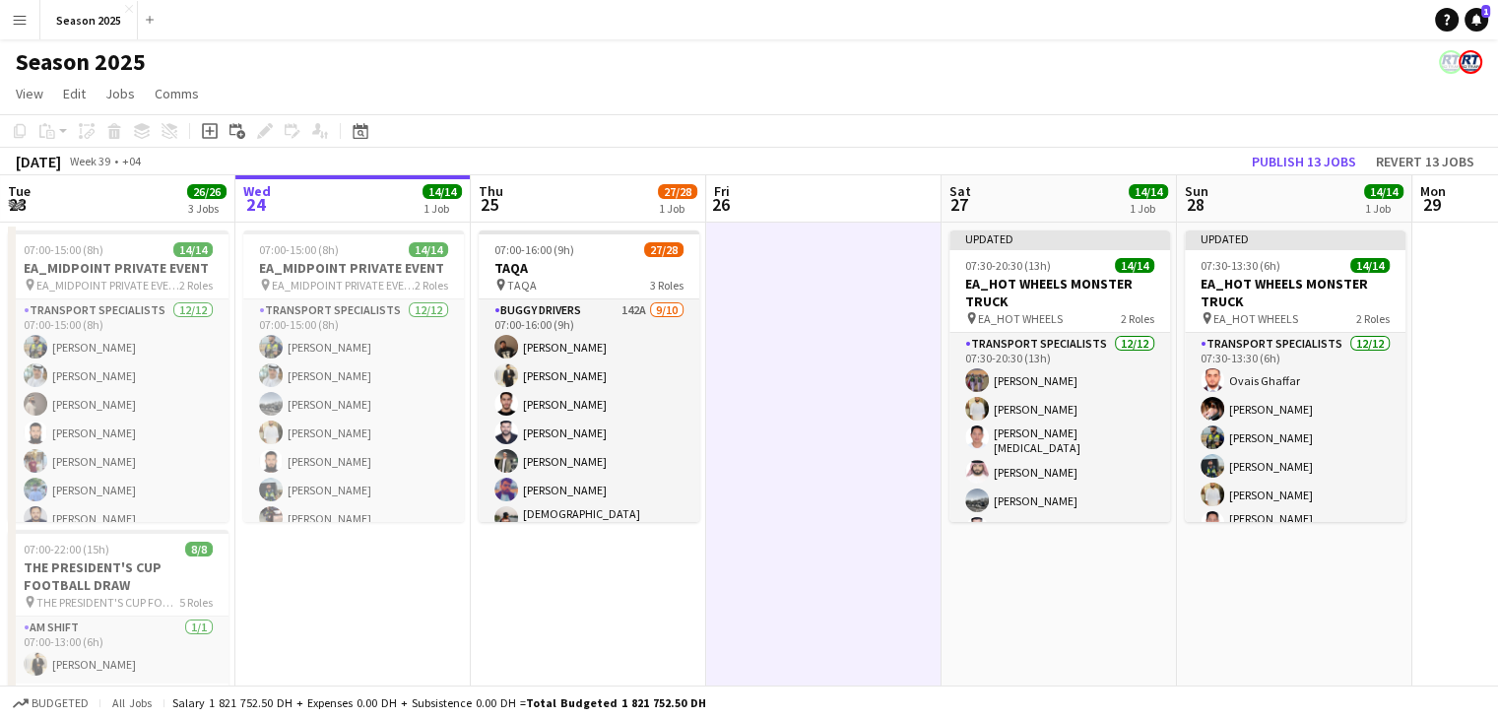
click at [841, 486] on app-date-cell at bounding box center [823, 666] width 235 height 887
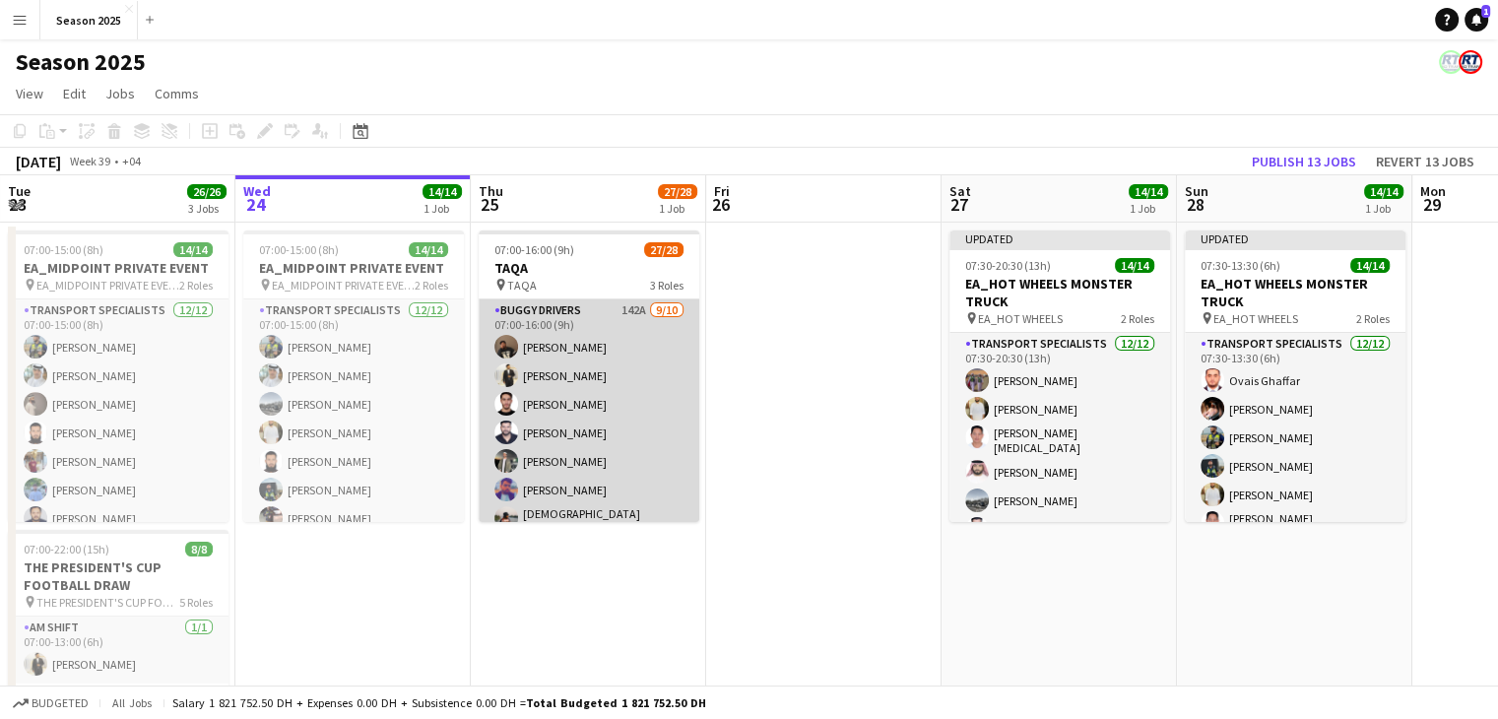
scroll to position [98, 0]
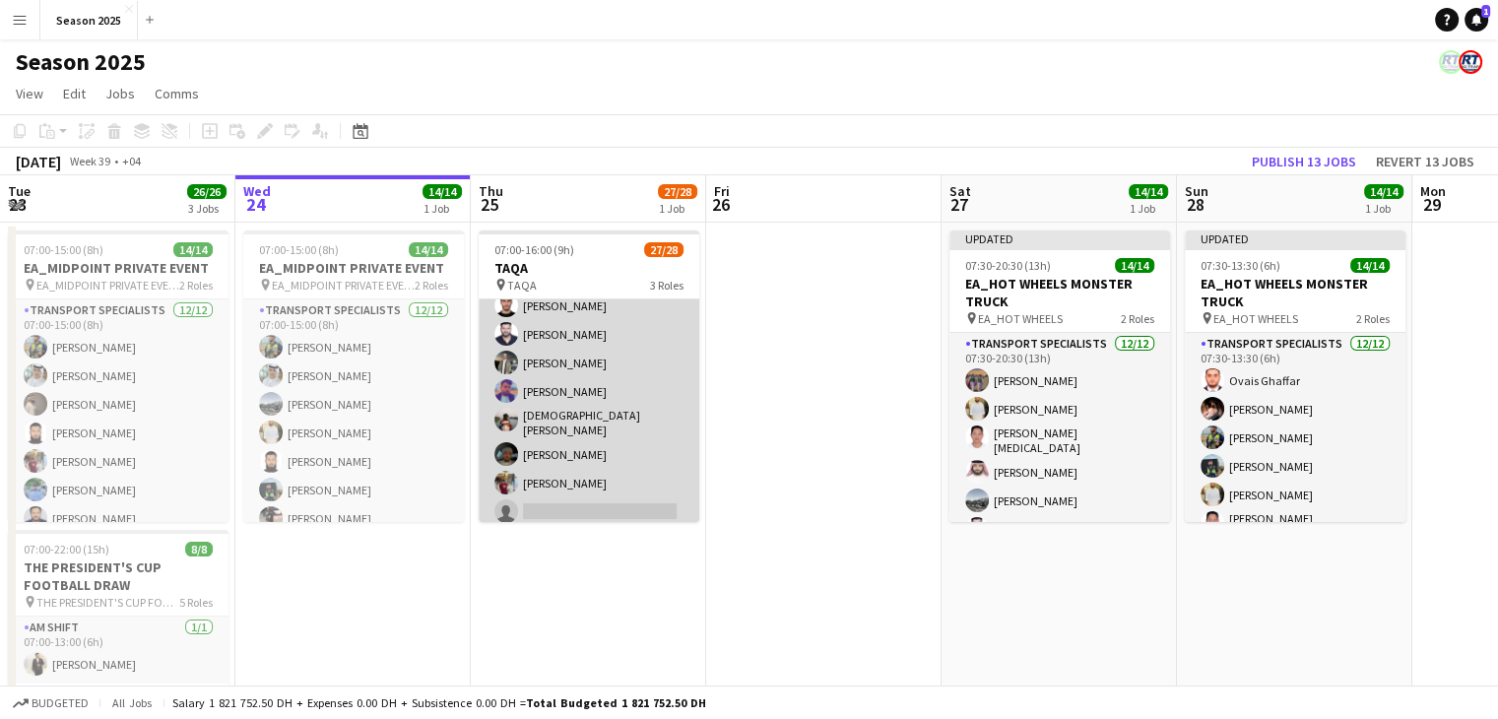
click at [607, 414] on app-card-role "BUGGY DRIVERS 142A 9/10 07:00-16:00 (9h) Farhad Alam Fahad Aziz muhammad shahza…" at bounding box center [589, 366] width 221 height 330
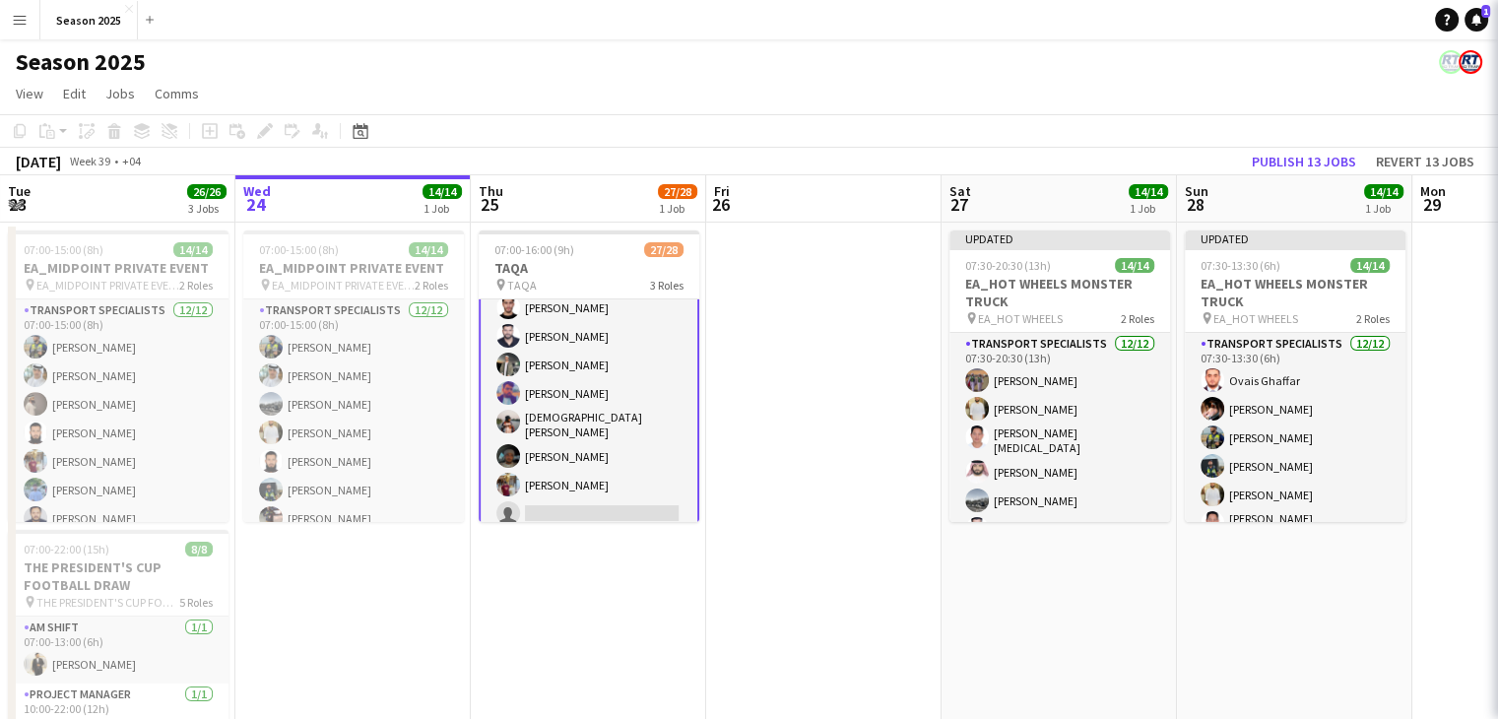
scroll to position [99, 0]
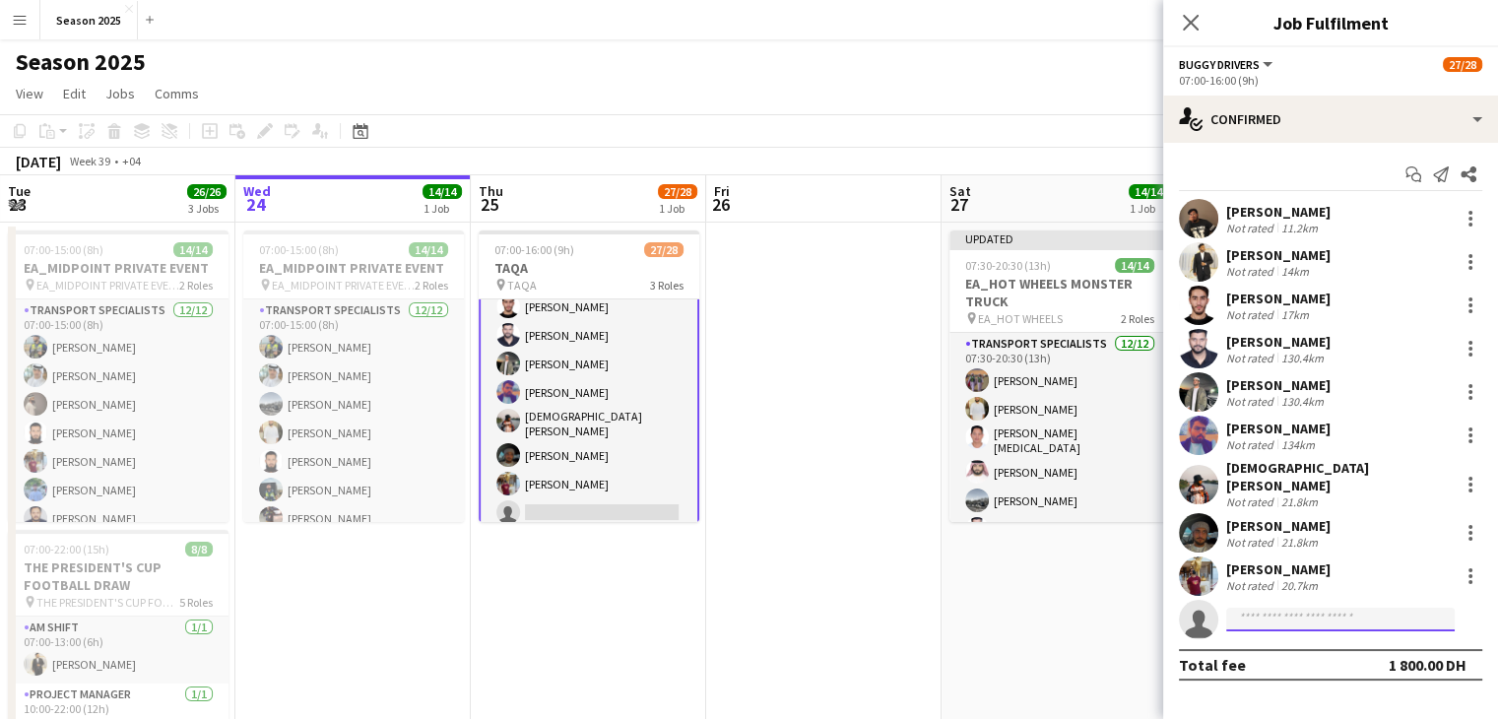
click at [1247, 608] on input at bounding box center [1340, 620] width 228 height 24
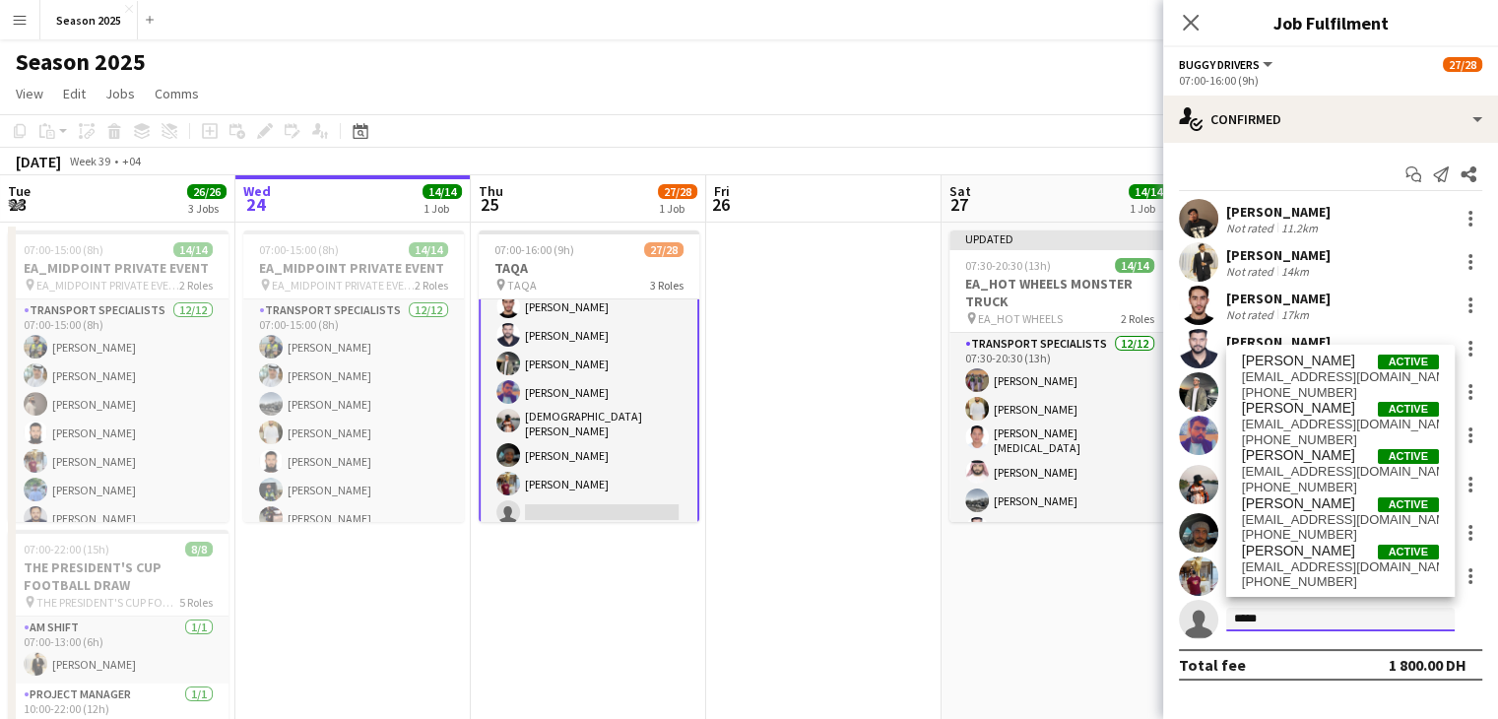
type input "*****"
click at [1309, 351] on div "Ismail Abdulrehman Active iismail.abdulreman@gmail.com +971585455556 Ismail Ghu…" at bounding box center [1340, 471] width 228 height 252
click at [1309, 361] on span "[PERSON_NAME]" at bounding box center [1298, 361] width 113 height 17
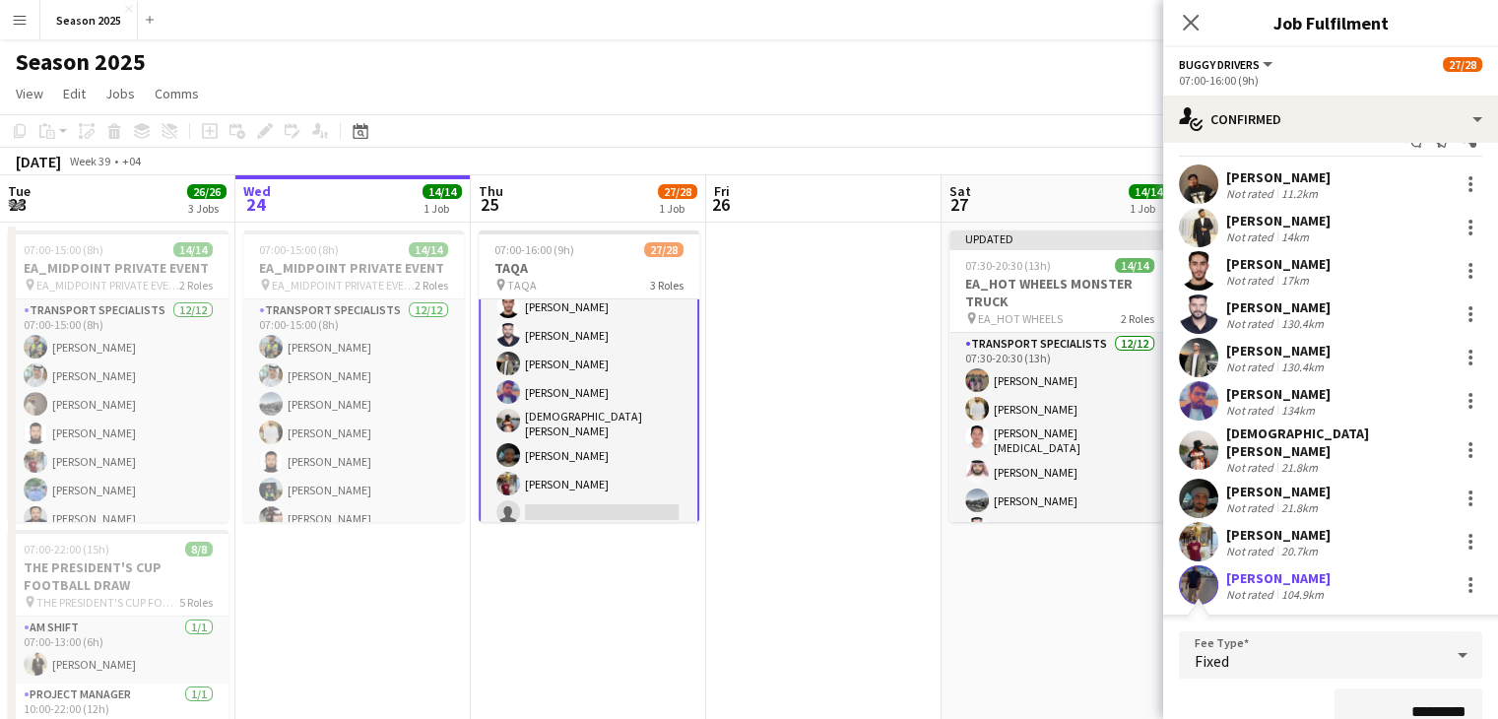
scroll to position [355, 0]
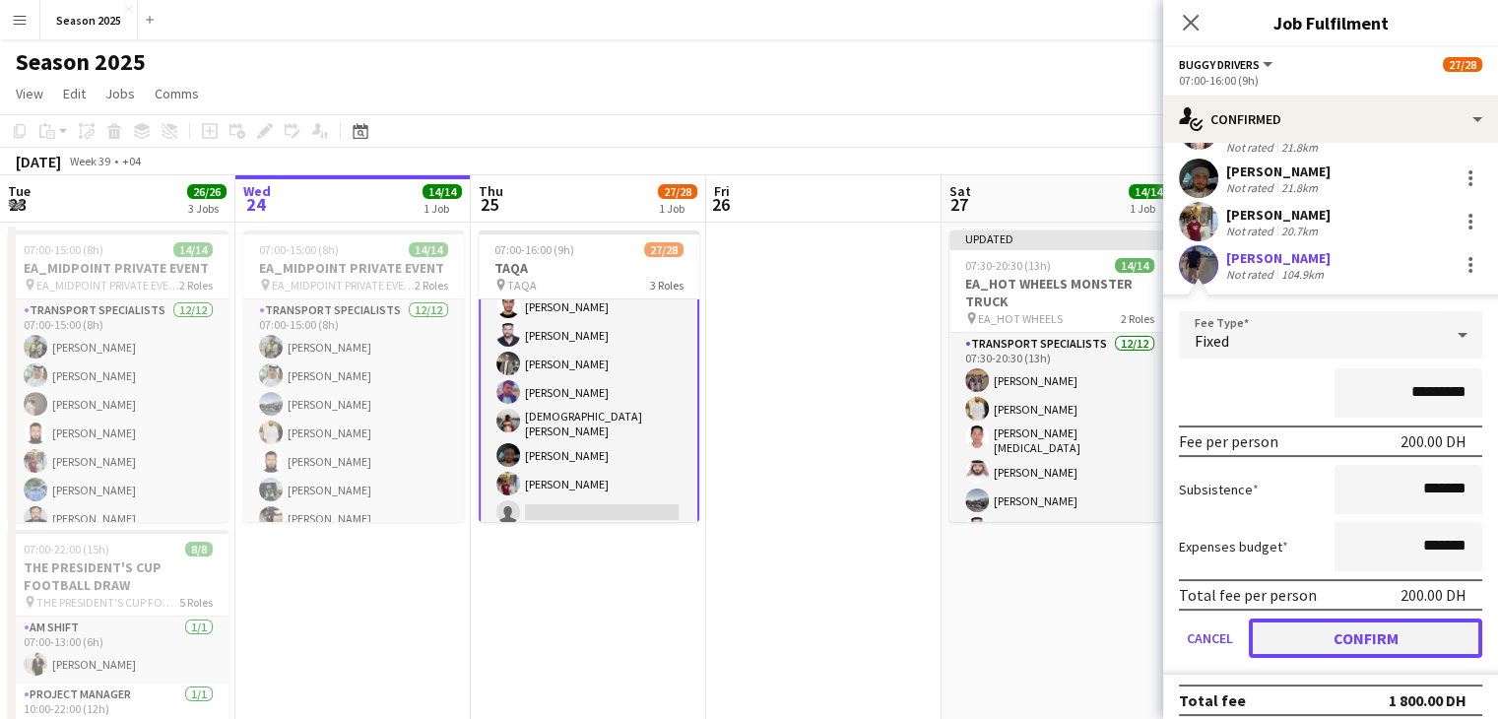
click at [1327, 618] on button "Confirm" at bounding box center [1365, 637] width 233 height 39
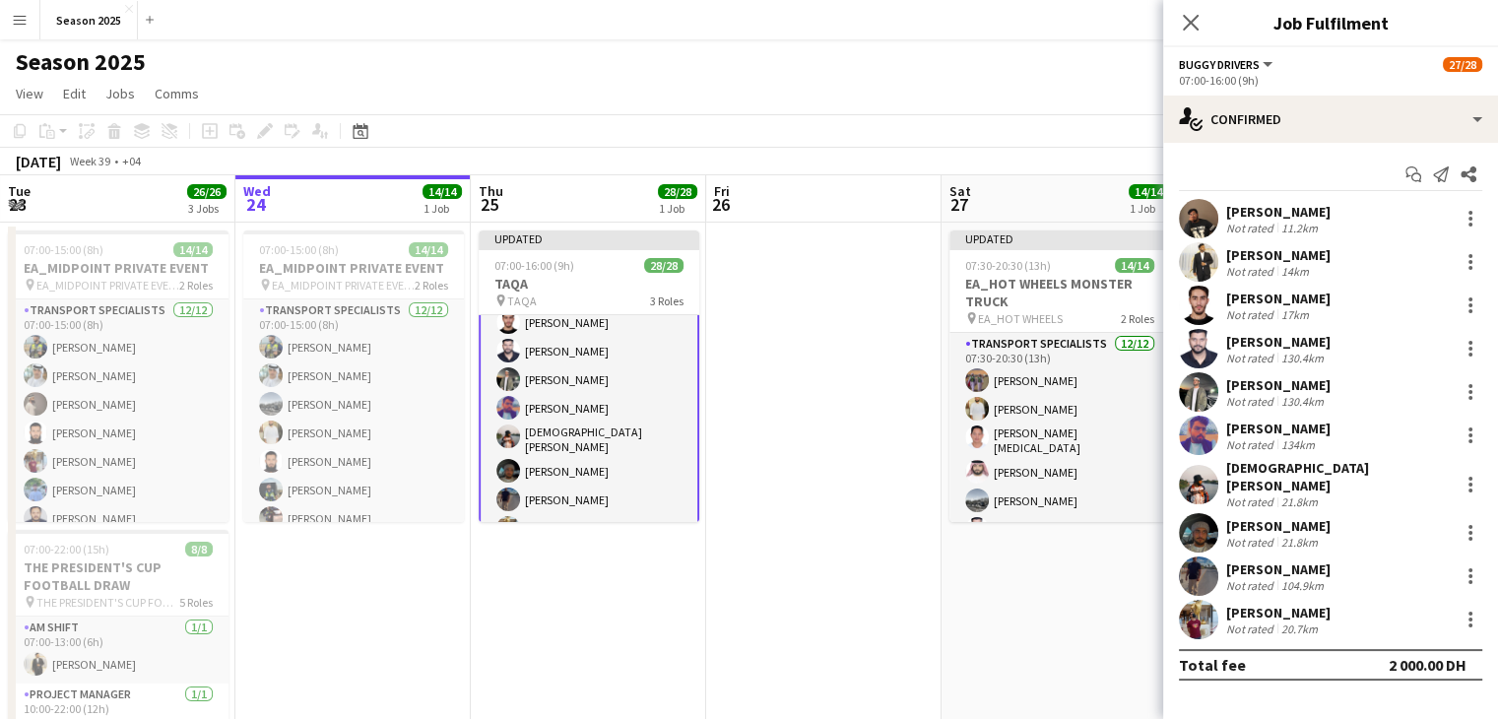
scroll to position [0, 0]
click at [1189, 26] on icon "Close pop-in" at bounding box center [1190, 22] width 19 height 19
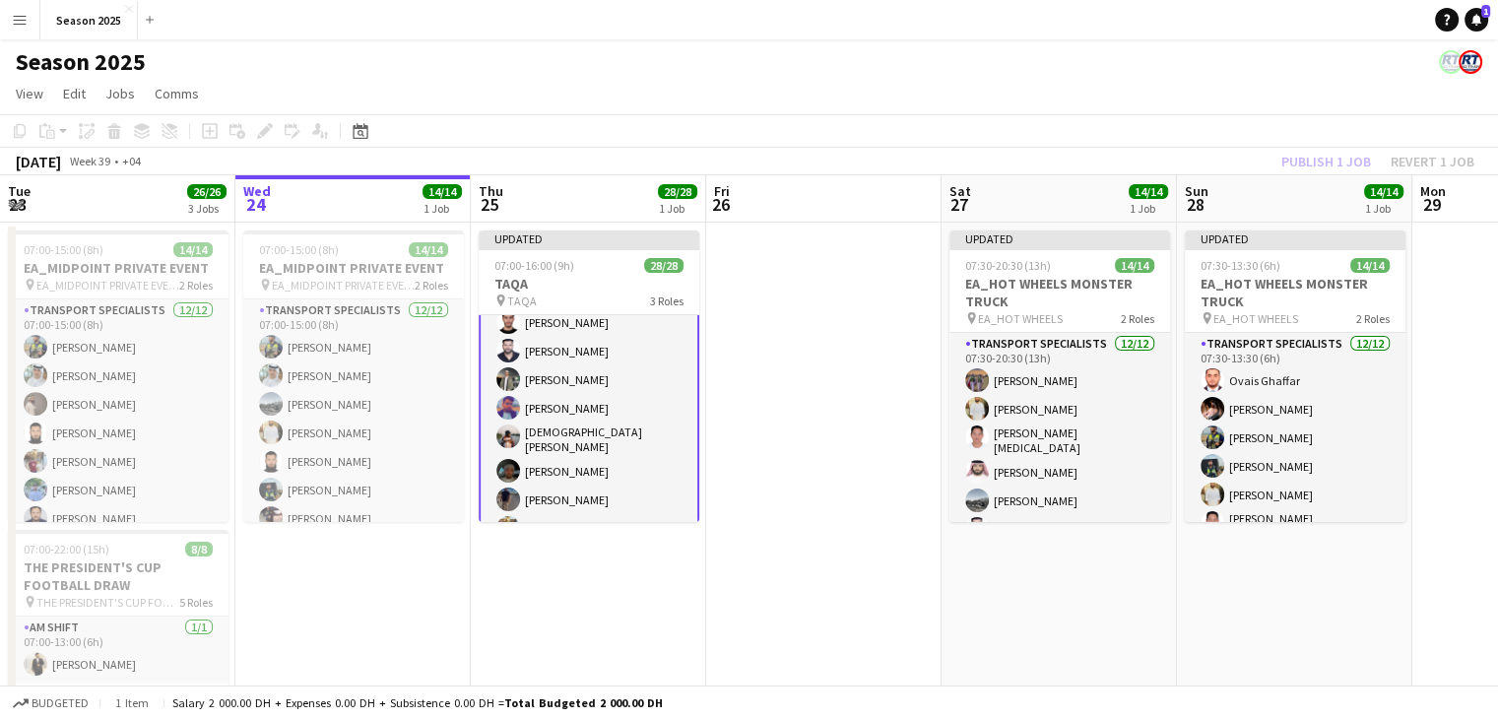
drag, startPoint x: 768, startPoint y: 357, endPoint x: 754, endPoint y: 340, distance: 22.5
click at [768, 356] on app-date-cell at bounding box center [823, 666] width 235 height 887
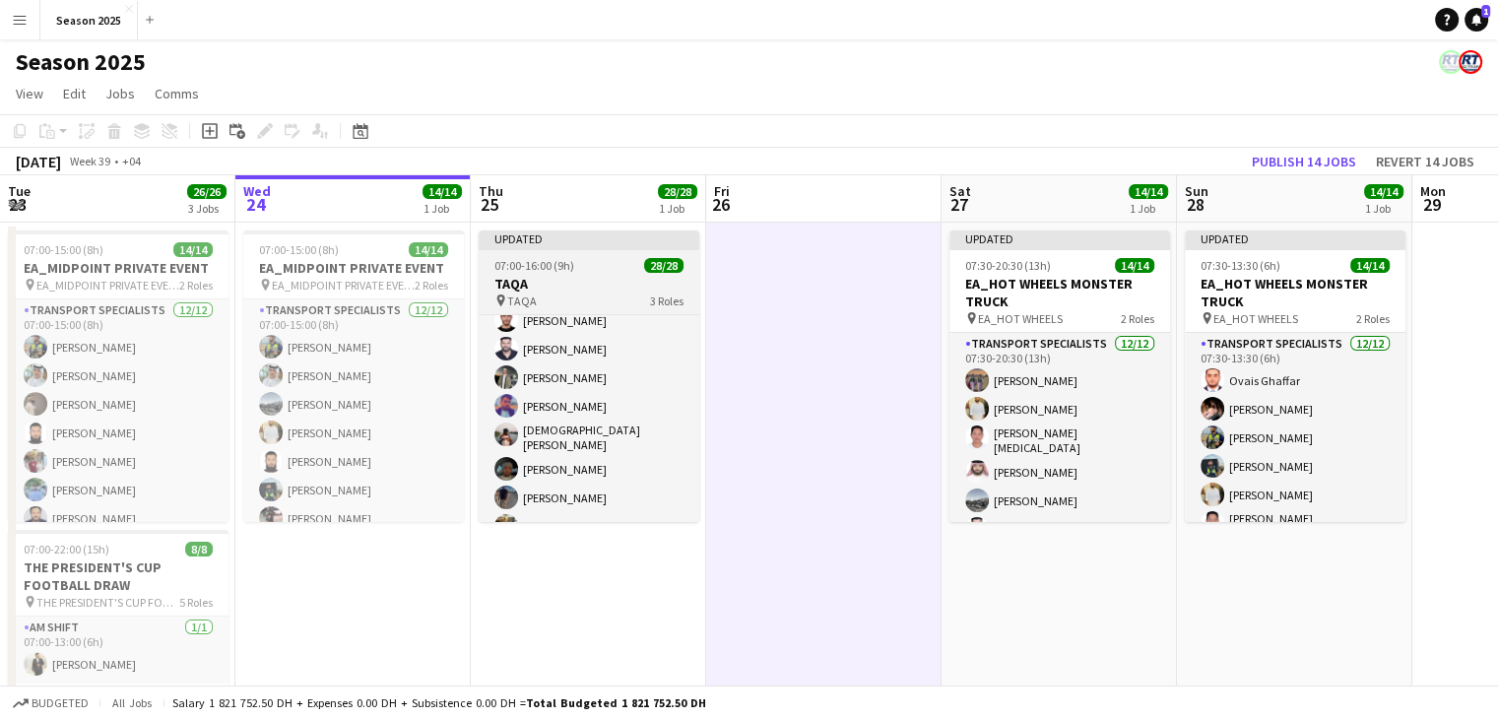
scroll to position [98, 0]
click at [653, 279] on h3 "TAQA" at bounding box center [589, 284] width 221 height 18
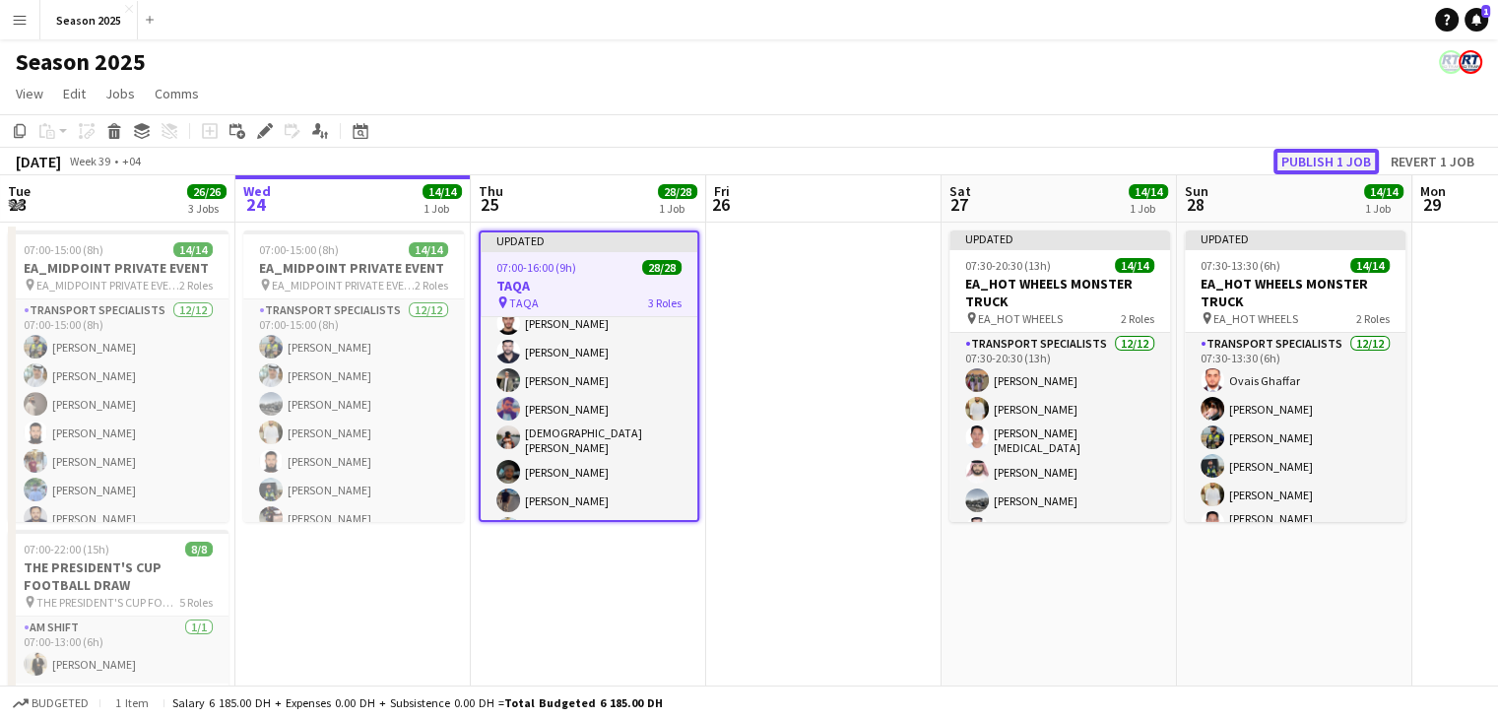
click at [1278, 151] on button "Publish 1 job" at bounding box center [1325, 162] width 105 height 26
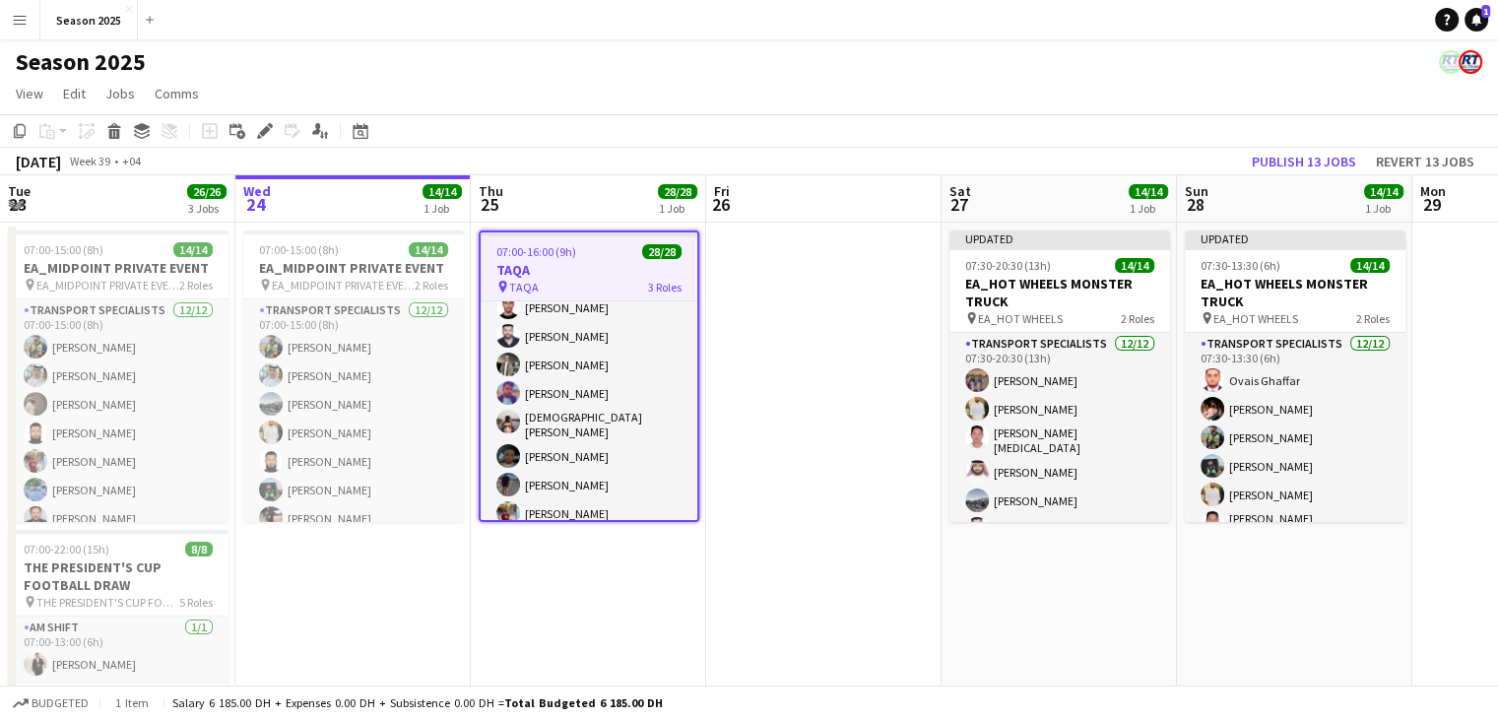
click at [584, 261] on h3 "TAQA" at bounding box center [589, 270] width 217 height 18
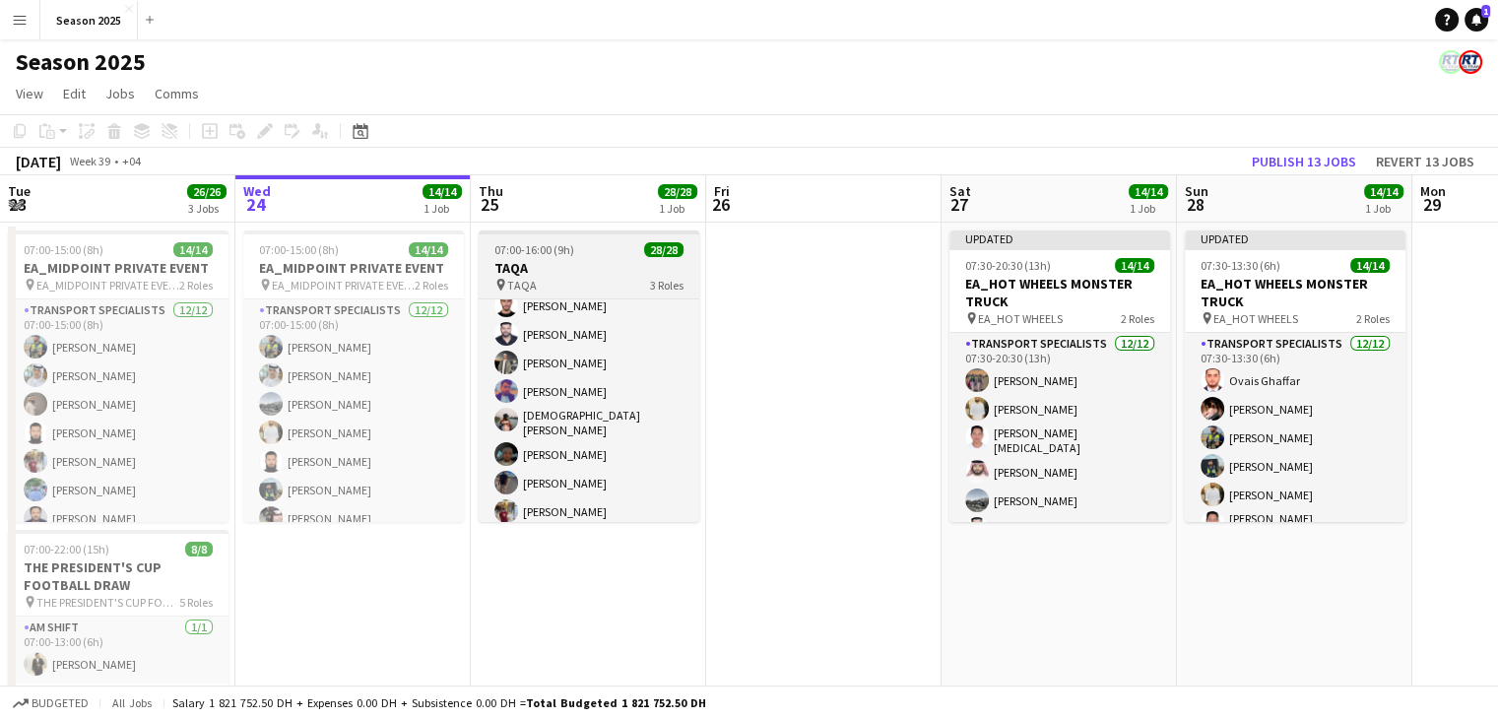
click at [515, 242] on span "07:00-16:00 (9h)" at bounding box center [534, 249] width 80 height 15
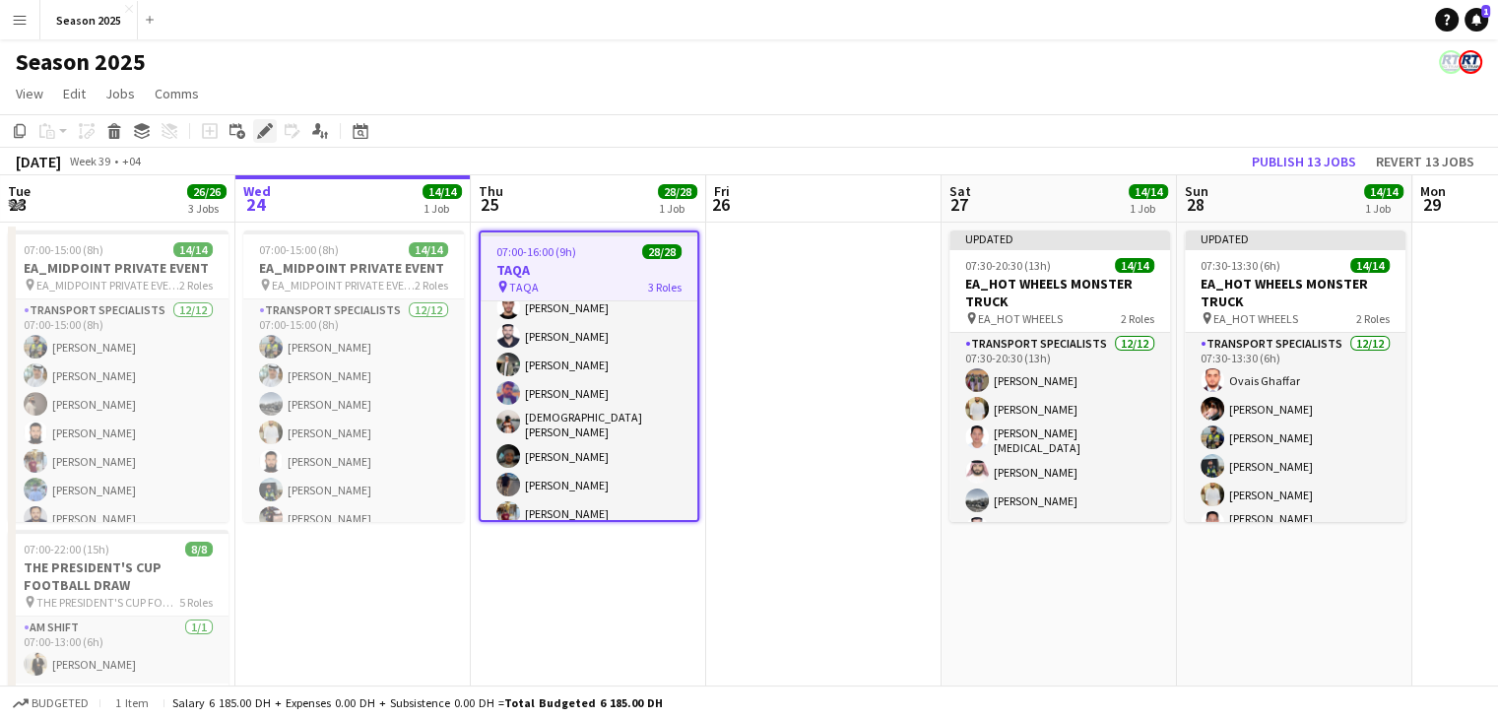
click at [262, 127] on icon "Edit" at bounding box center [265, 131] width 16 height 16
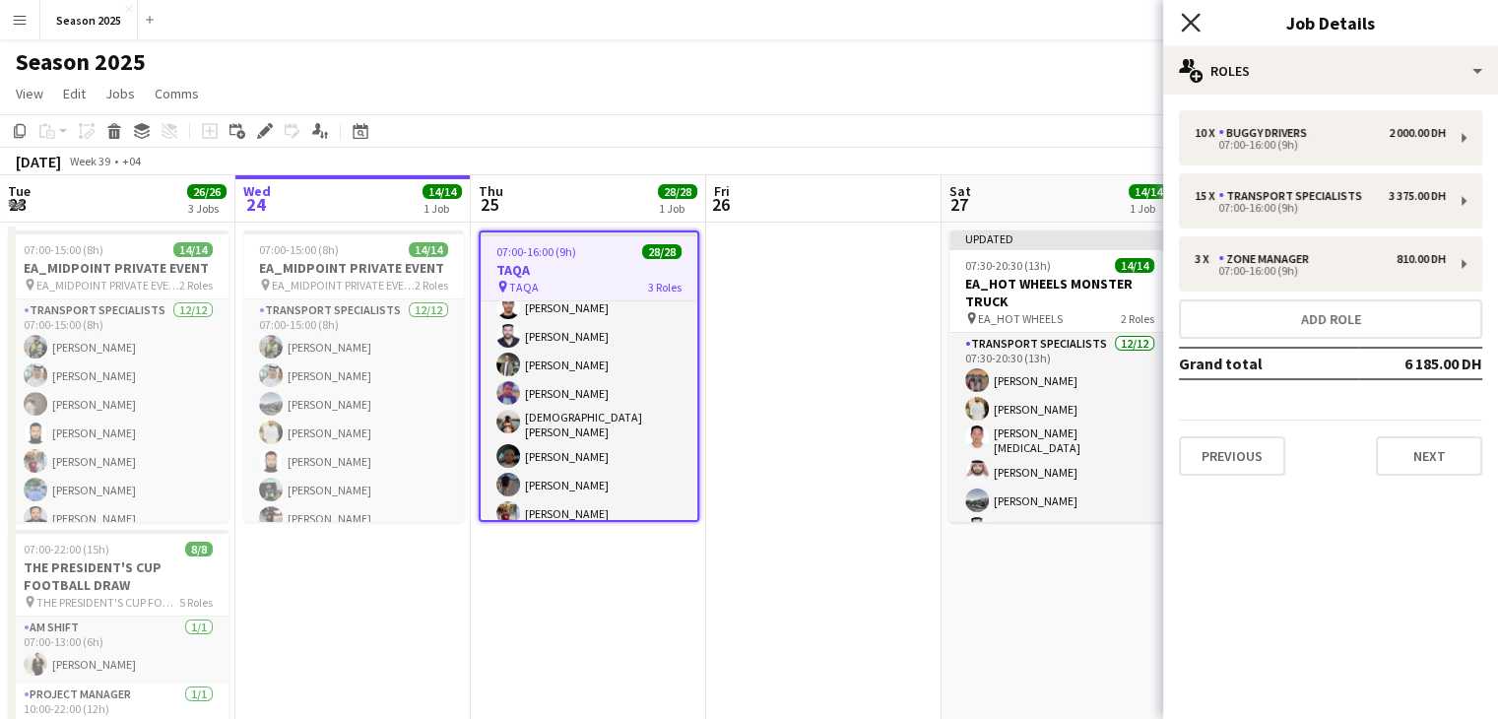
click at [1191, 17] on icon "Close pop-in" at bounding box center [1190, 22] width 19 height 19
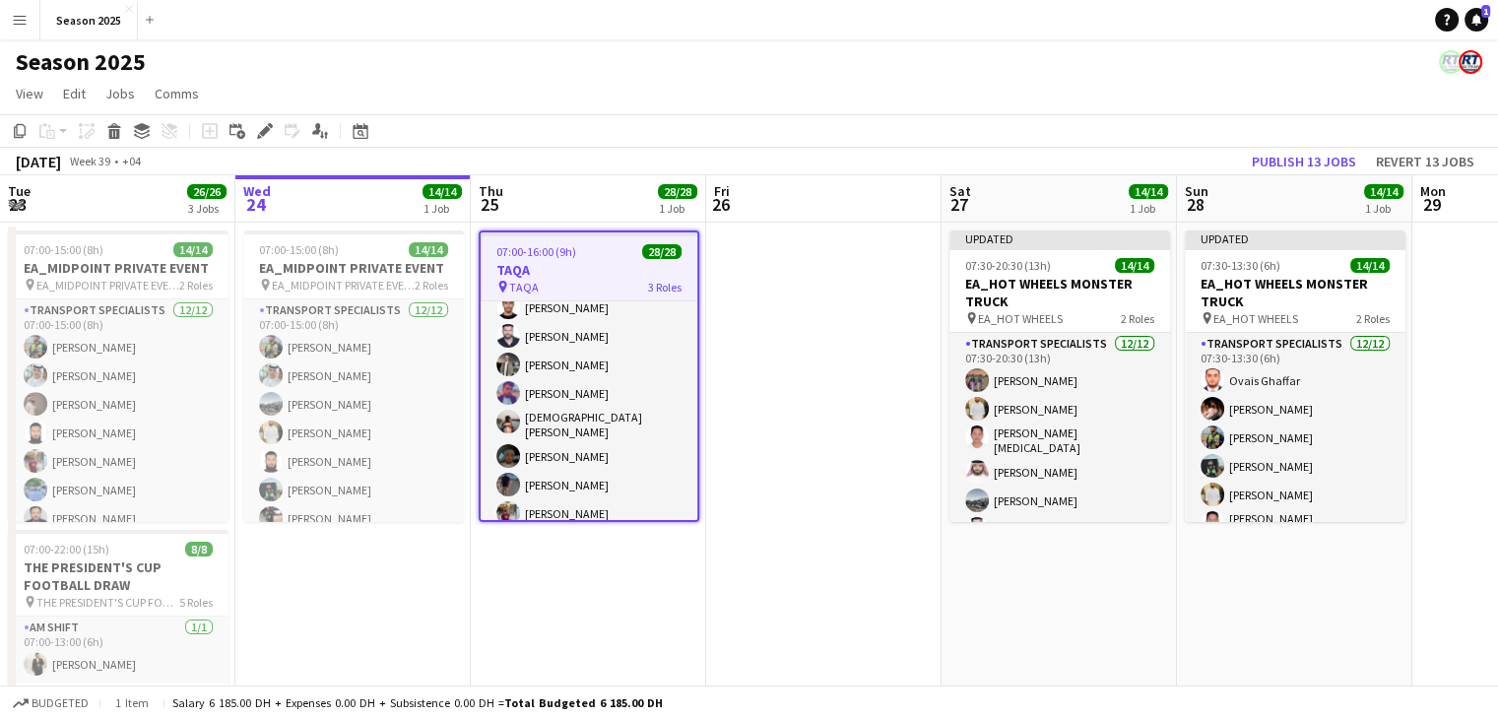
click at [827, 294] on app-date-cell at bounding box center [823, 666] width 235 height 887
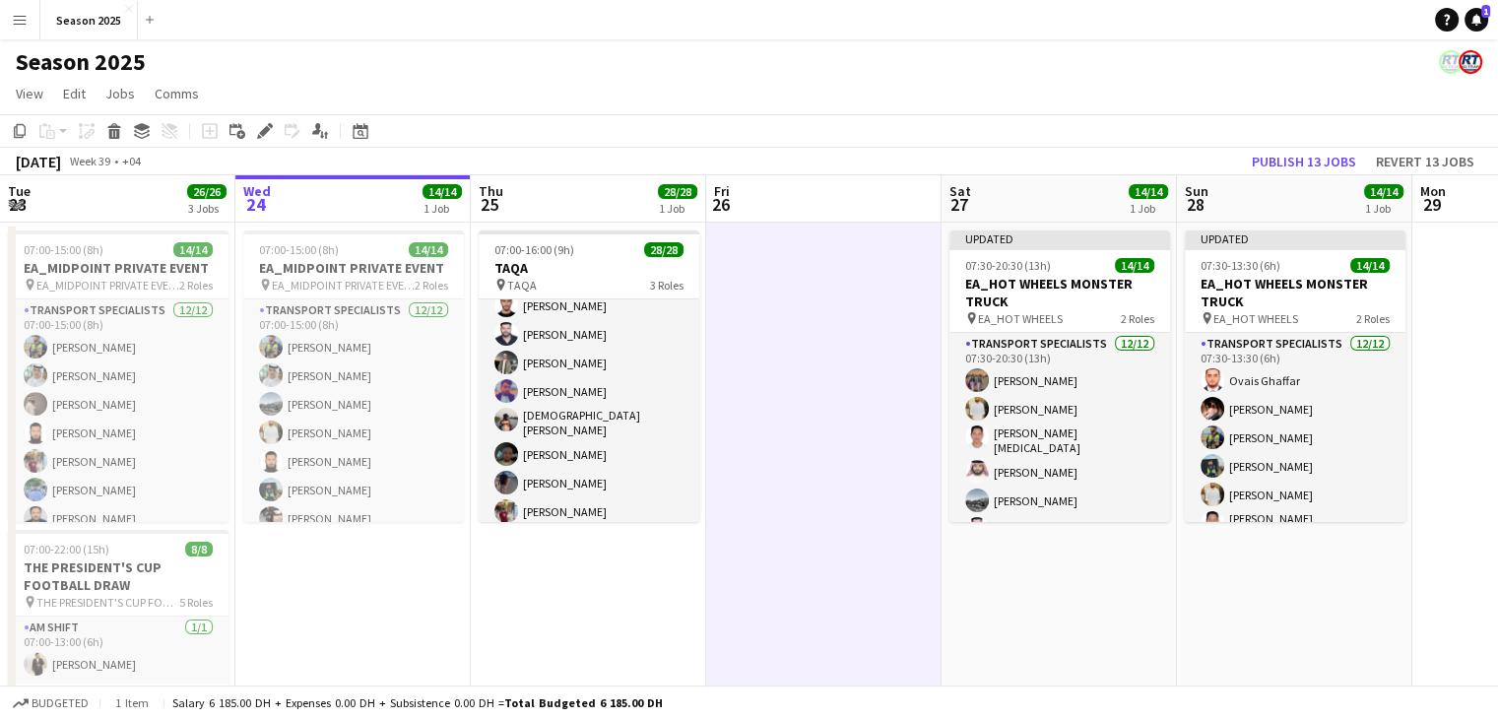
scroll to position [0, 472]
